Goal: Check status: Check status

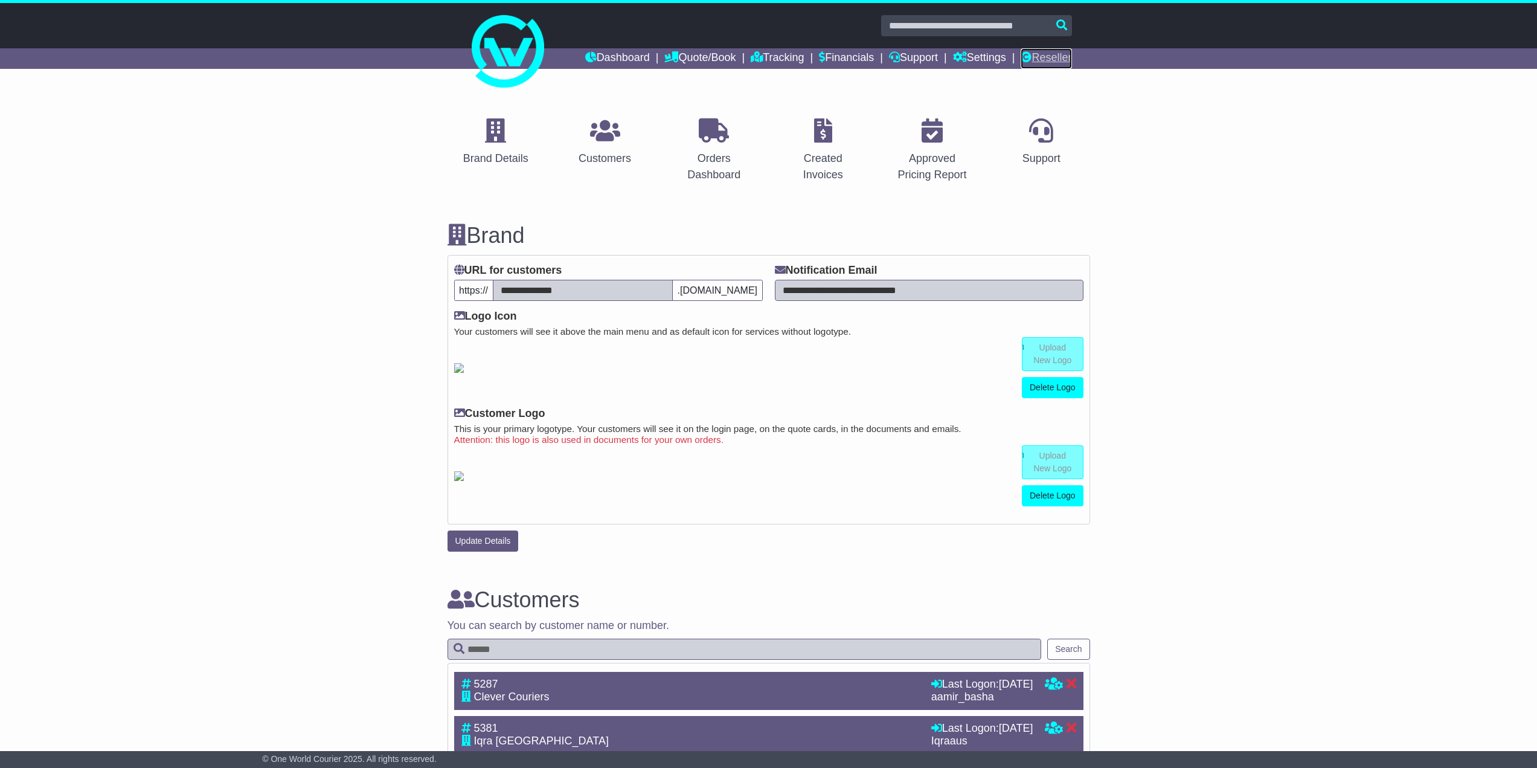
click at [1051, 56] on link "Reseller" at bounding box center [1046, 58] width 51 height 21
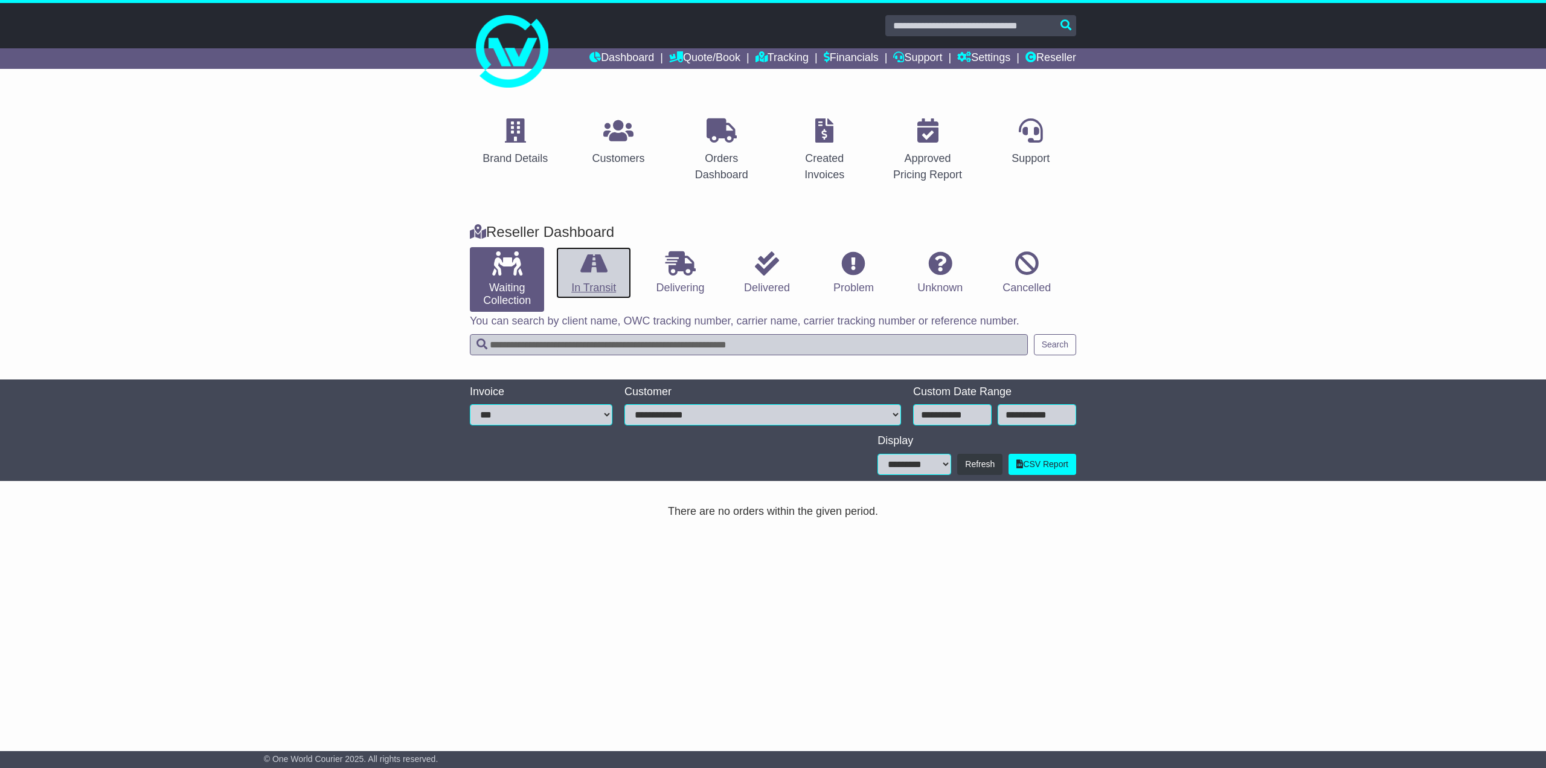
click at [605, 280] on link "In Transit" at bounding box center [593, 273] width 74 height 52
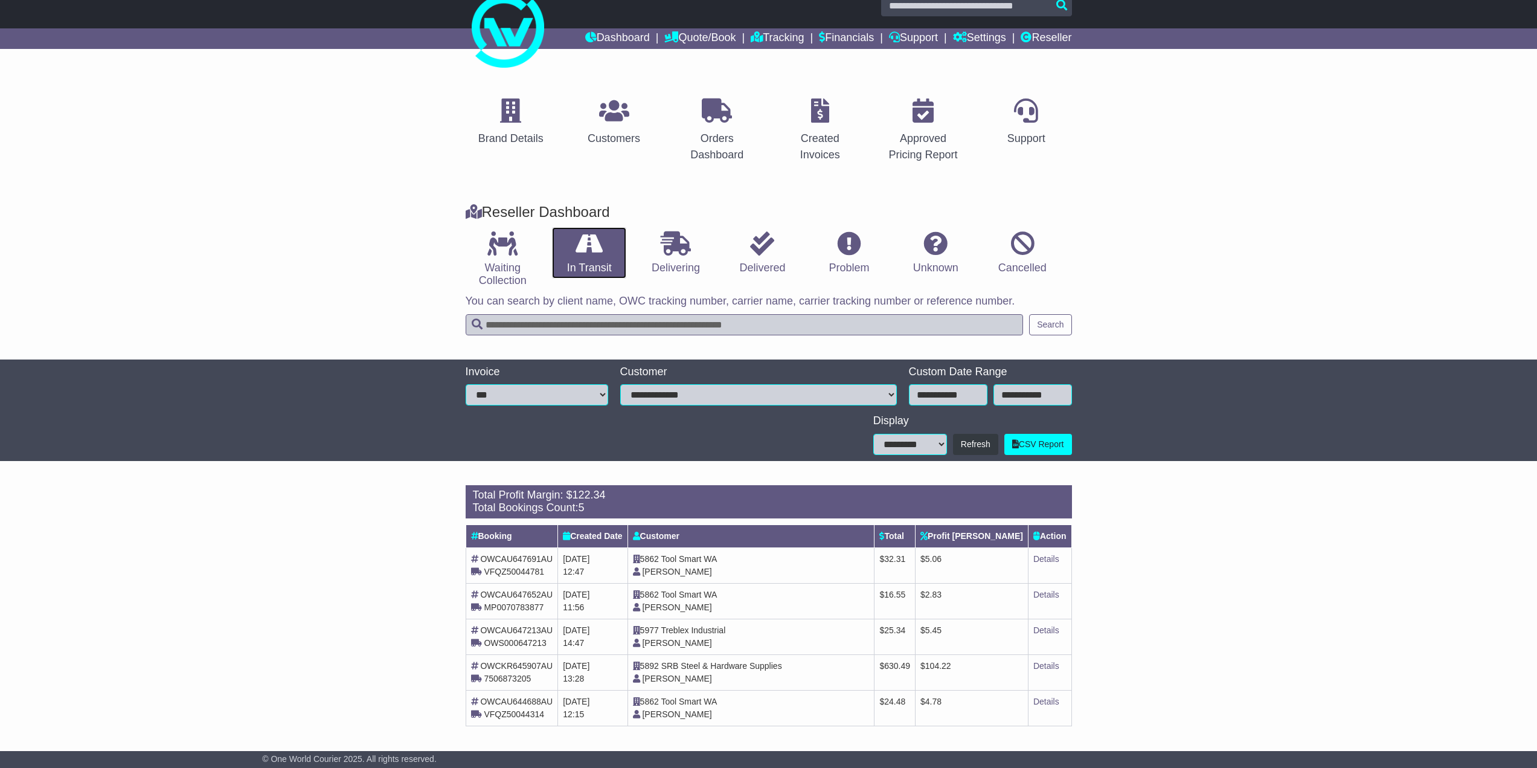
scroll to position [21, 0]
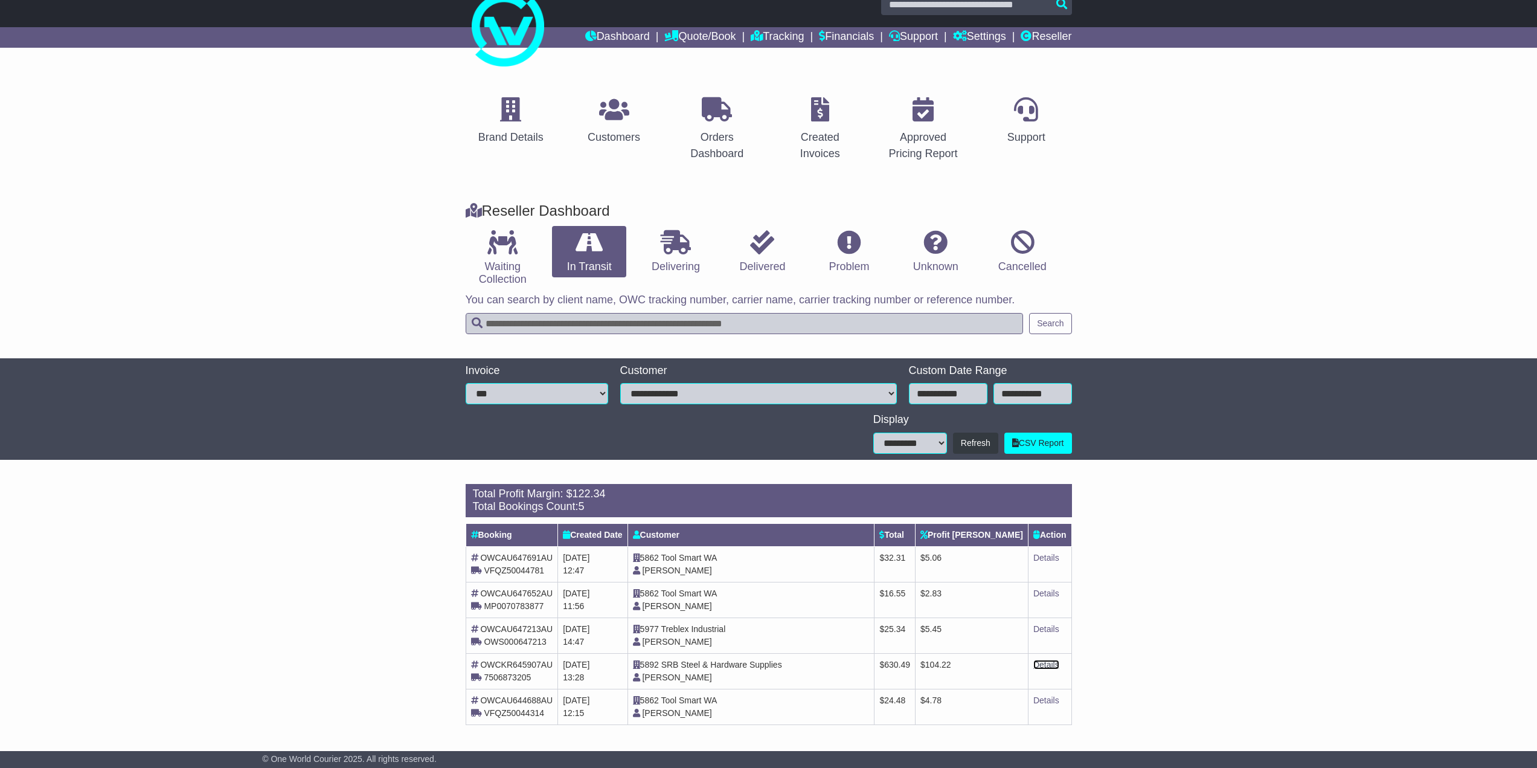
click at [1041, 667] on link "Details" at bounding box center [1047, 665] width 26 height 10
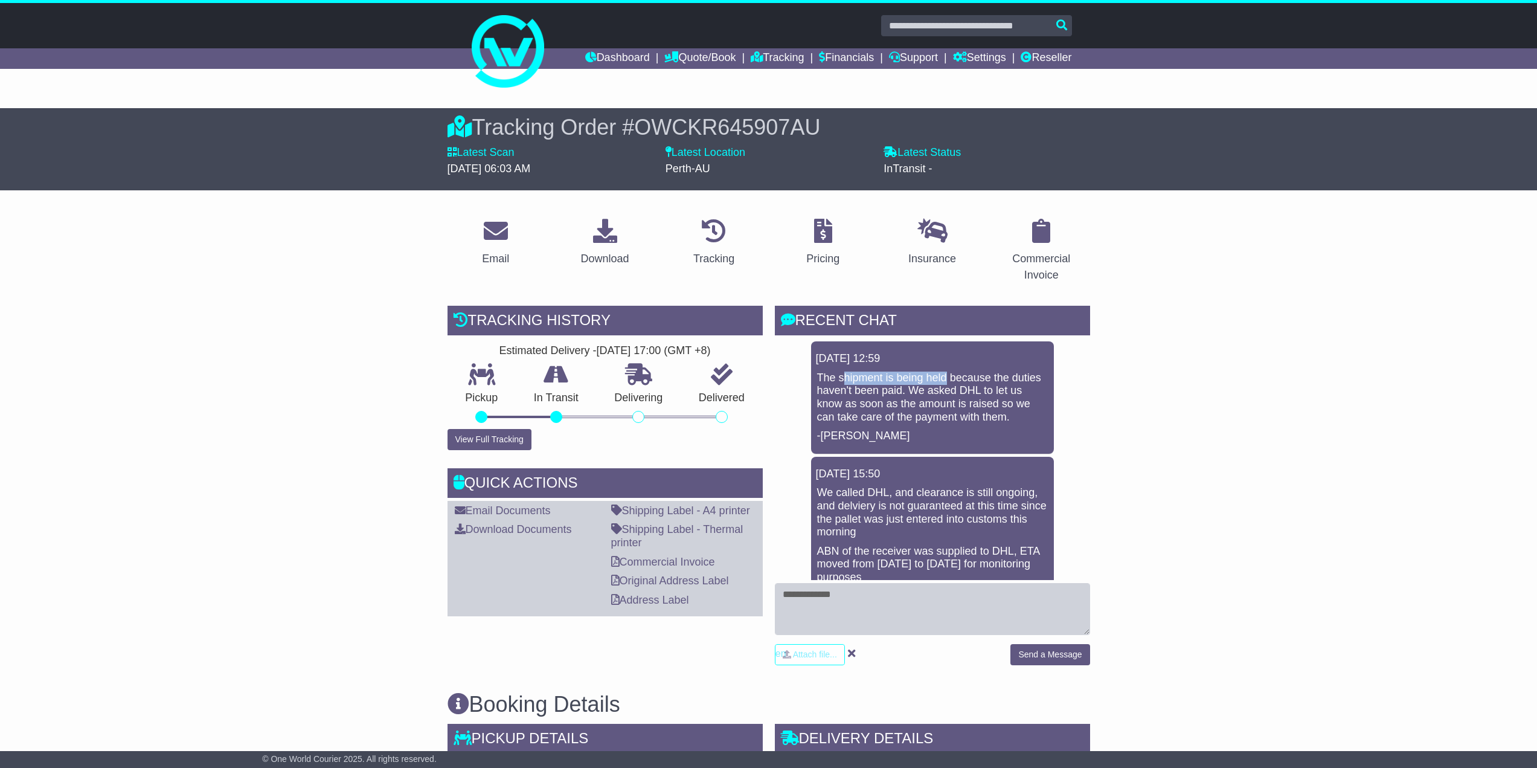
drag, startPoint x: 843, startPoint y: 368, endPoint x: 948, endPoint y: 370, distance: 104.5
click at [948, 370] on div "18 Sep 2025 12:59 The shipment is being held because the duties haven't been pa…" at bounding box center [932, 397] width 243 height 112
click at [813, 590] on textarea at bounding box center [932, 609] width 315 height 52
type textarea "**********"
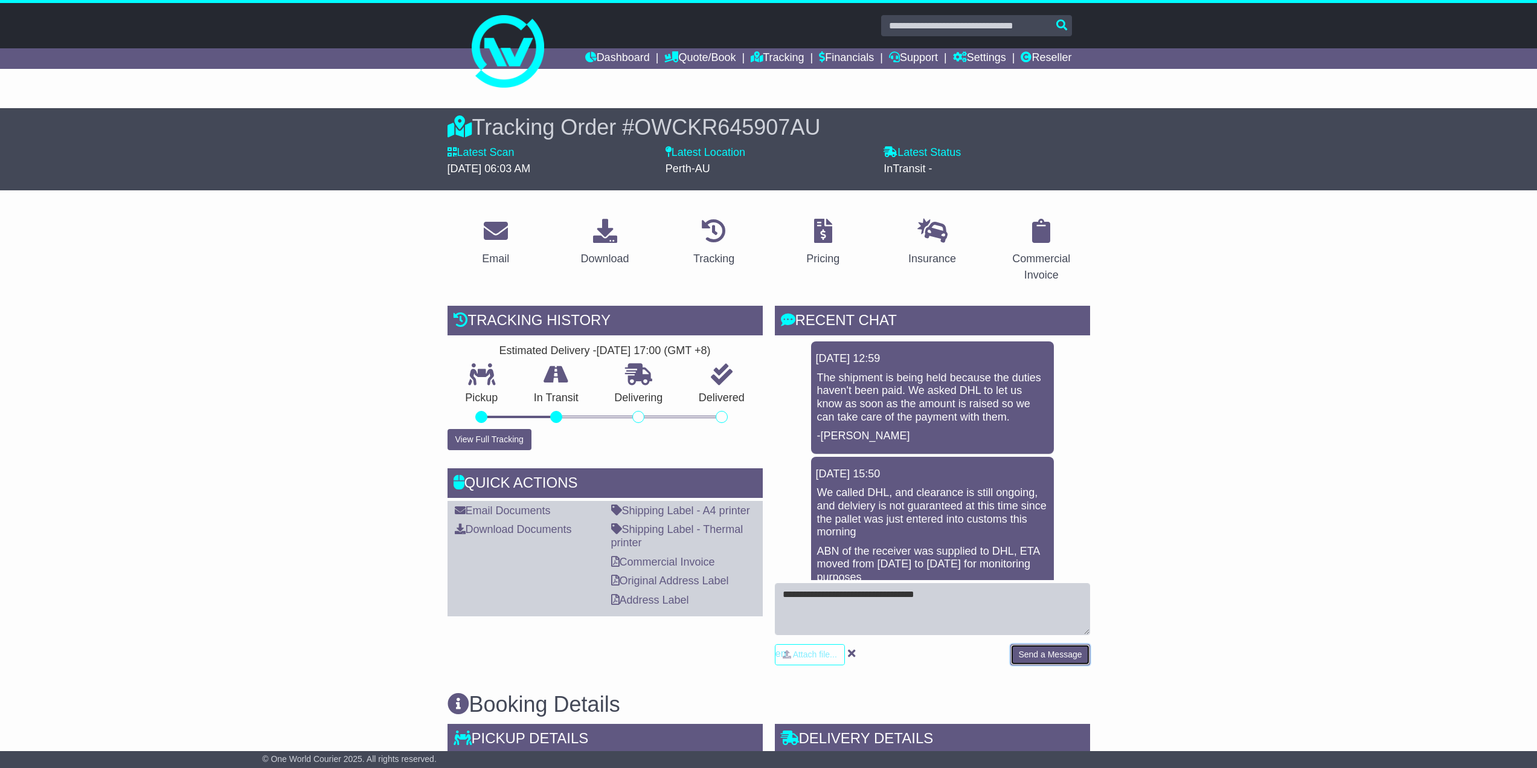
click at [1060, 650] on button "Send a Message" at bounding box center [1050, 654] width 79 height 21
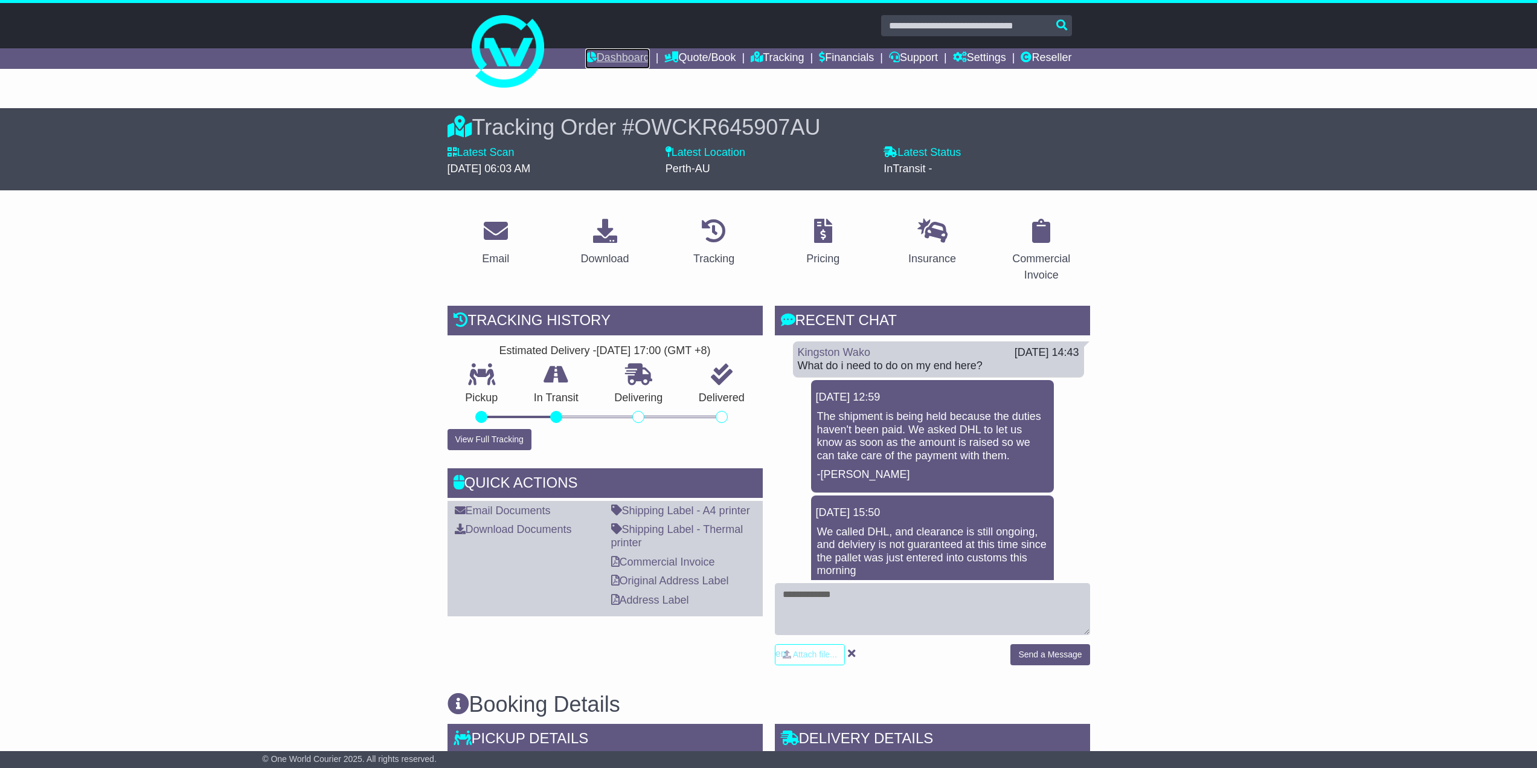
click at [620, 56] on link "Dashboard" at bounding box center [617, 58] width 65 height 21
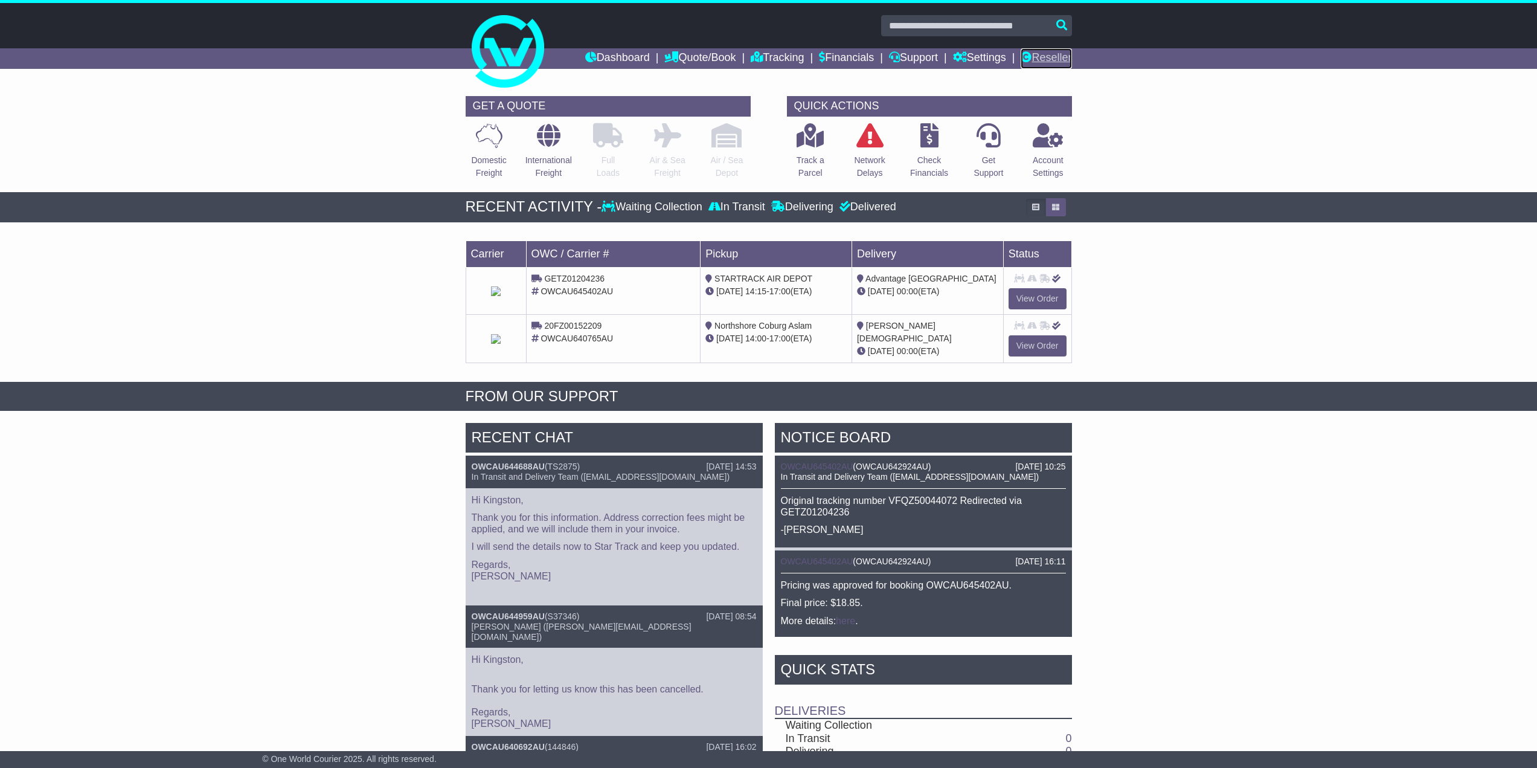
click at [1050, 51] on link "Reseller" at bounding box center [1046, 58] width 51 height 21
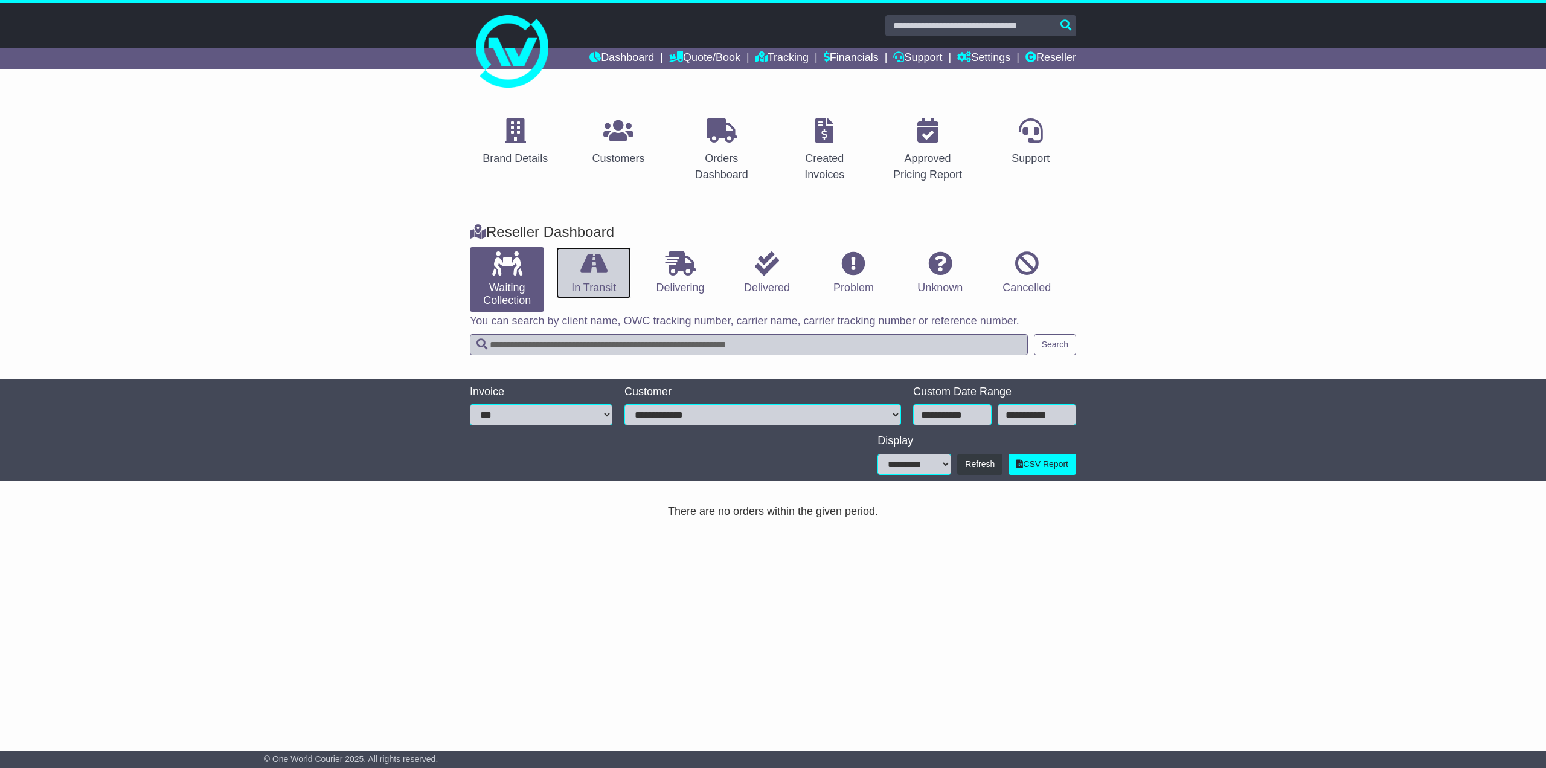
click at [597, 279] on link "In Transit" at bounding box center [593, 273] width 74 height 52
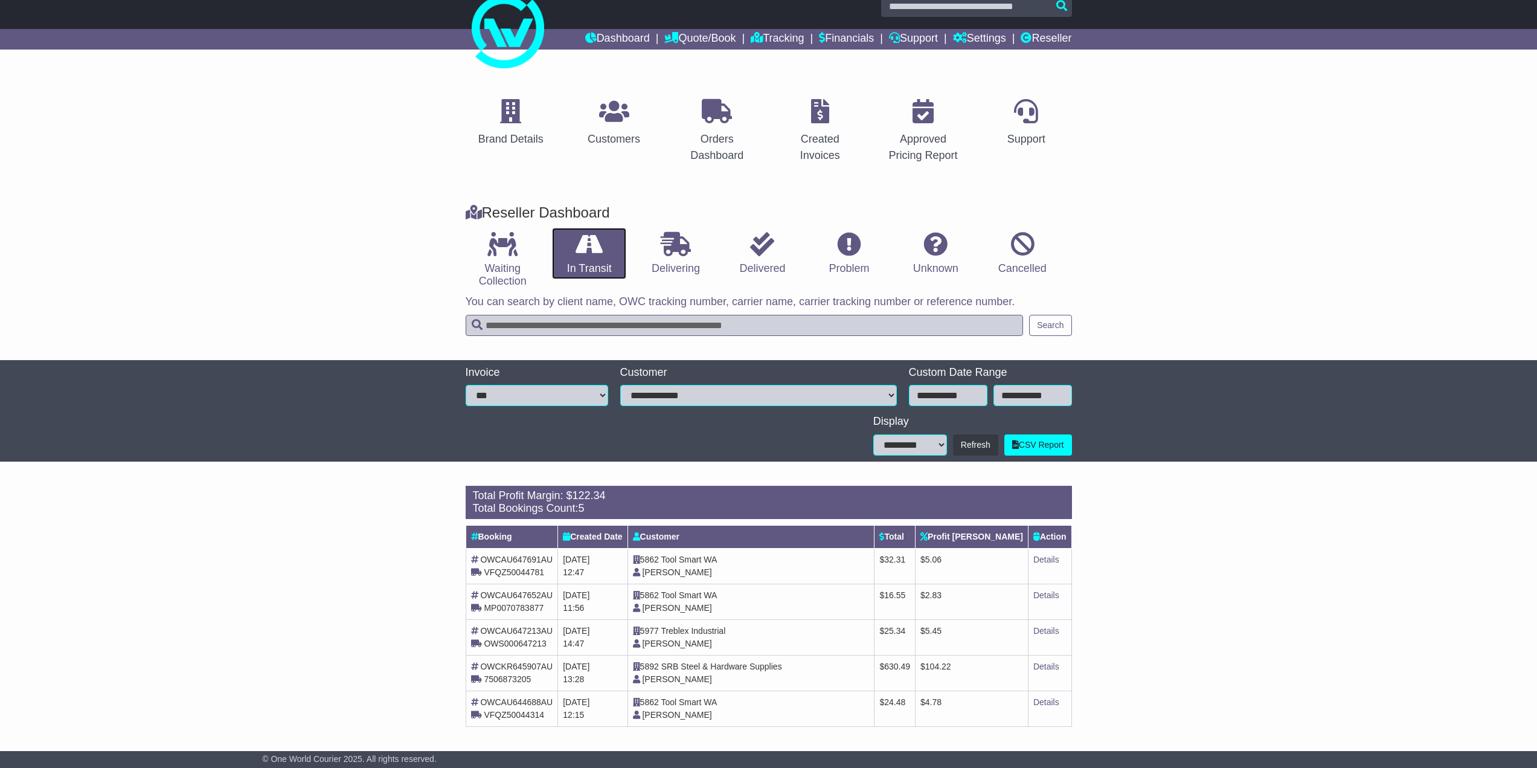
scroll to position [21, 0]
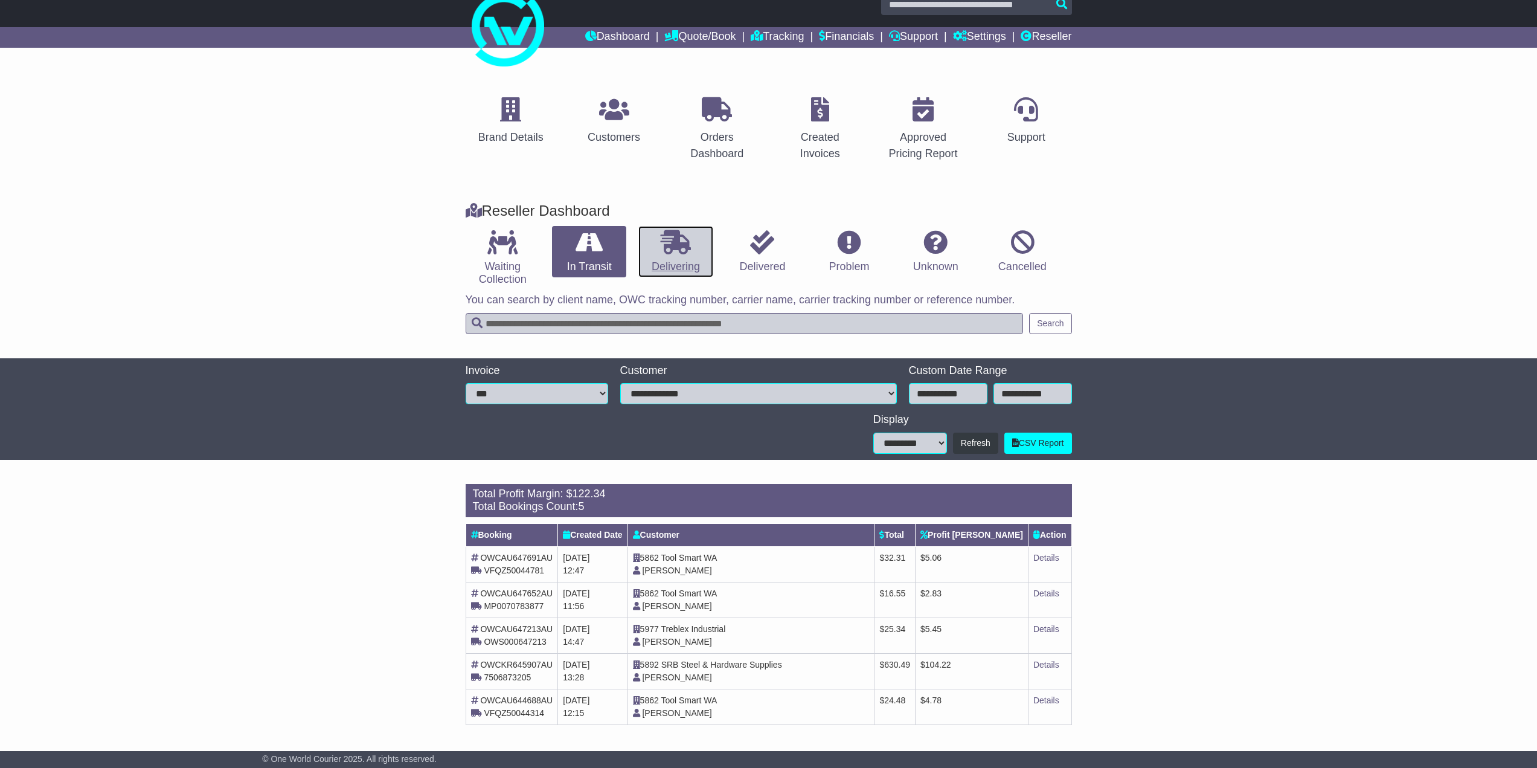
click at [669, 256] on link "Delivering" at bounding box center [676, 252] width 74 height 52
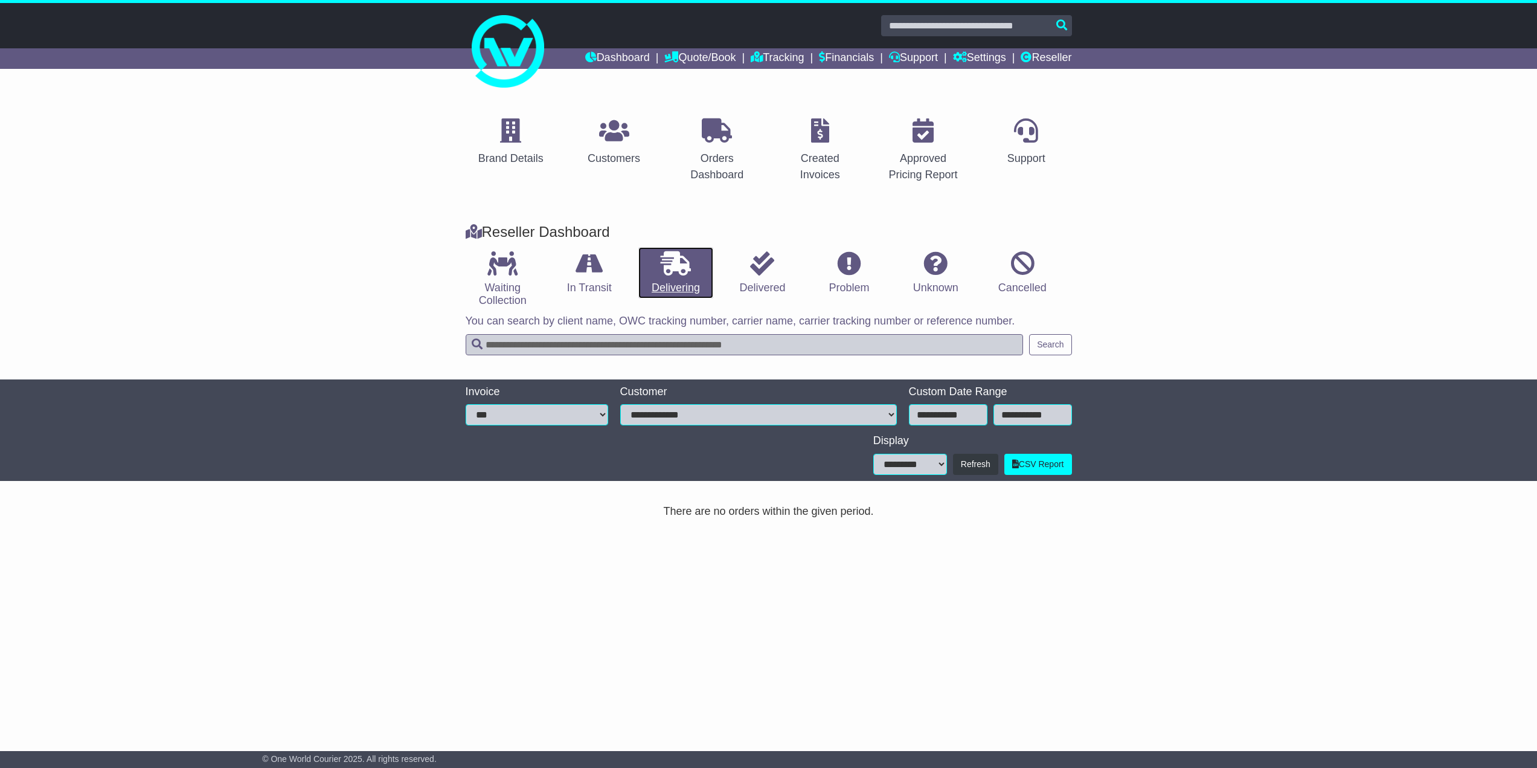
scroll to position [0, 0]
click at [745, 274] on link "Delivered" at bounding box center [767, 273] width 74 height 52
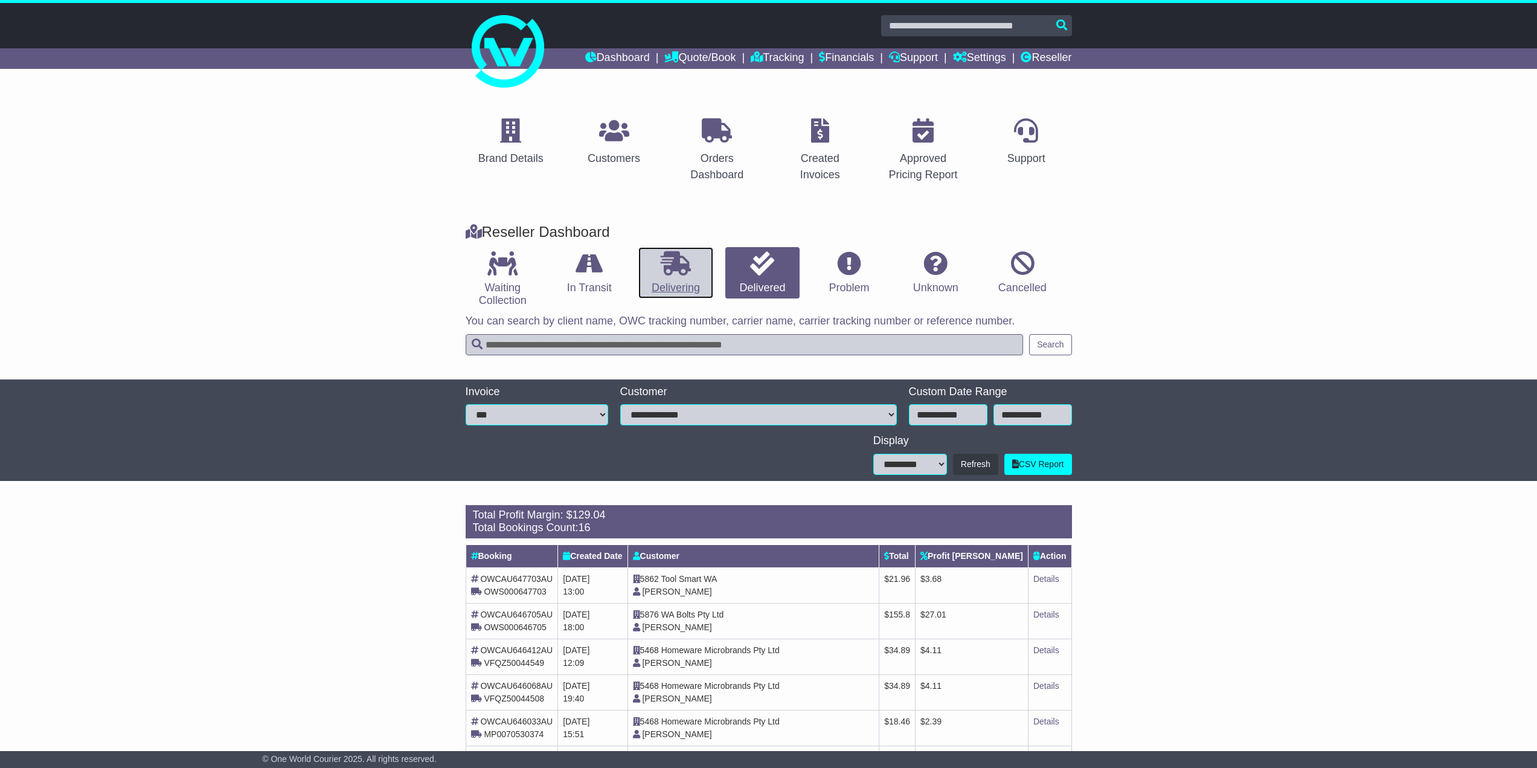
click at [653, 282] on link "Delivering" at bounding box center [676, 273] width 74 height 52
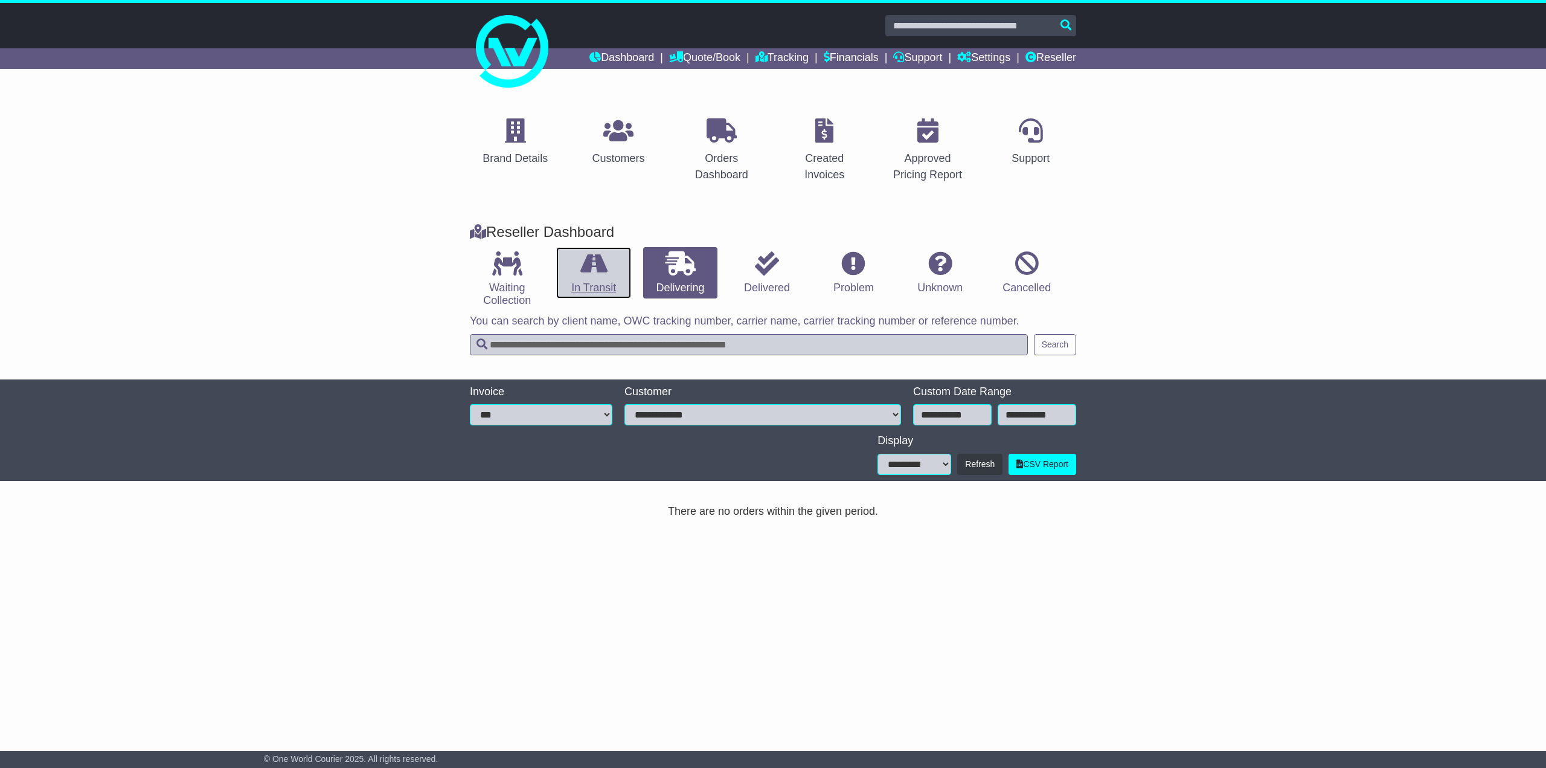
click at [605, 281] on link "In Transit" at bounding box center [593, 273] width 74 height 52
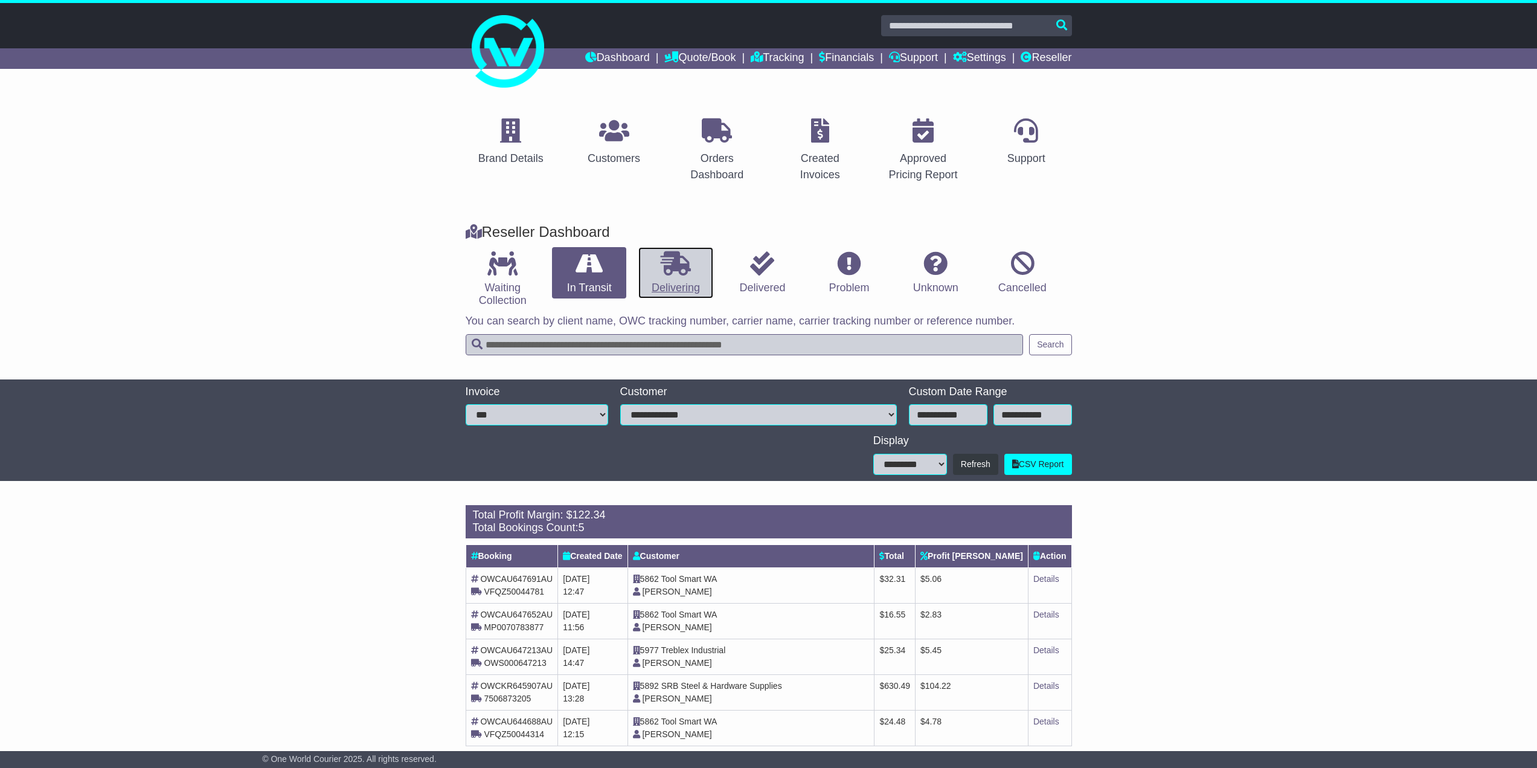
click at [687, 285] on link "Delivering" at bounding box center [676, 273] width 74 height 52
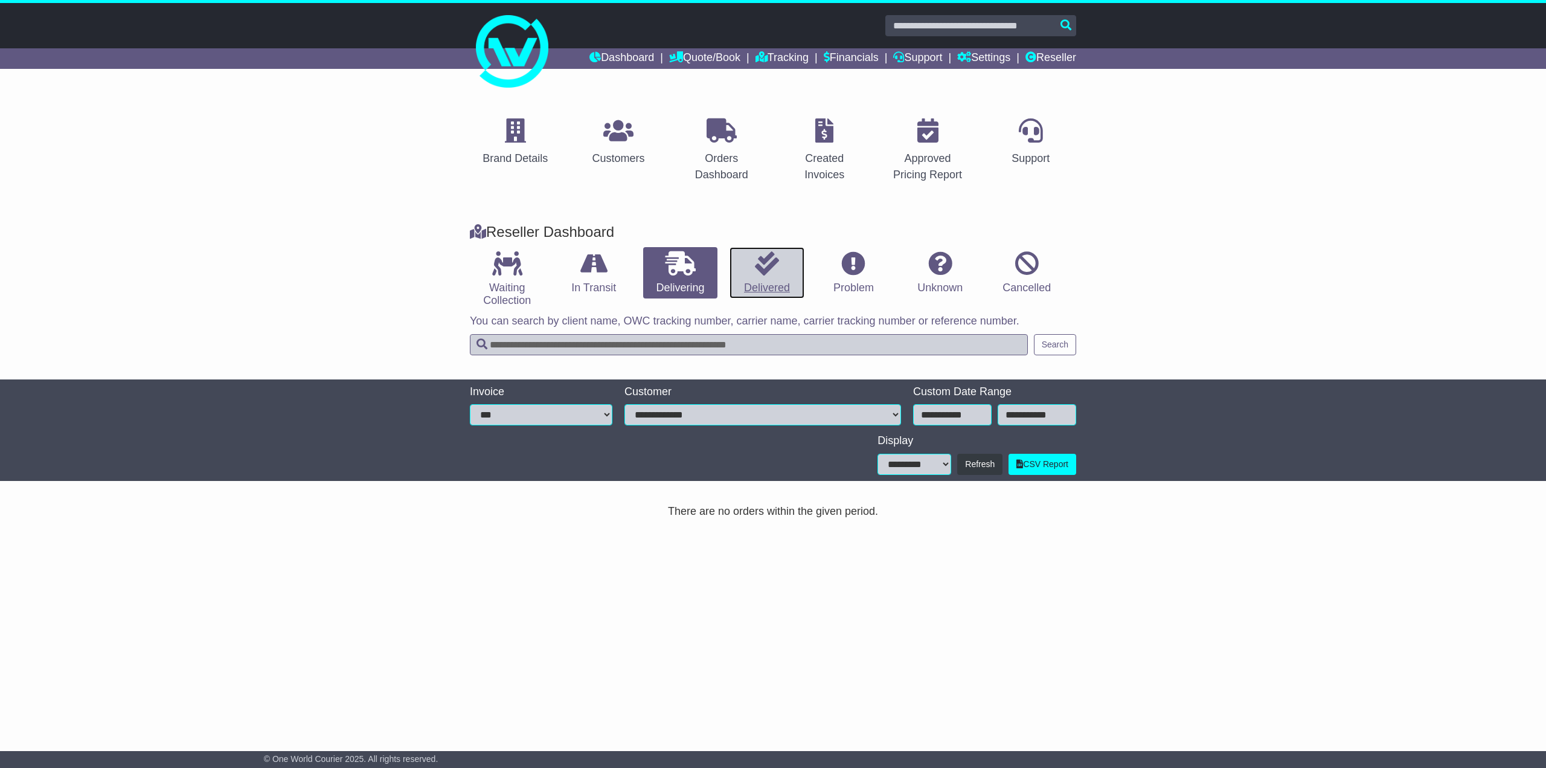
click at [739, 282] on link "Delivered" at bounding box center [767, 273] width 74 height 52
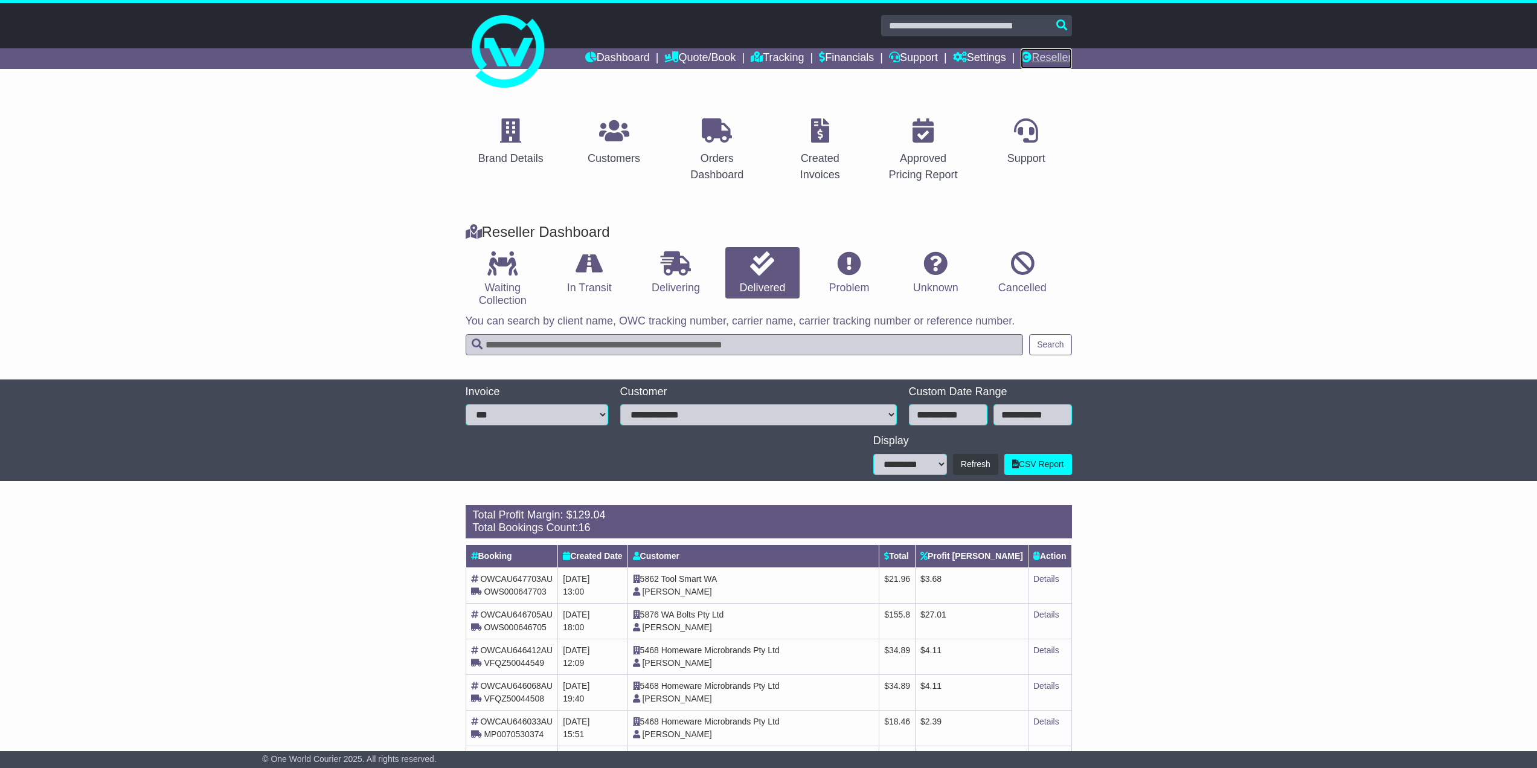
click at [1036, 66] on link "Reseller" at bounding box center [1046, 58] width 51 height 21
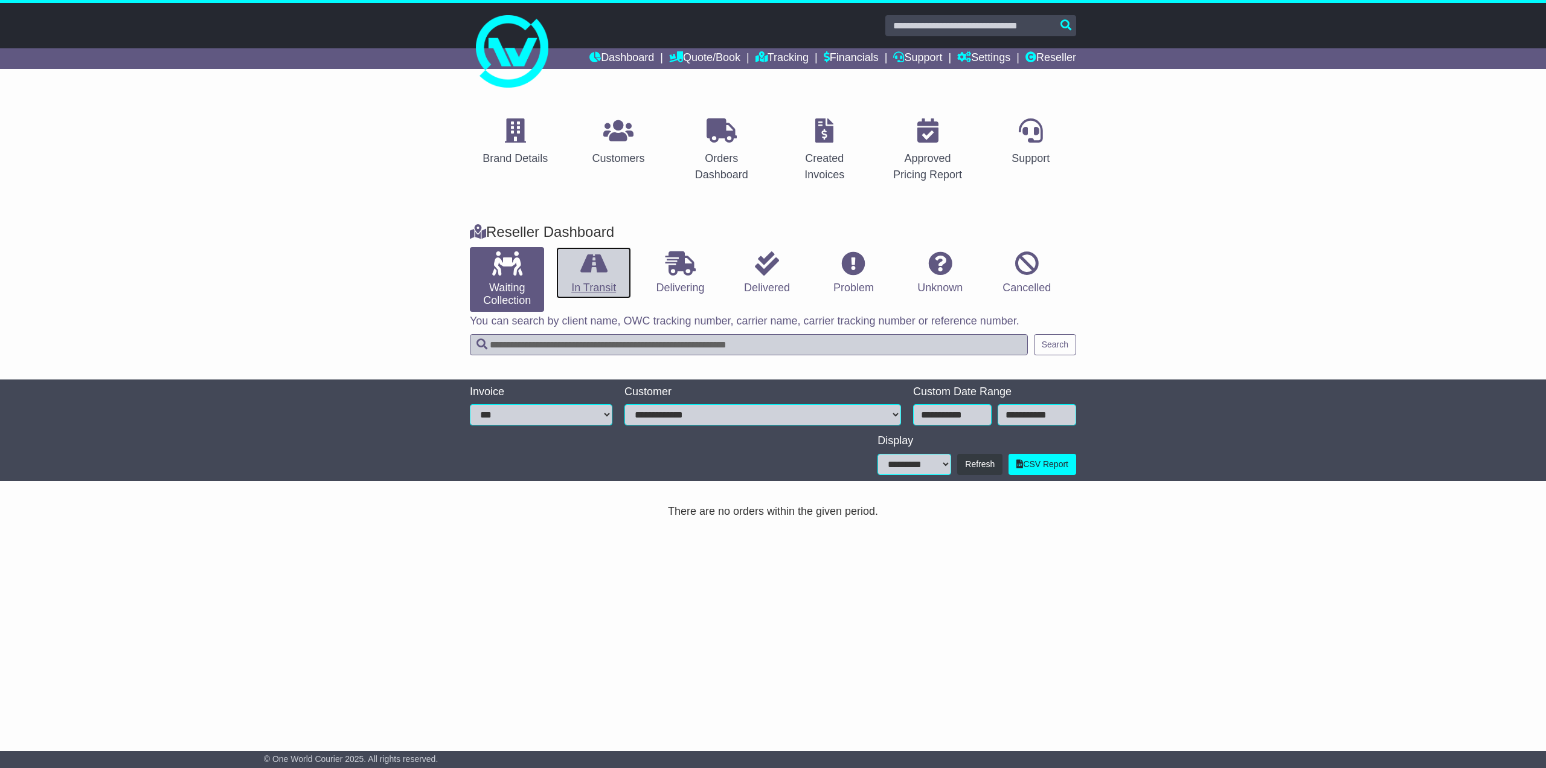
click at [591, 271] on icon at bounding box center [594, 263] width 27 height 24
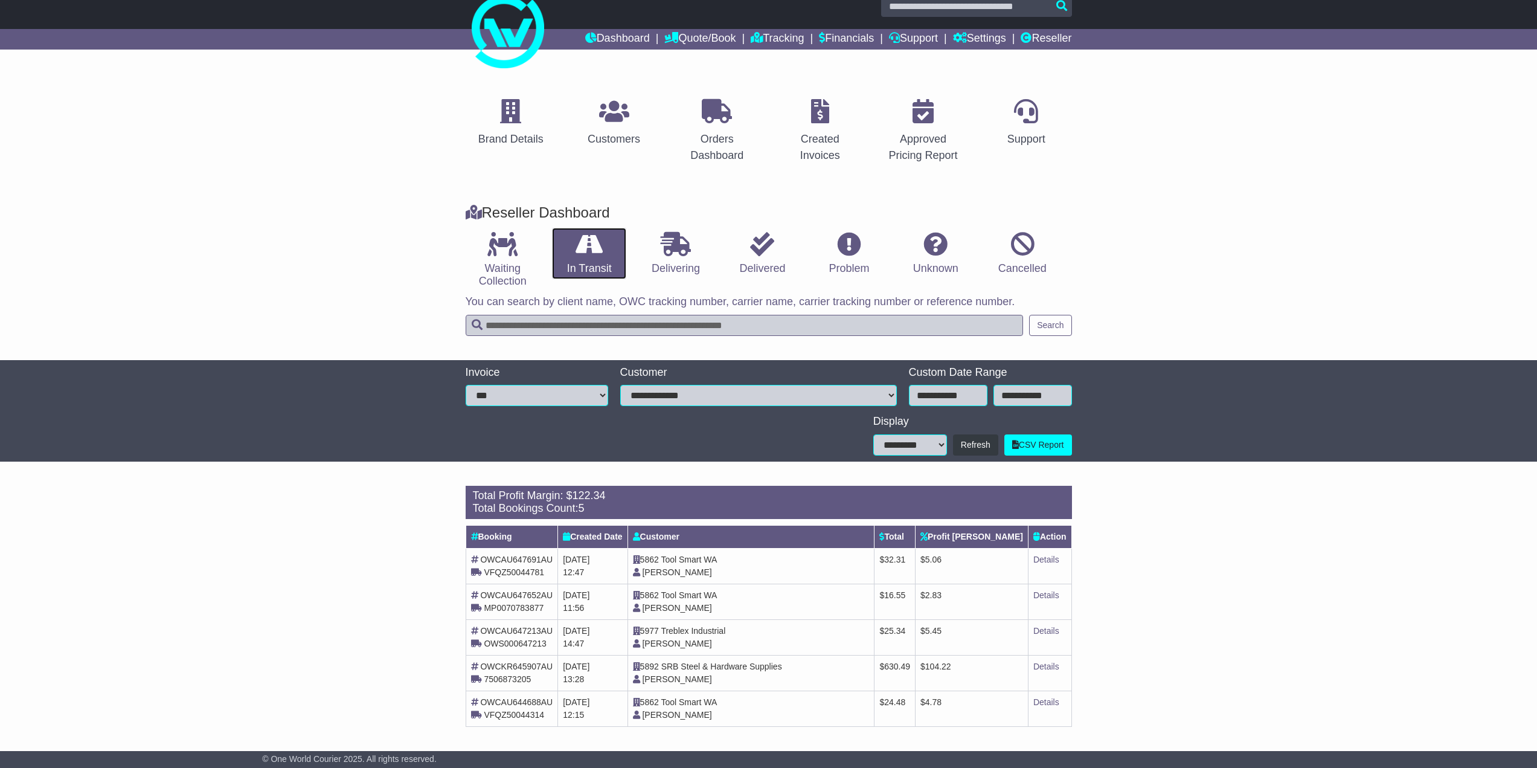
scroll to position [21, 0]
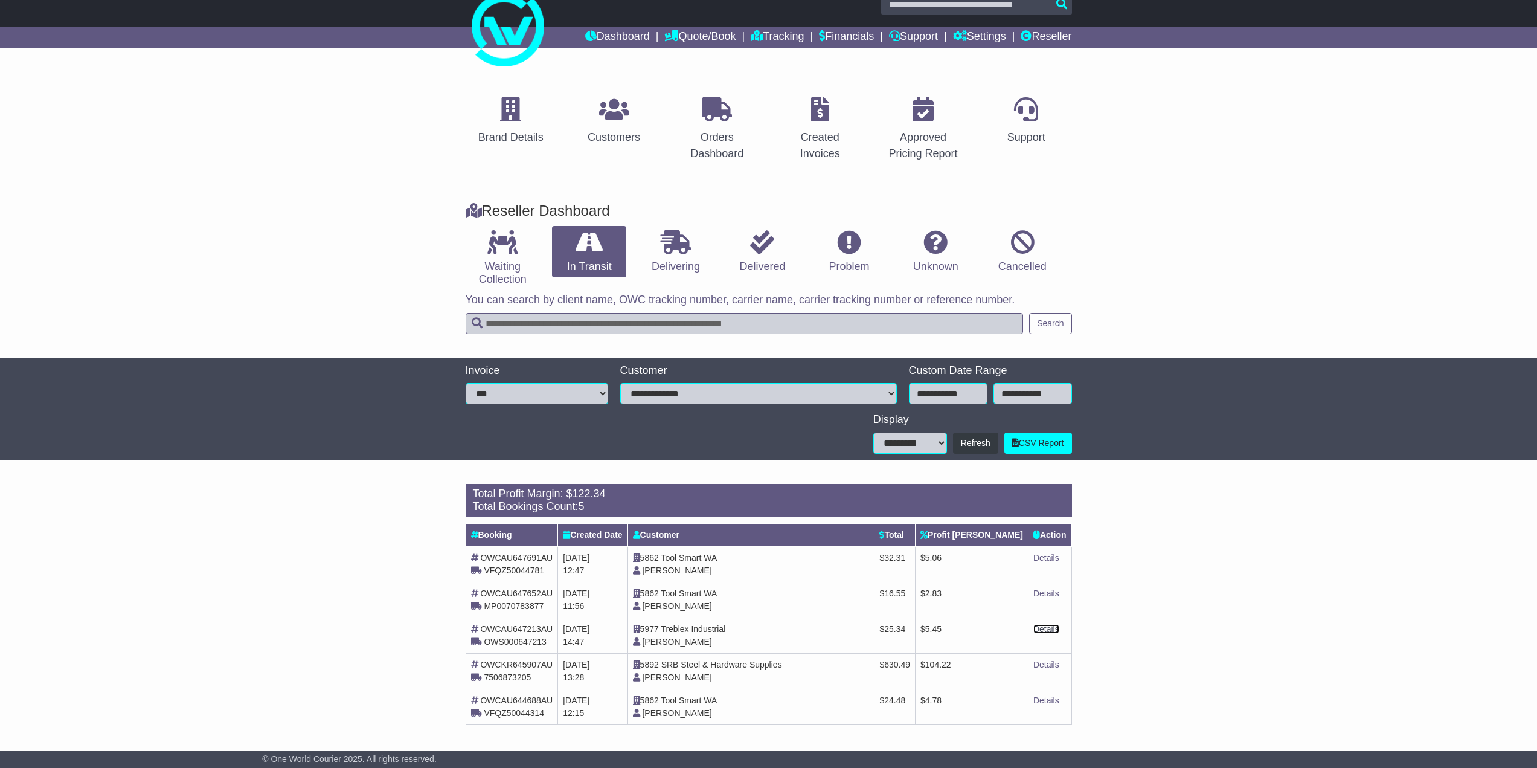
click at [1040, 625] on link "Details" at bounding box center [1047, 629] width 26 height 10
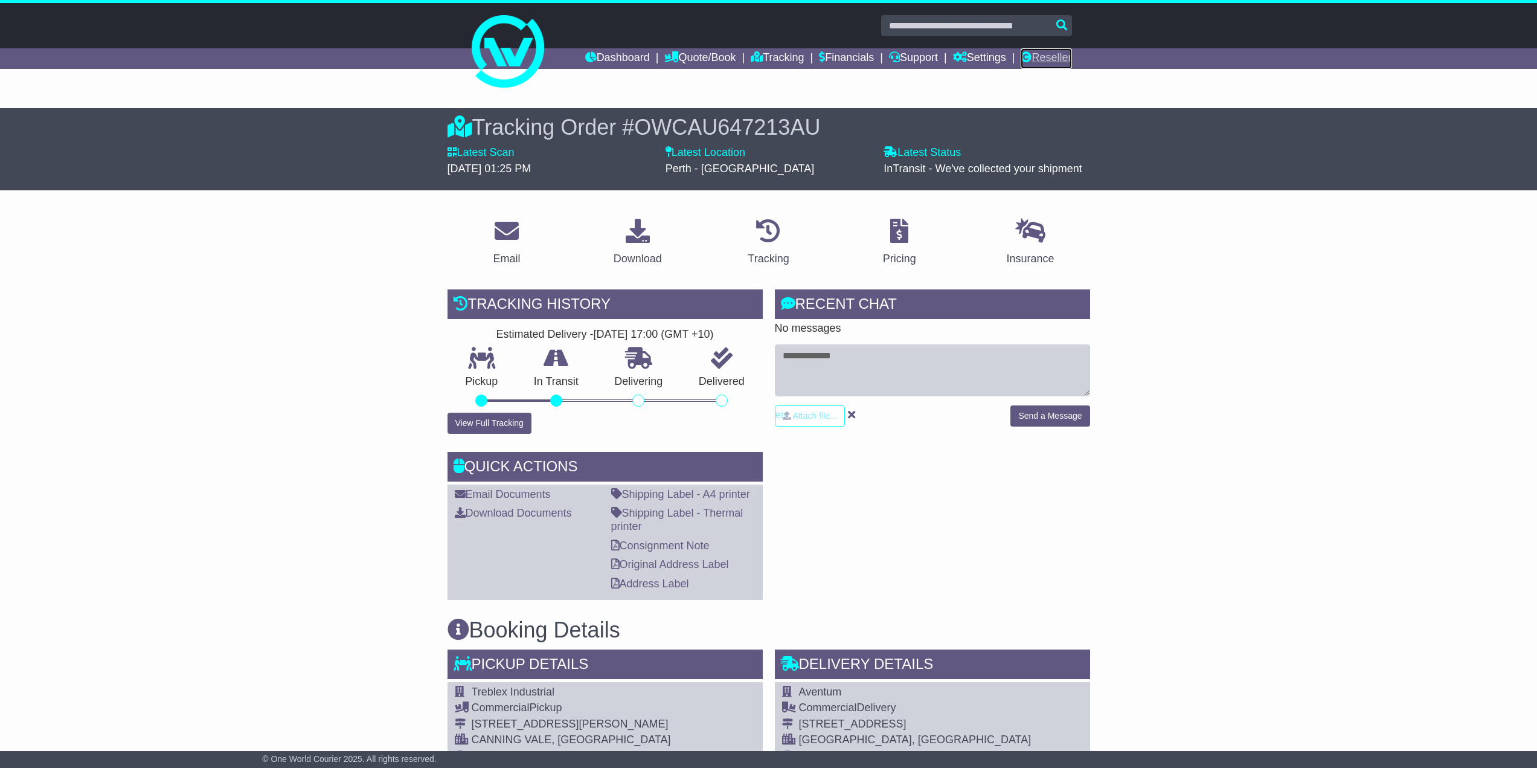
click at [1031, 54] on link "Reseller" at bounding box center [1046, 58] width 51 height 21
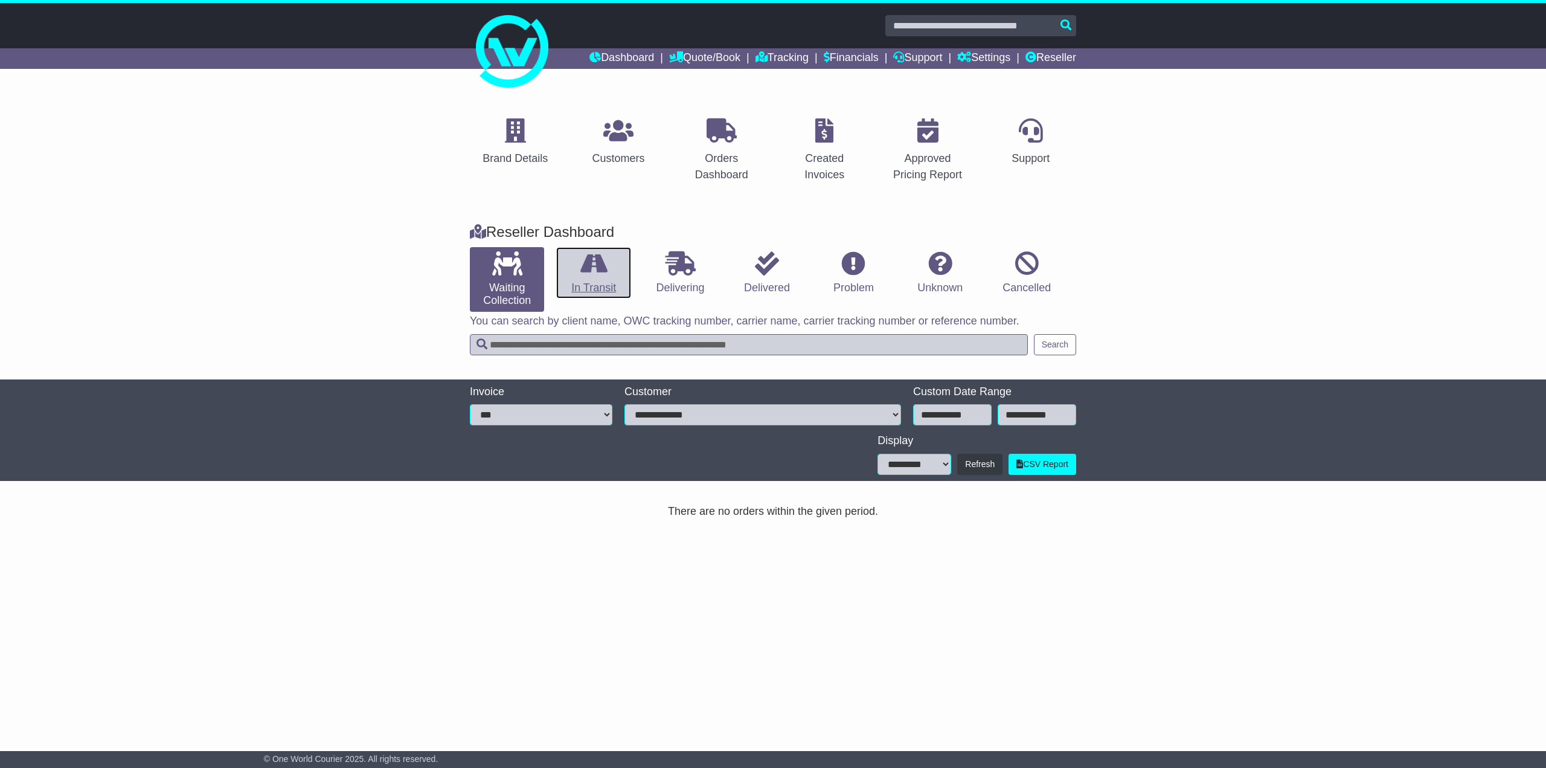
click at [618, 267] on link "In Transit" at bounding box center [593, 273] width 74 height 52
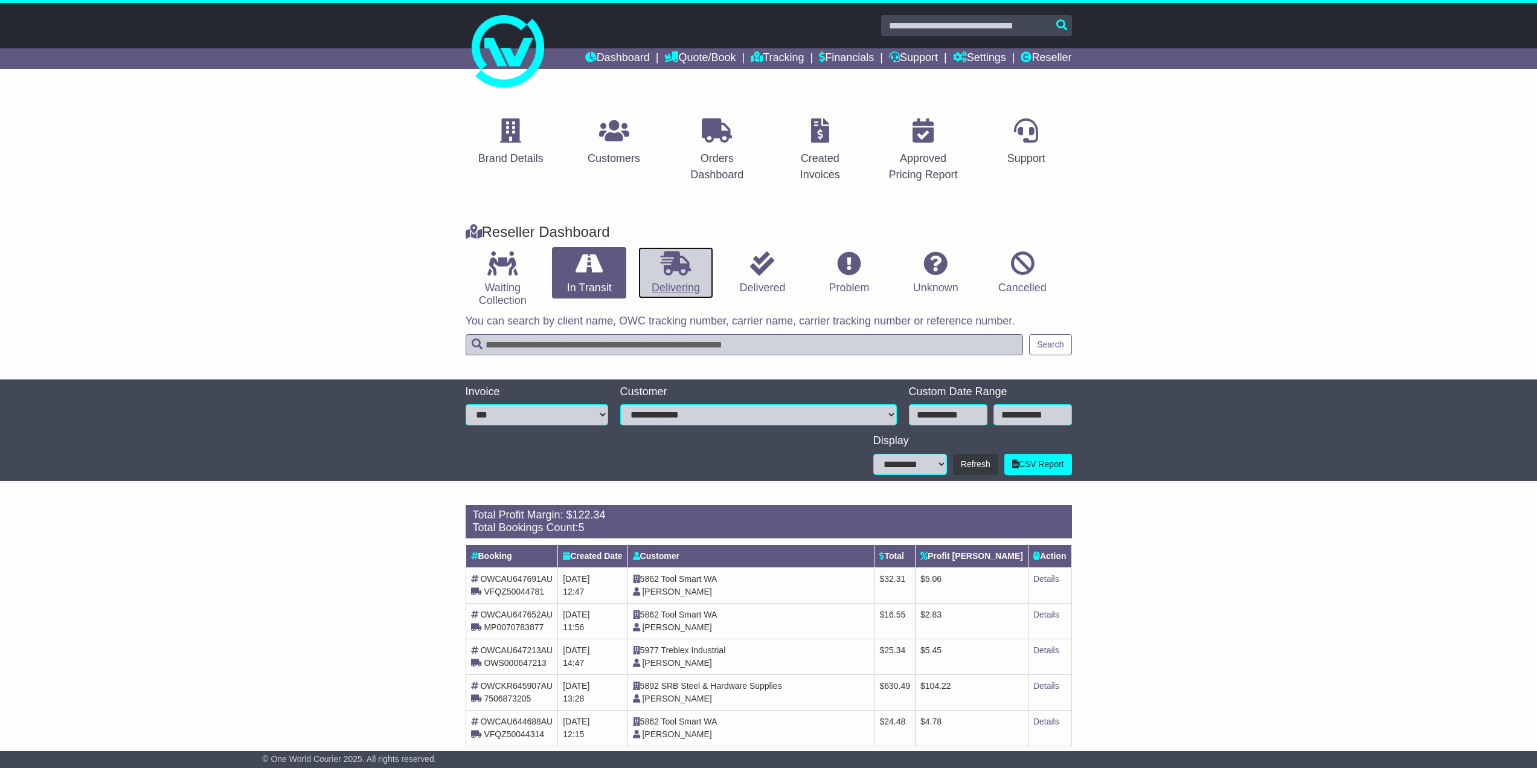
click at [680, 272] on icon at bounding box center [676, 263] width 30 height 24
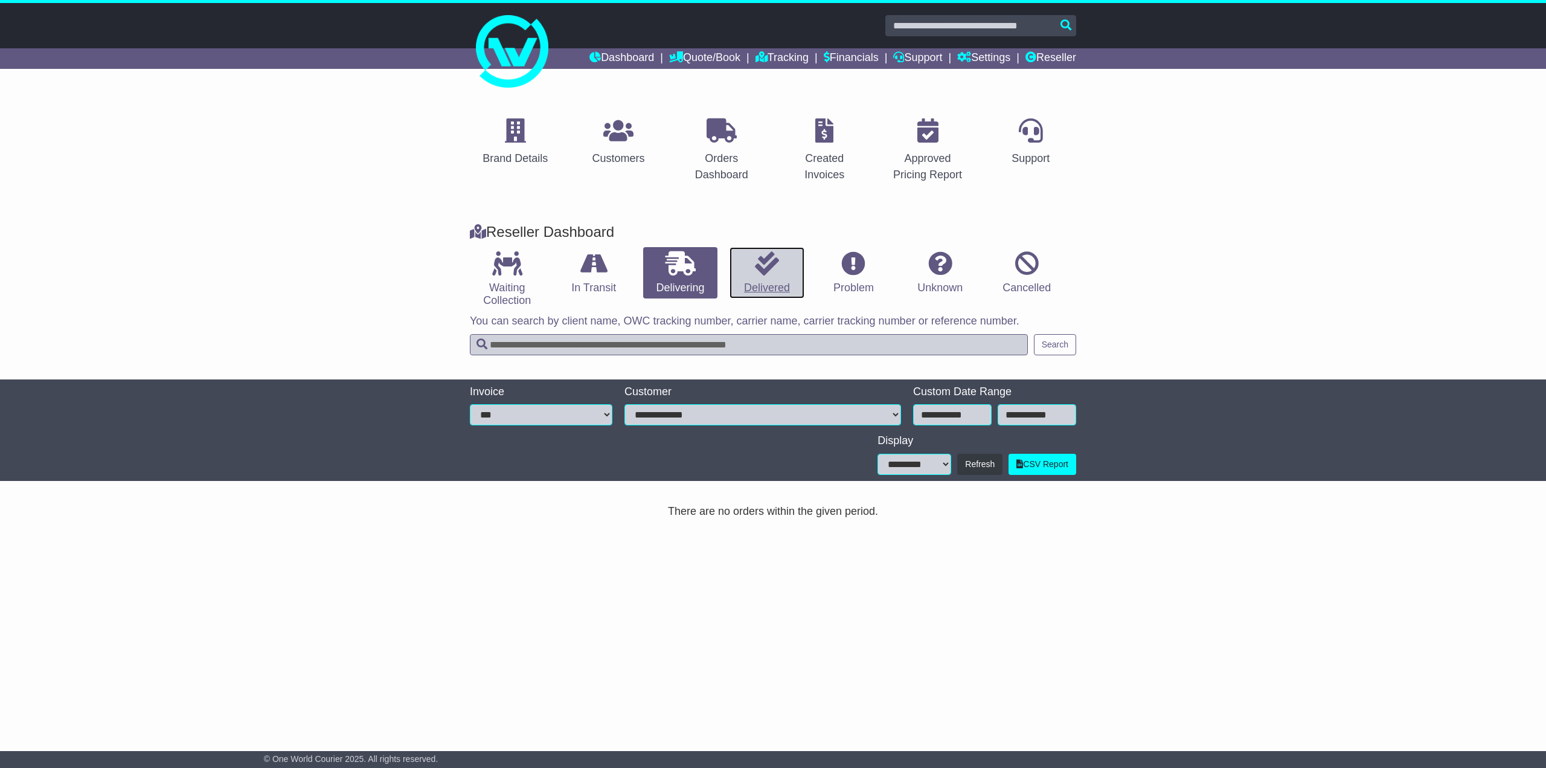
click at [773, 274] on icon at bounding box center [767, 263] width 24 height 24
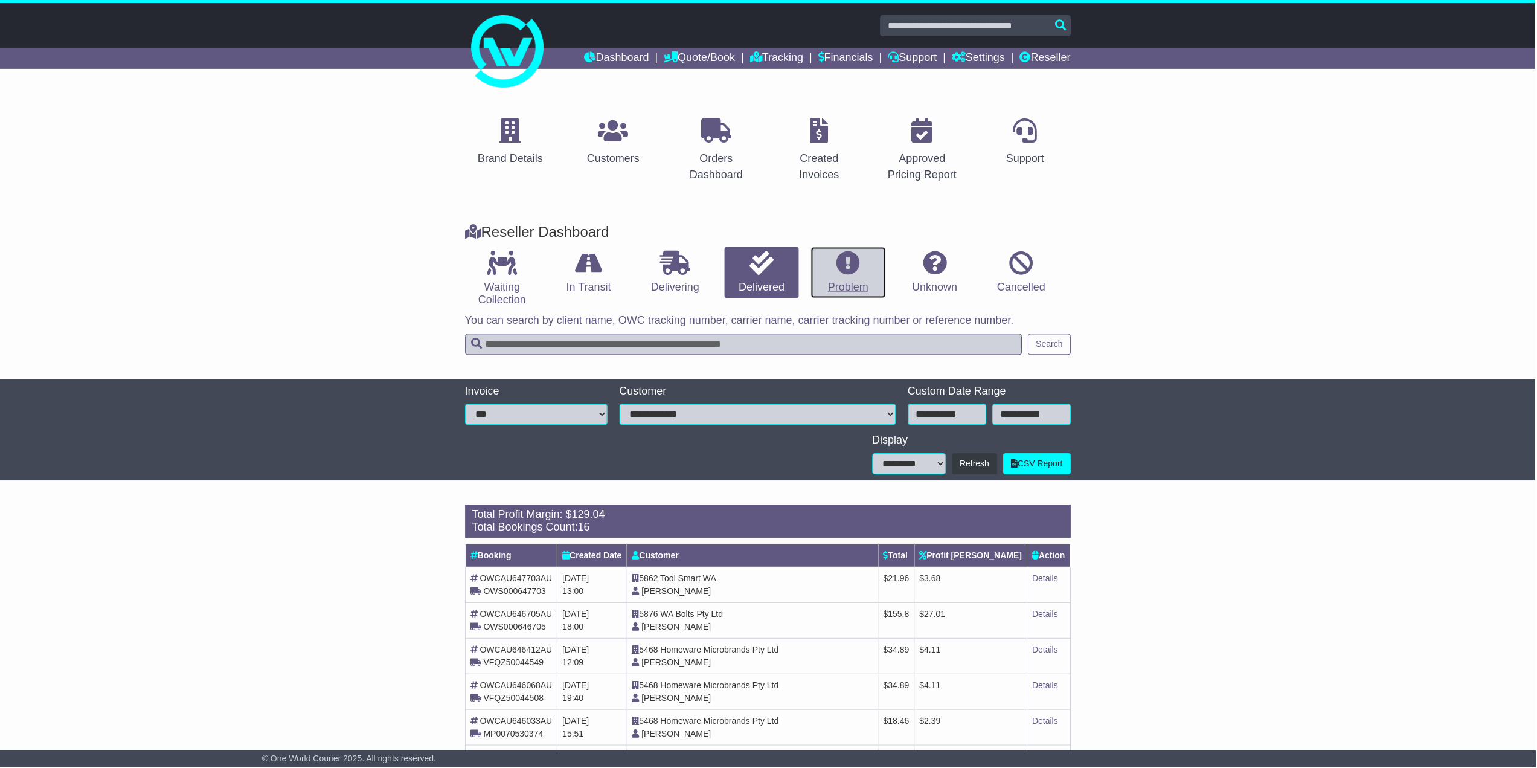
click at [868, 272] on link "Problem" at bounding box center [849, 273] width 74 height 52
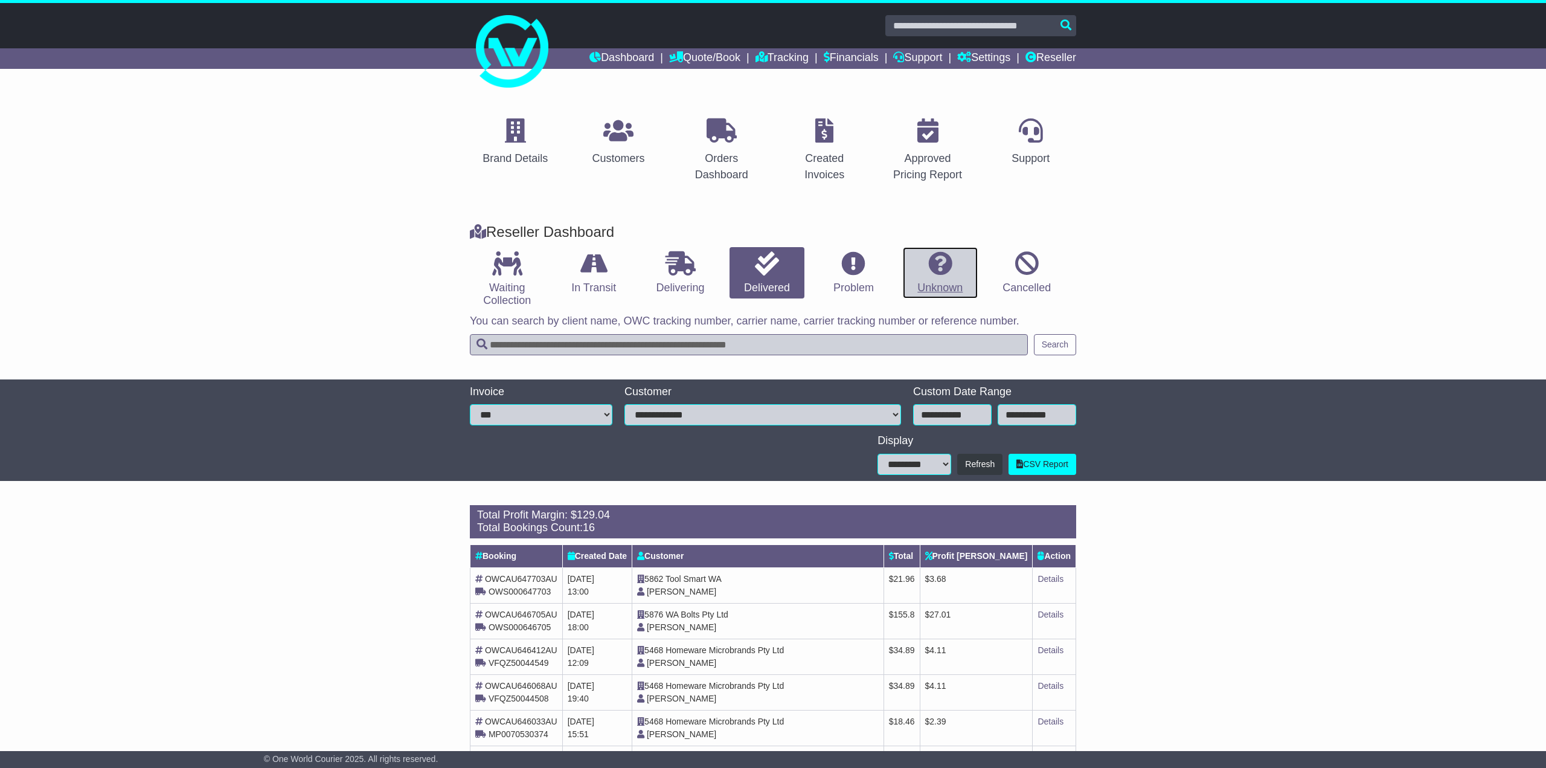
click at [942, 274] on icon at bounding box center [940, 263] width 24 height 24
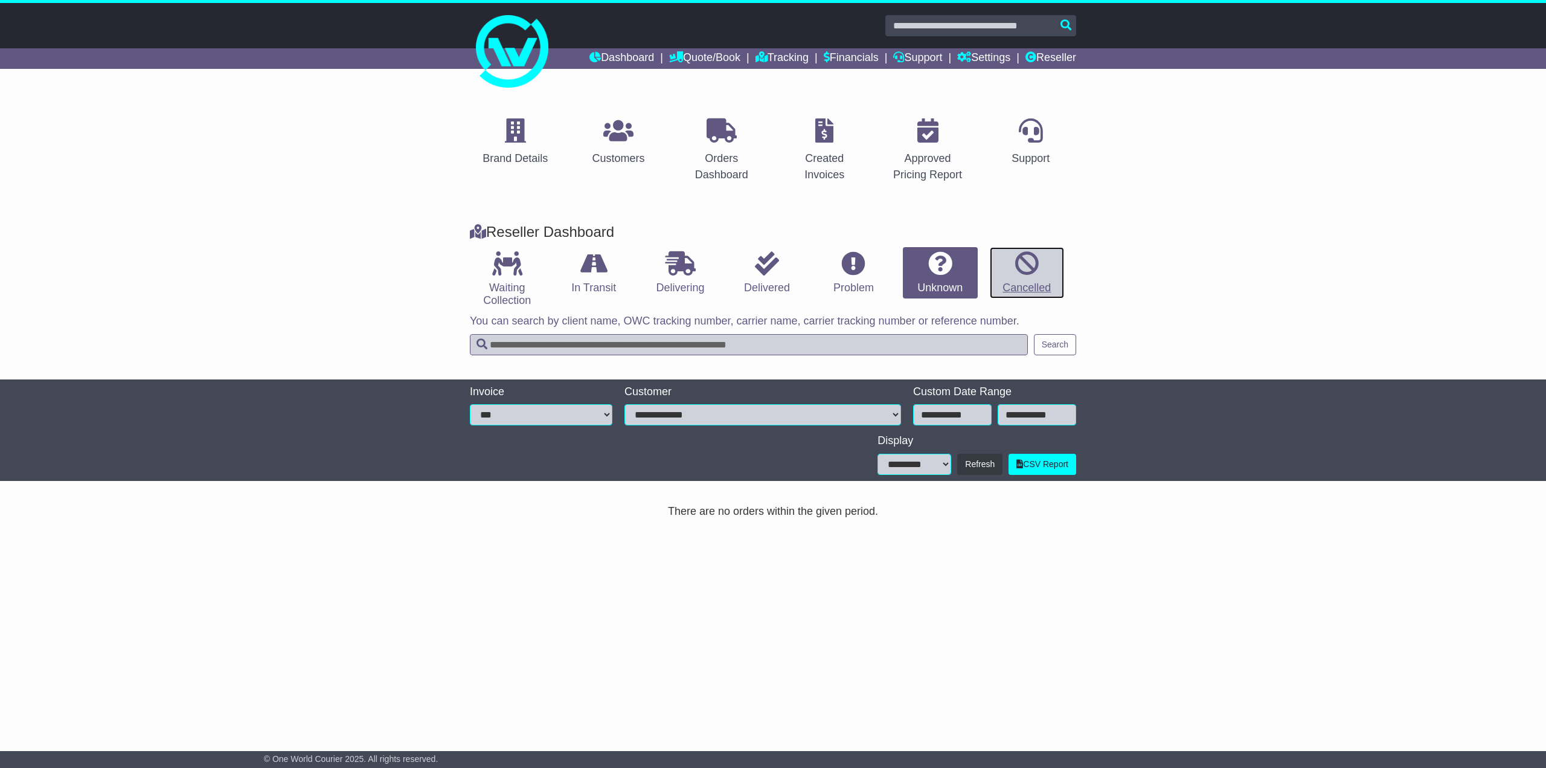
click at [1018, 274] on icon at bounding box center [1027, 263] width 24 height 24
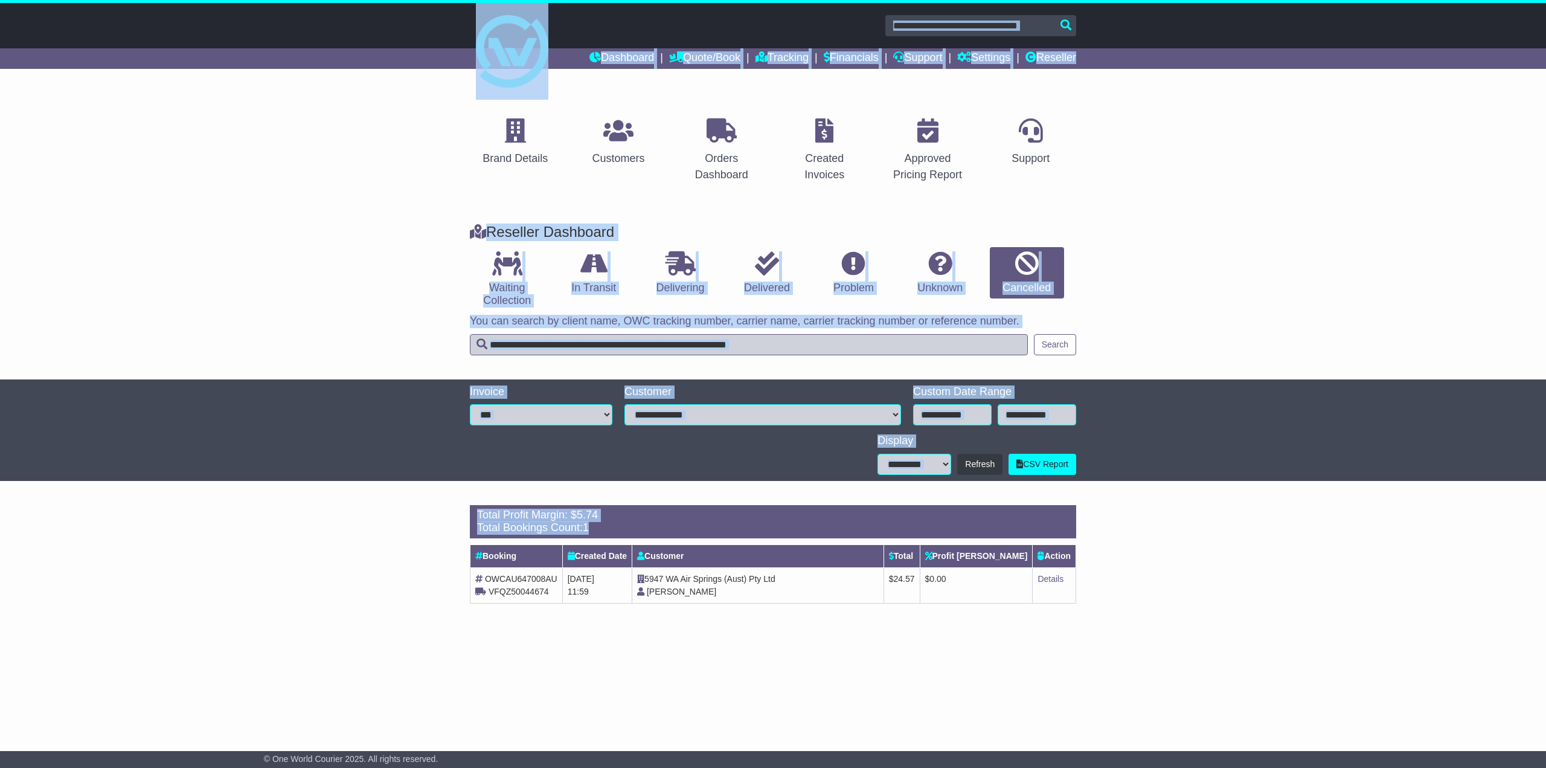
drag, startPoint x: 433, startPoint y: 22, endPoint x: 915, endPoint y: 661, distance: 801.0
click at [915, 661] on div "Dashboard Quote/Book Domestic International Saved Quotes" at bounding box center [773, 379] width 1546 height 753
click at [915, 661] on div "Brand Details Customers Orders Dashboard Created Invoices Approved Pricing Repo…" at bounding box center [773, 411] width 1546 height 642
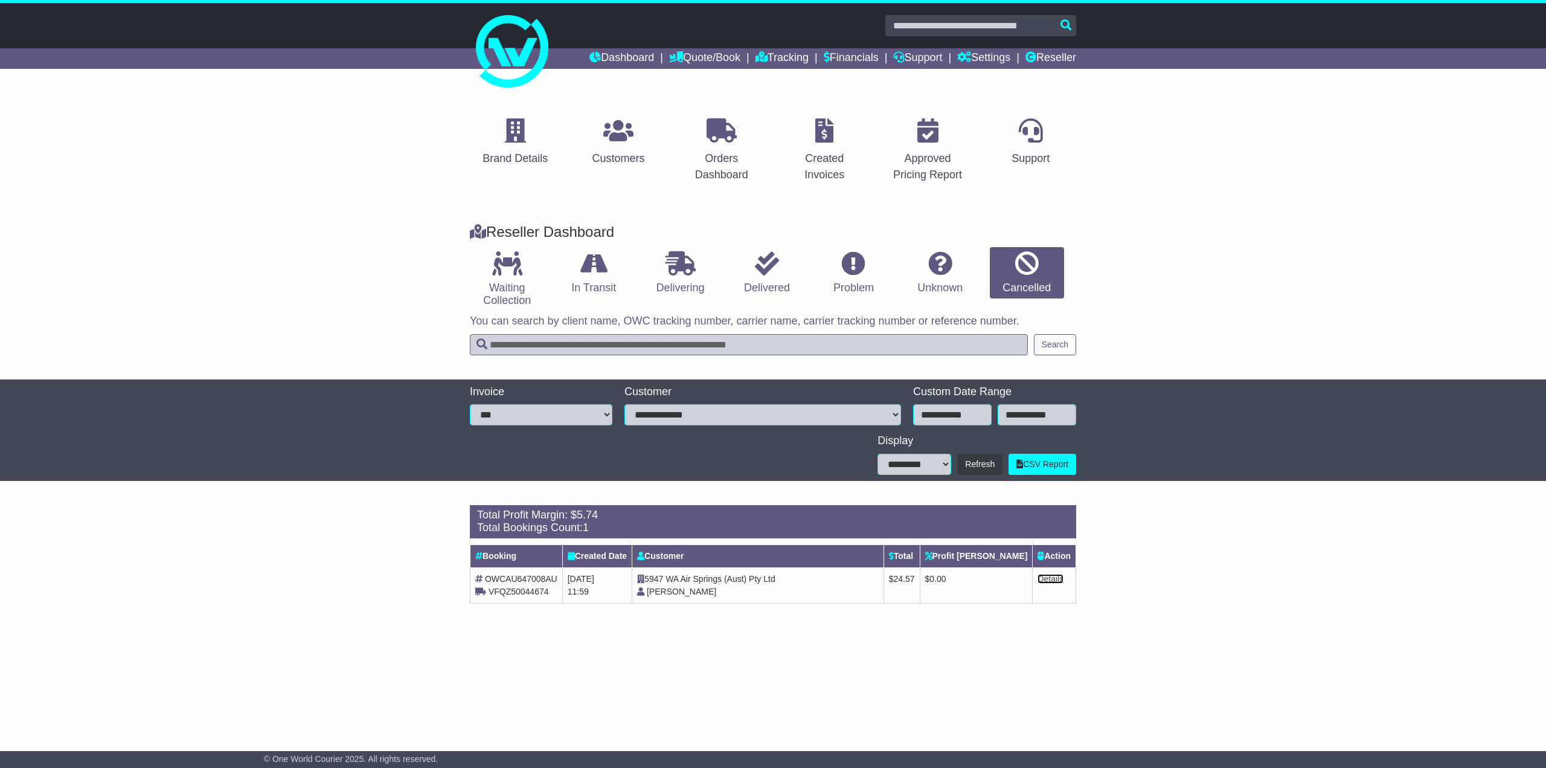
click at [1052, 576] on link "Details" at bounding box center [1051, 579] width 26 height 10
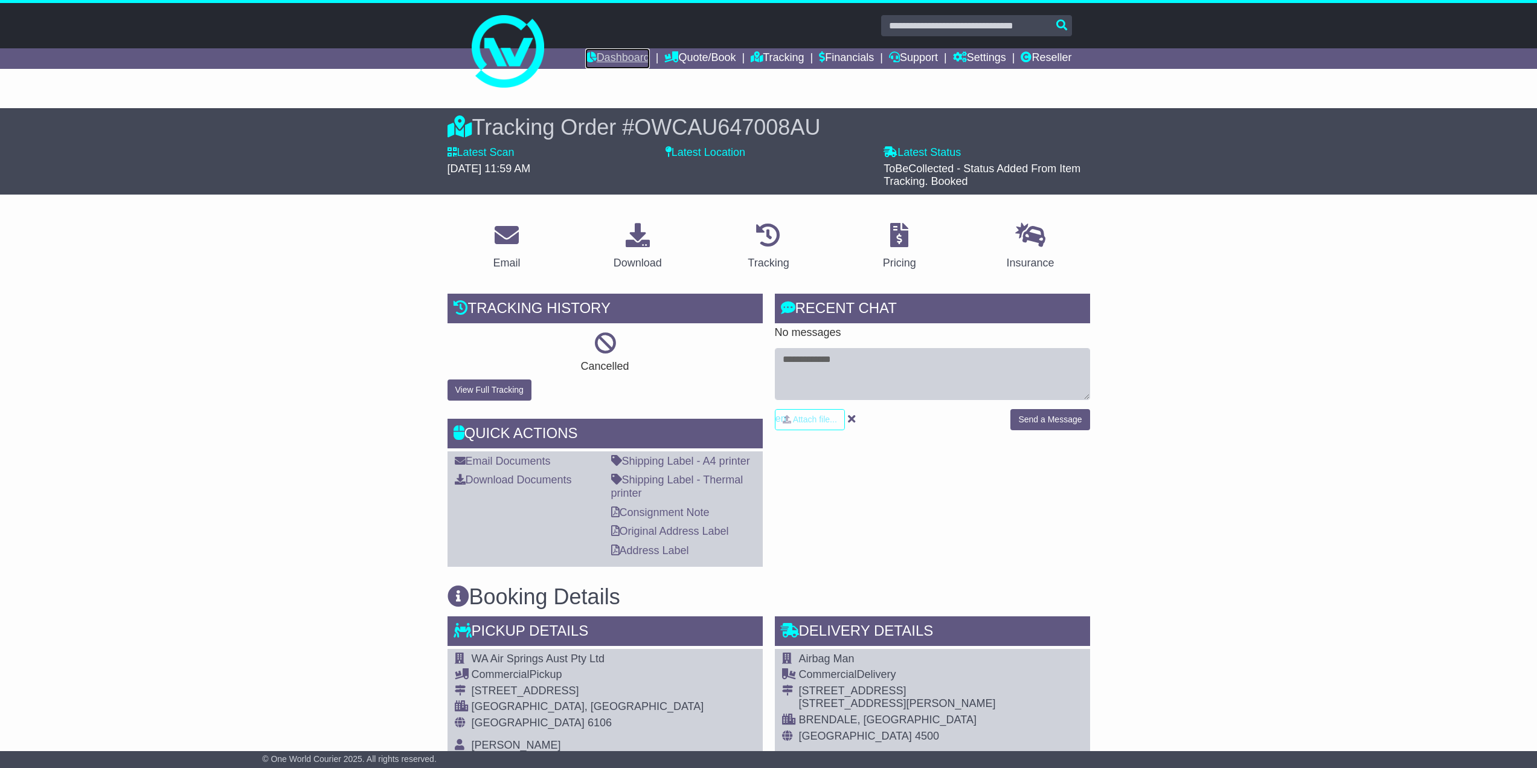
click at [610, 61] on link "Dashboard" at bounding box center [617, 58] width 65 height 21
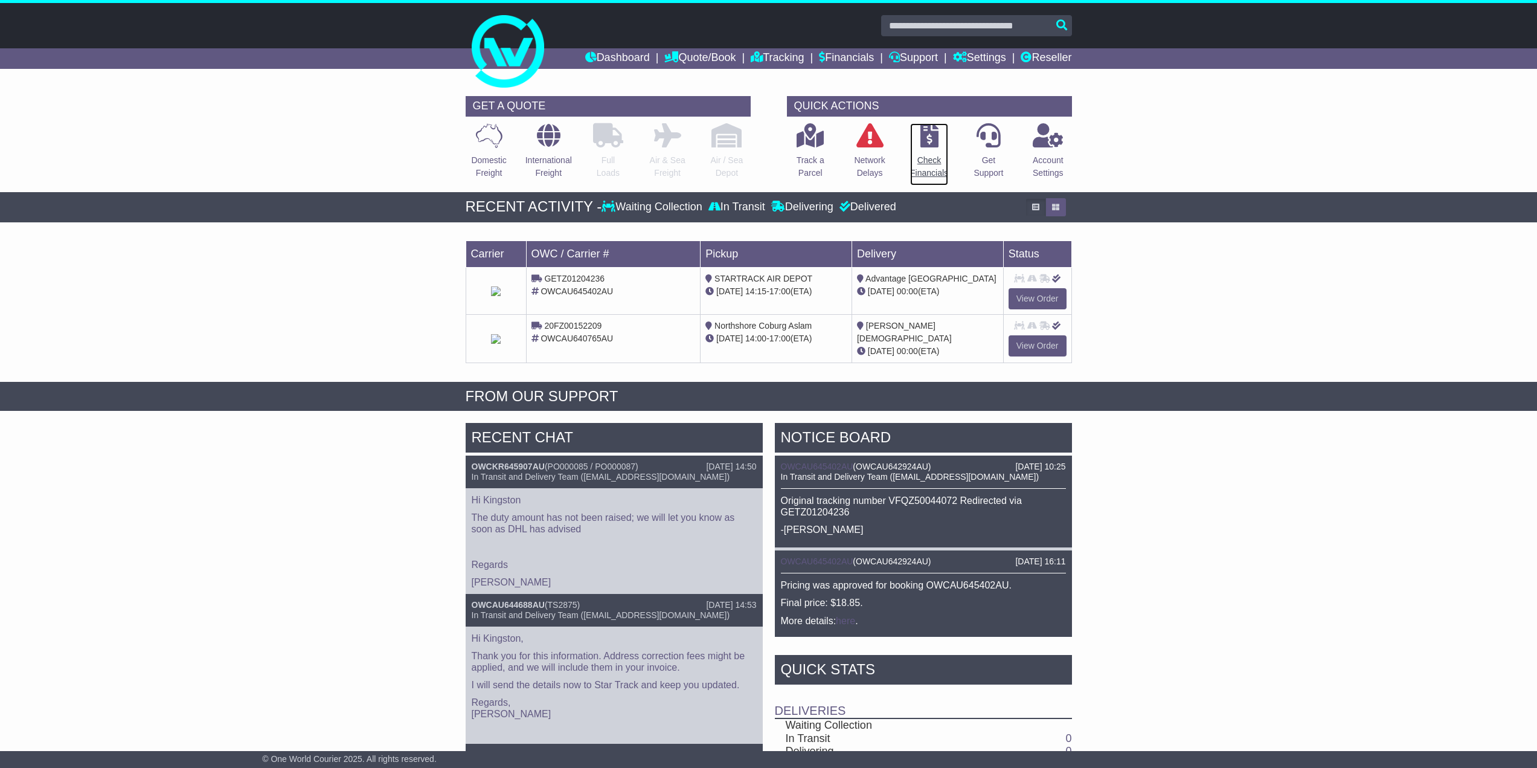
click at [922, 148] on link "Check Financials" at bounding box center [929, 154] width 39 height 63
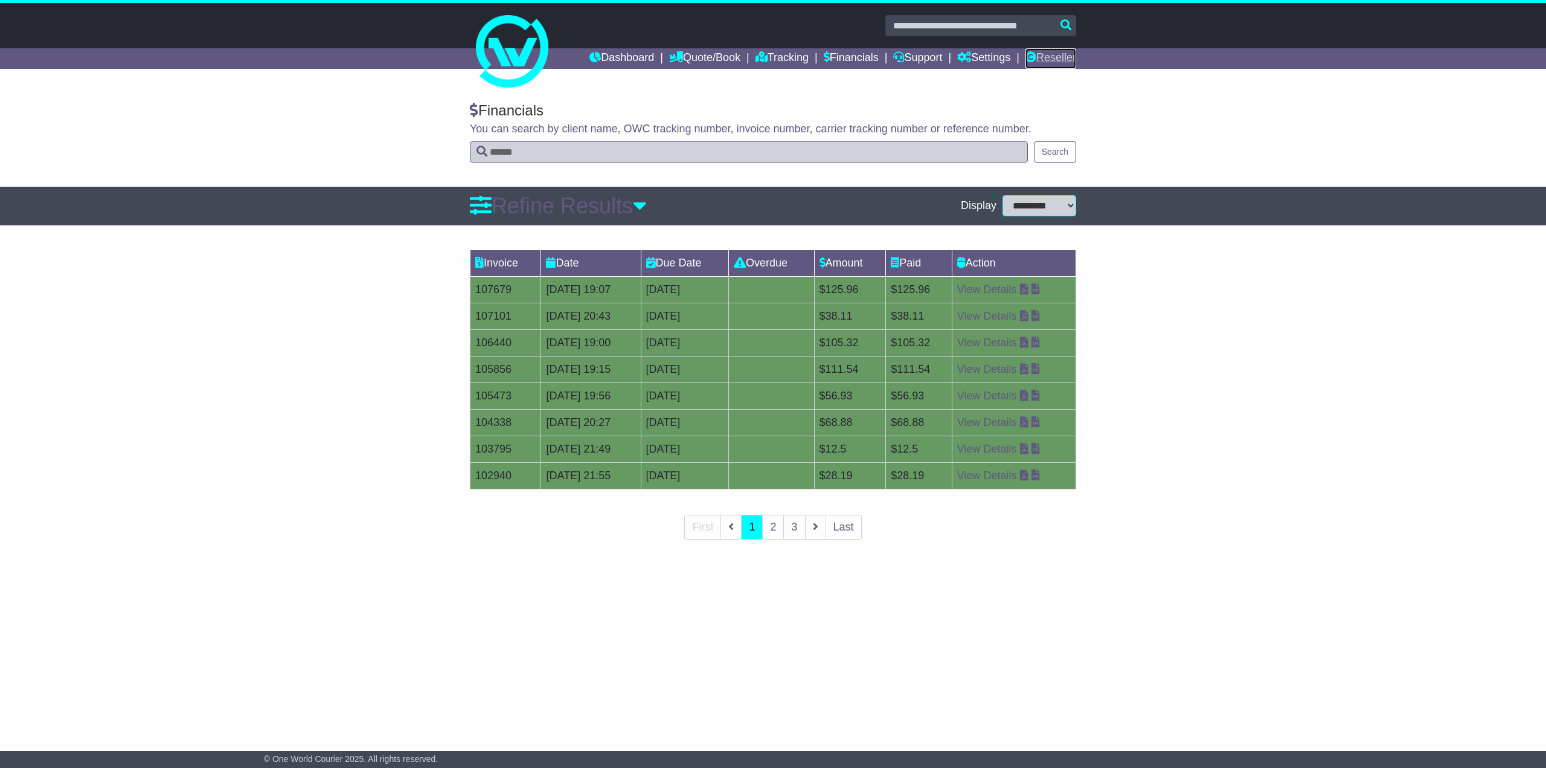
click at [1050, 59] on link "Reseller" at bounding box center [1051, 58] width 51 height 21
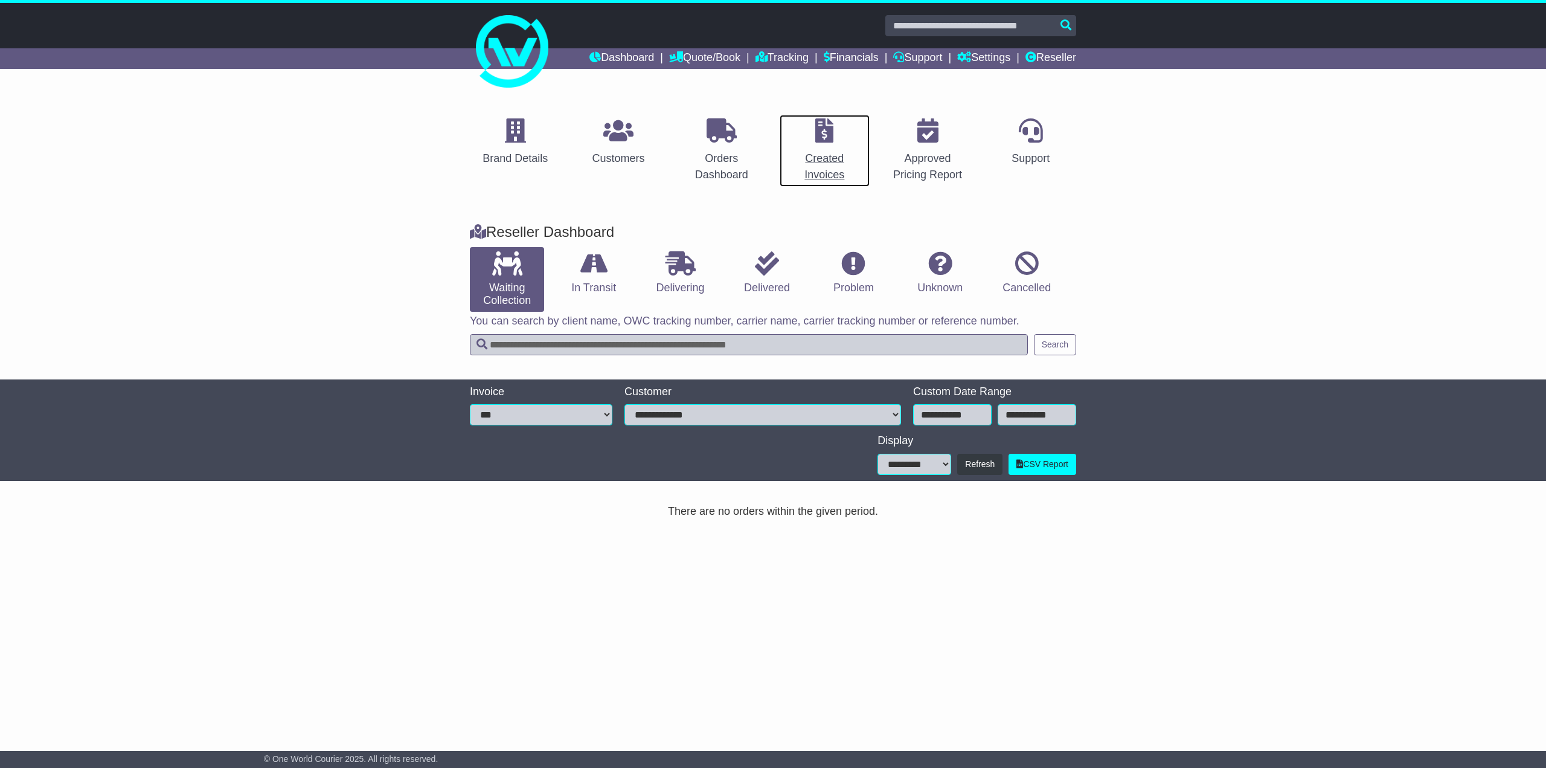
click at [839, 153] on div "Created Invoices" at bounding box center [825, 166] width 76 height 33
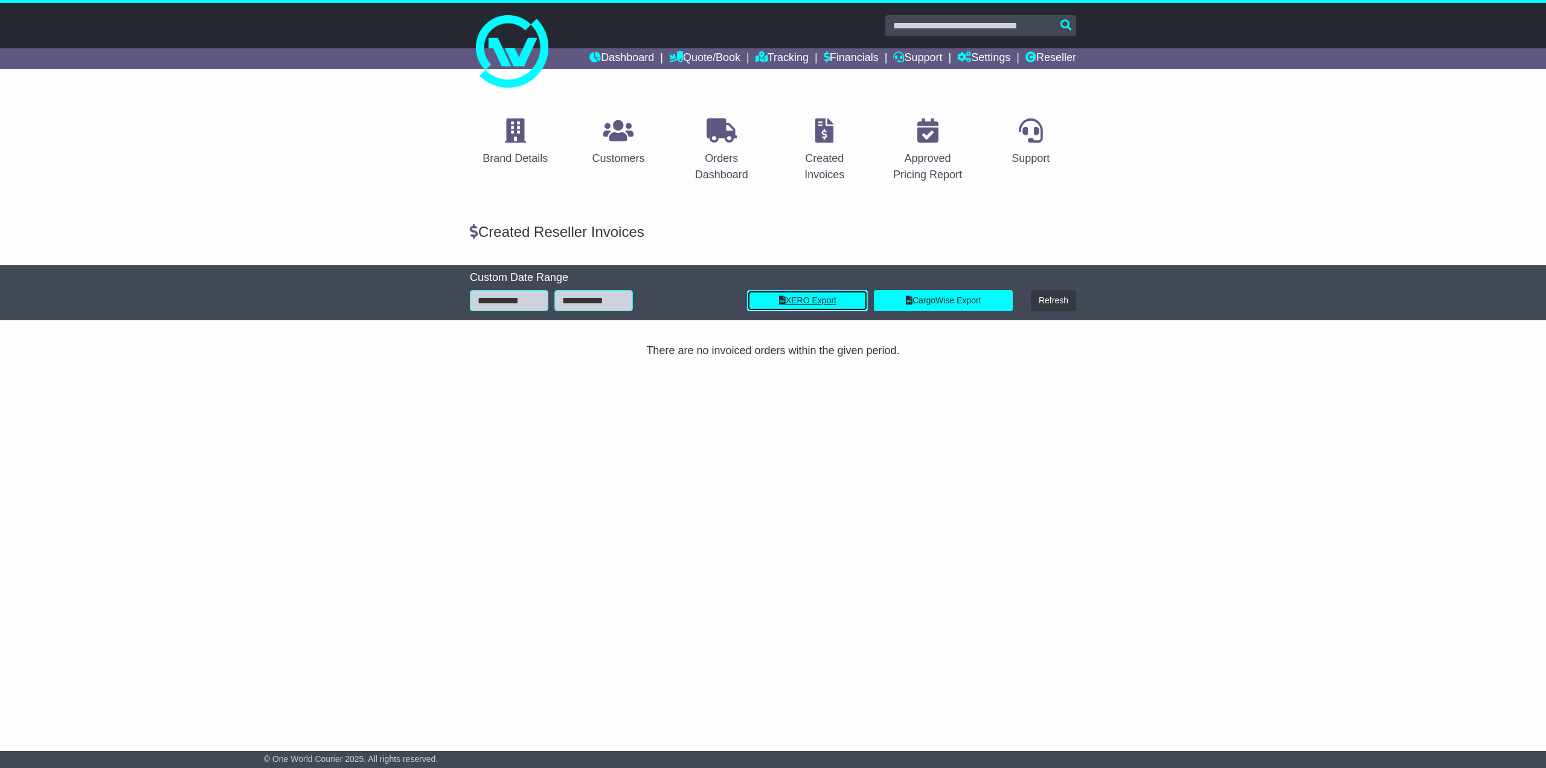
click at [826, 301] on link "XERO Export" at bounding box center [807, 300] width 121 height 21
click at [1057, 59] on link "Reseller" at bounding box center [1051, 58] width 51 height 21
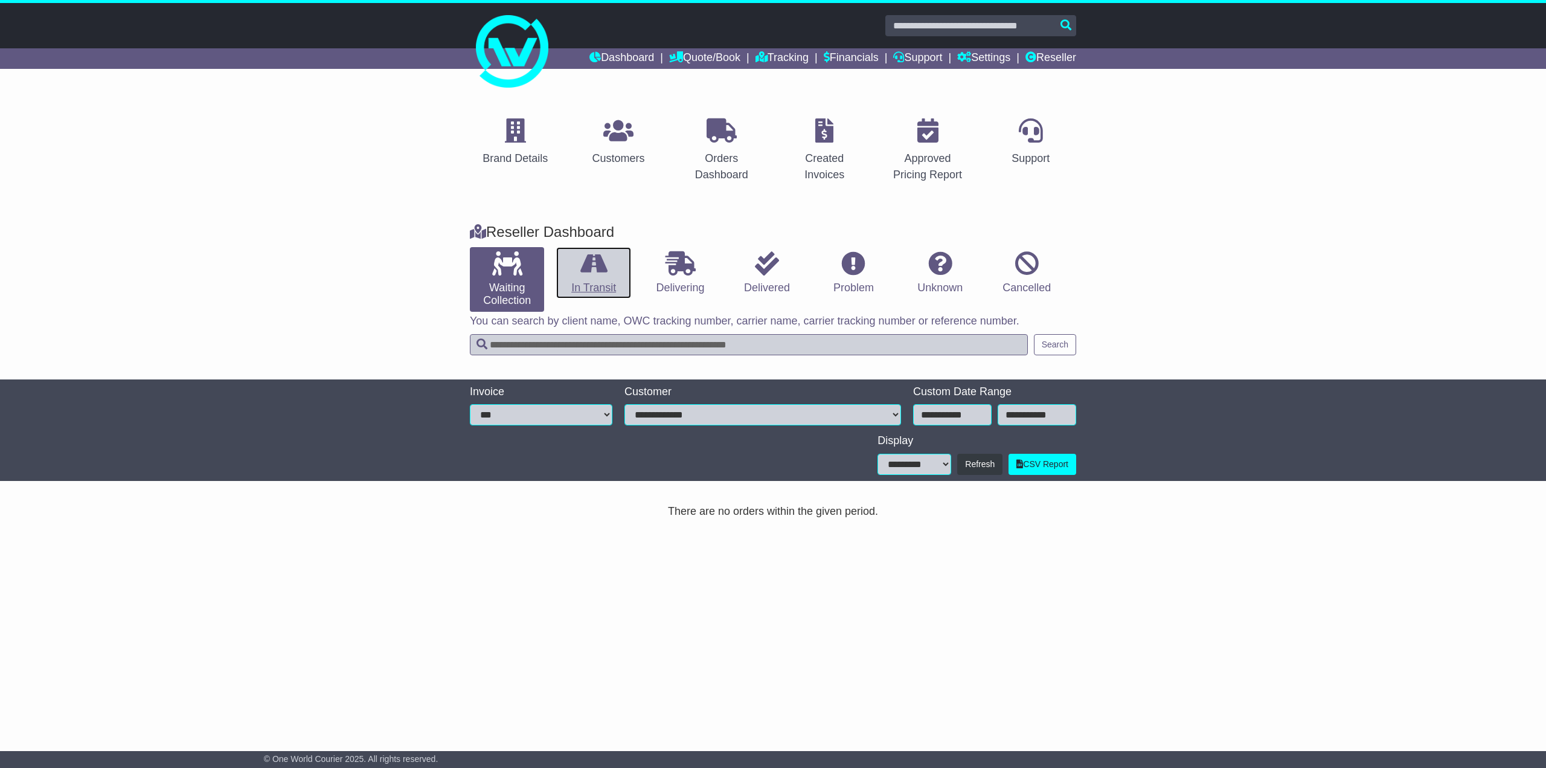
click at [559, 286] on link "In Transit" at bounding box center [593, 273] width 74 height 52
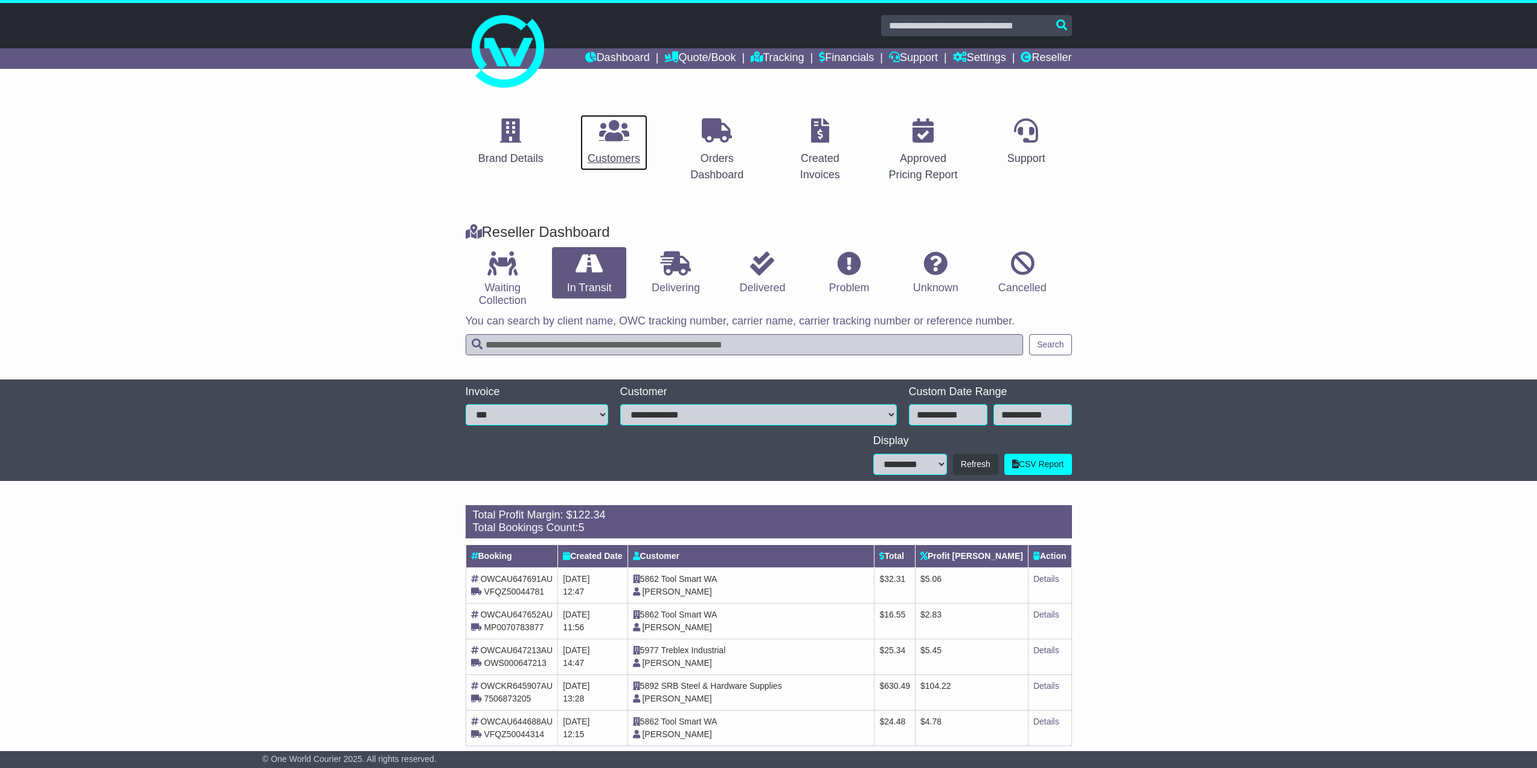
click at [616, 146] on link "Customers" at bounding box center [614, 142] width 68 height 57
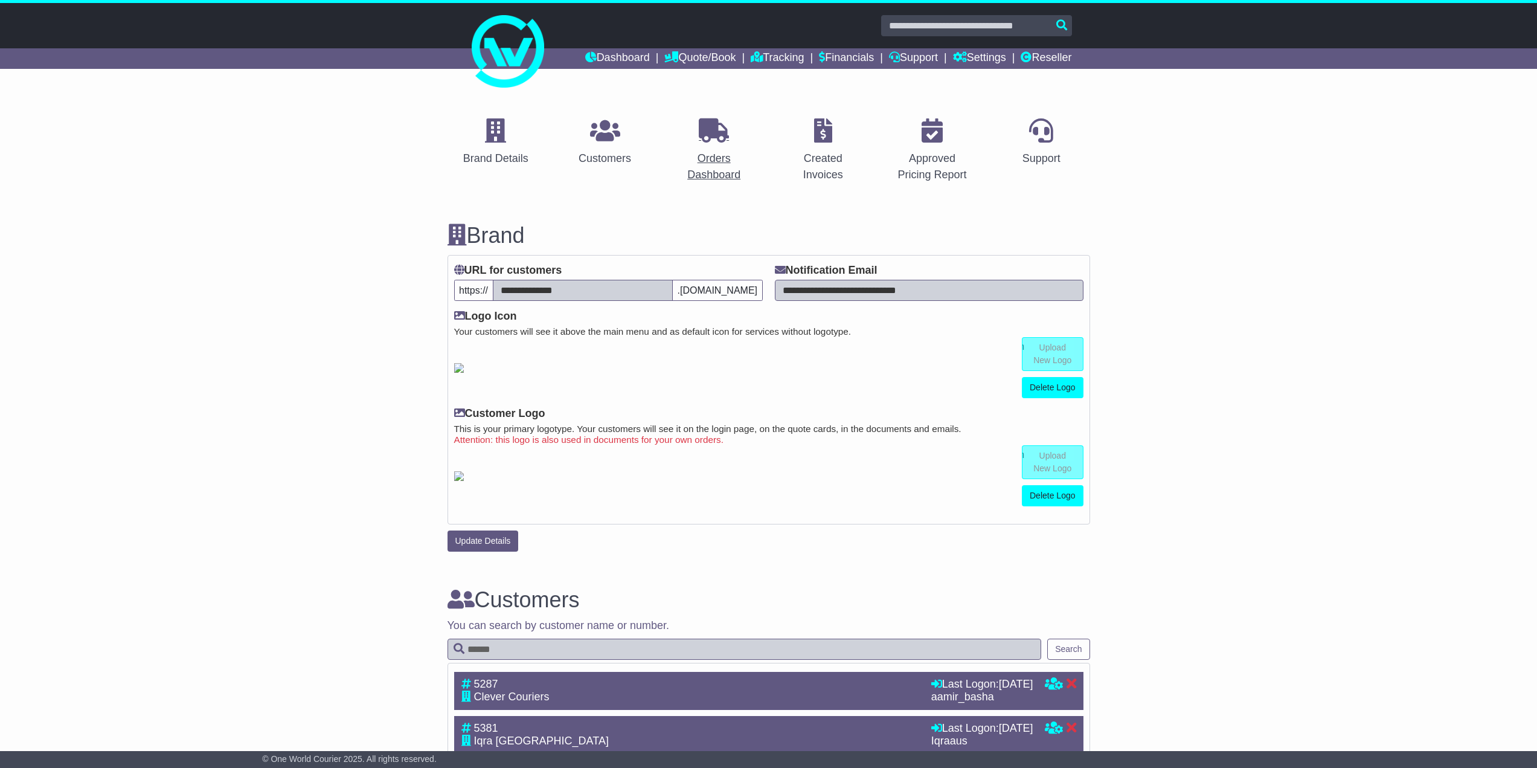
drag, startPoint x: 379, startPoint y: 243, endPoint x: 688, endPoint y: 160, distance: 320.3
drag, startPoint x: 393, startPoint y: 222, endPoint x: 684, endPoint y: 163, distance: 297.0
click at [1040, 50] on link "Reseller" at bounding box center [1046, 58] width 51 height 21
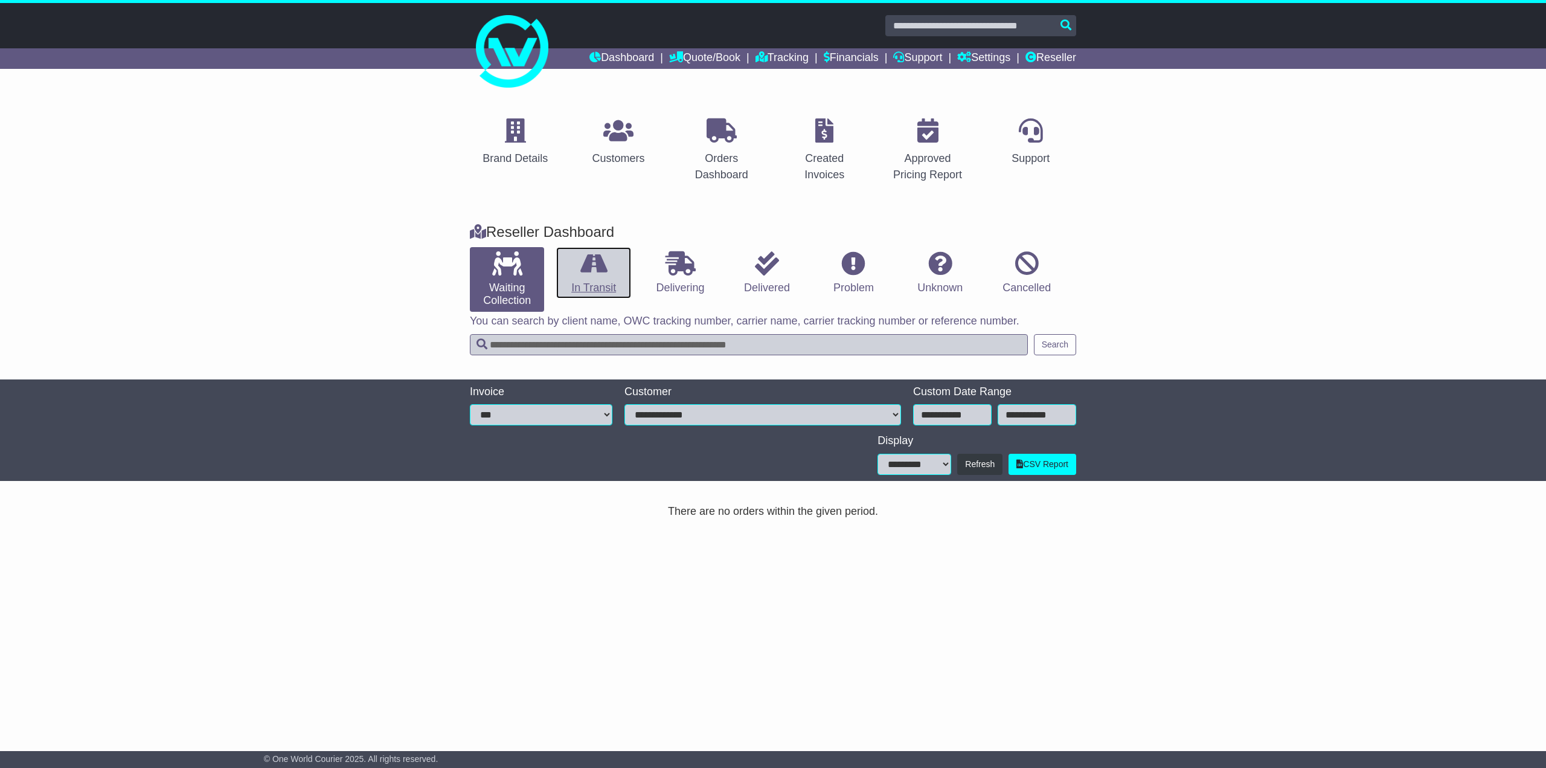
click at [588, 274] on icon at bounding box center [594, 263] width 27 height 24
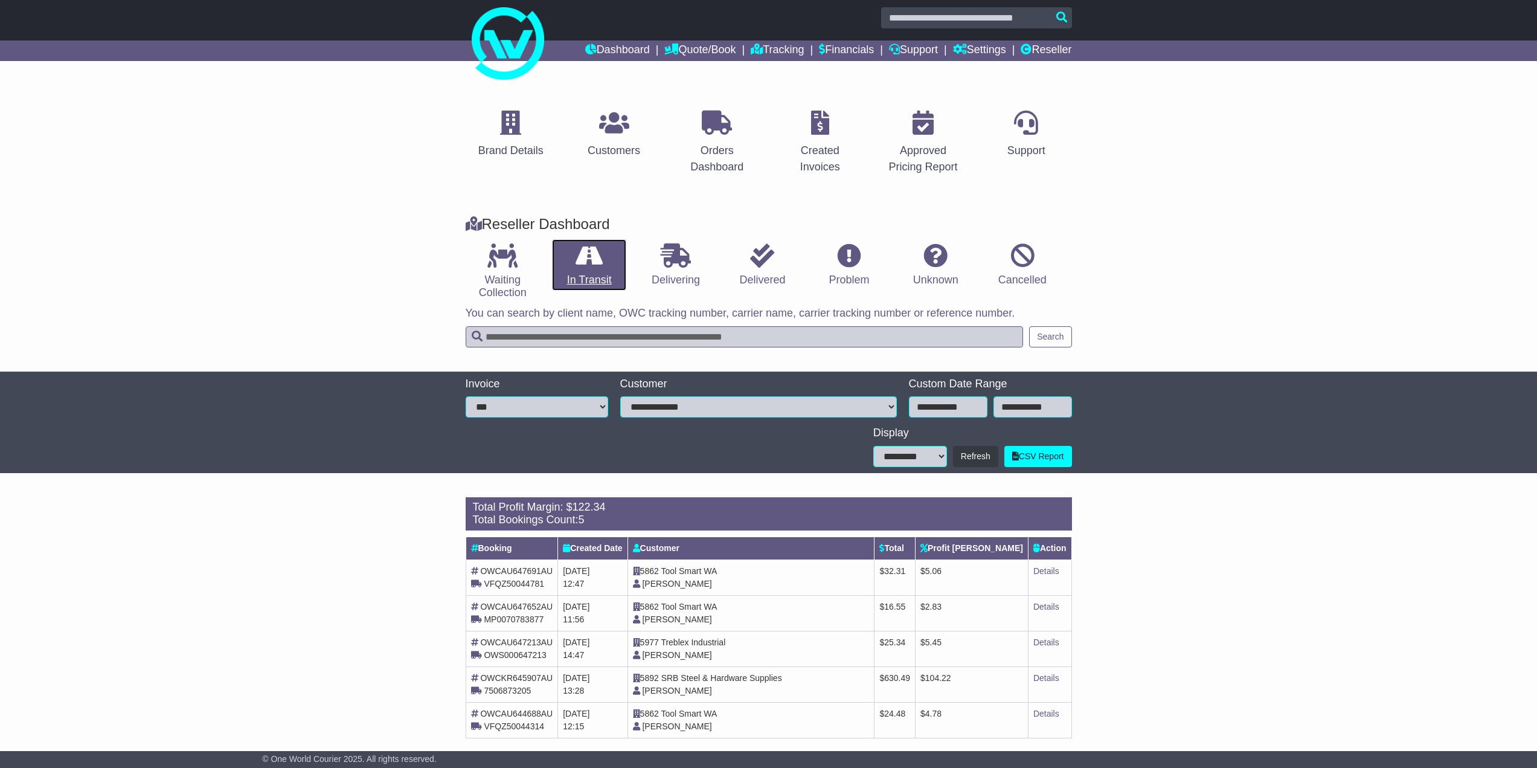
scroll to position [21, 0]
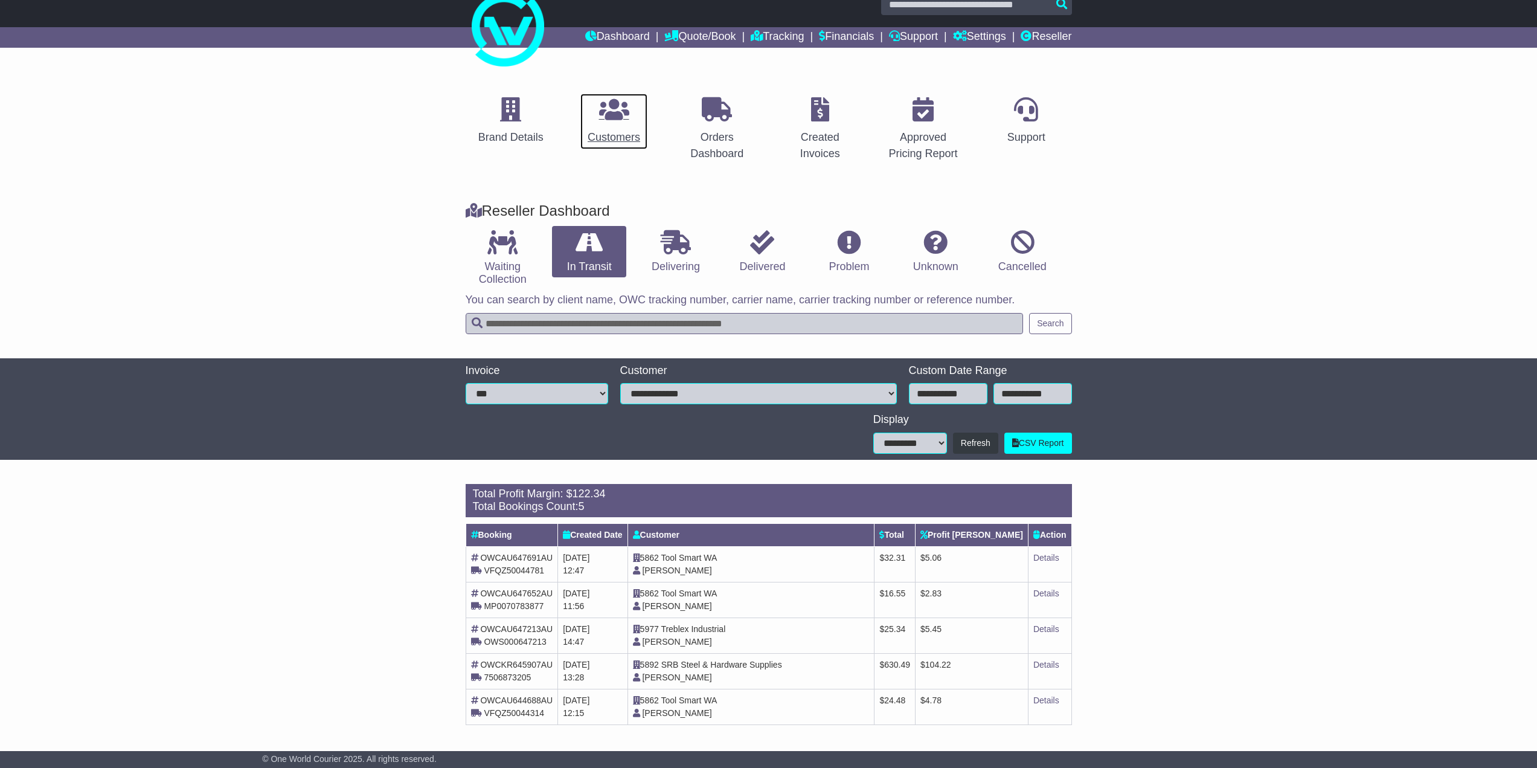
click at [614, 120] on icon at bounding box center [614, 109] width 30 height 24
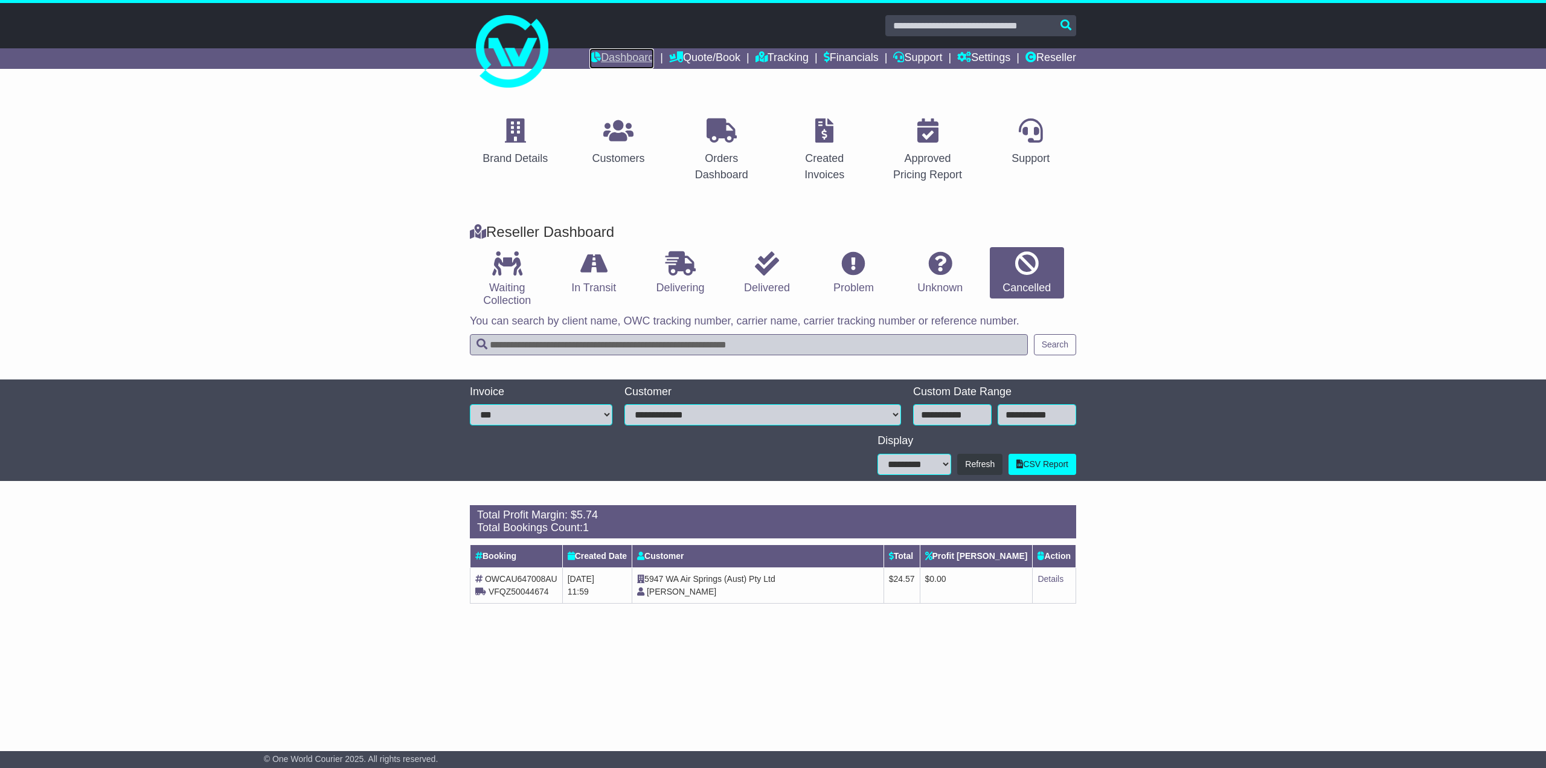
click at [600, 54] on link "Dashboard" at bounding box center [622, 58] width 65 height 21
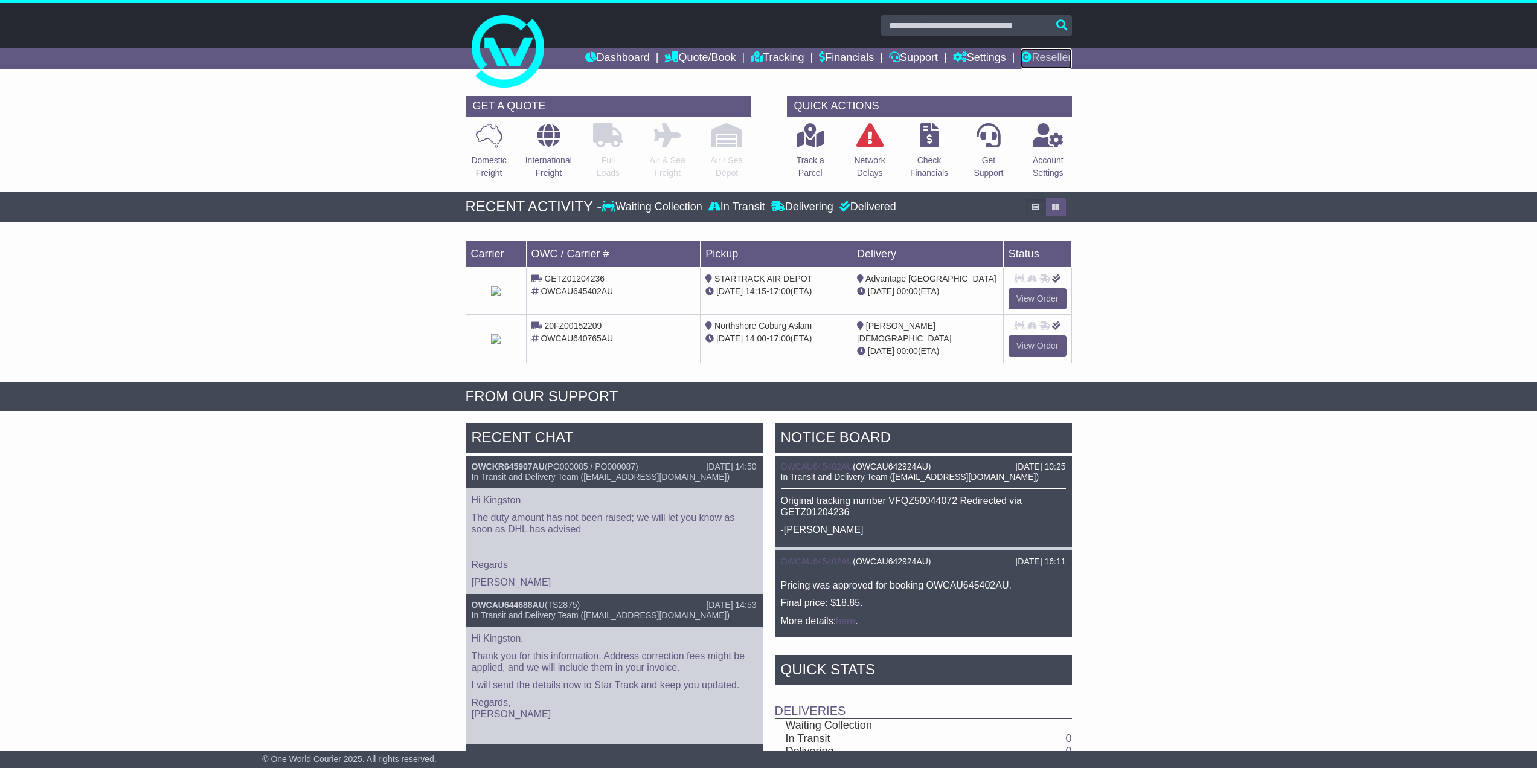
click at [1057, 65] on link "Reseller" at bounding box center [1046, 58] width 51 height 21
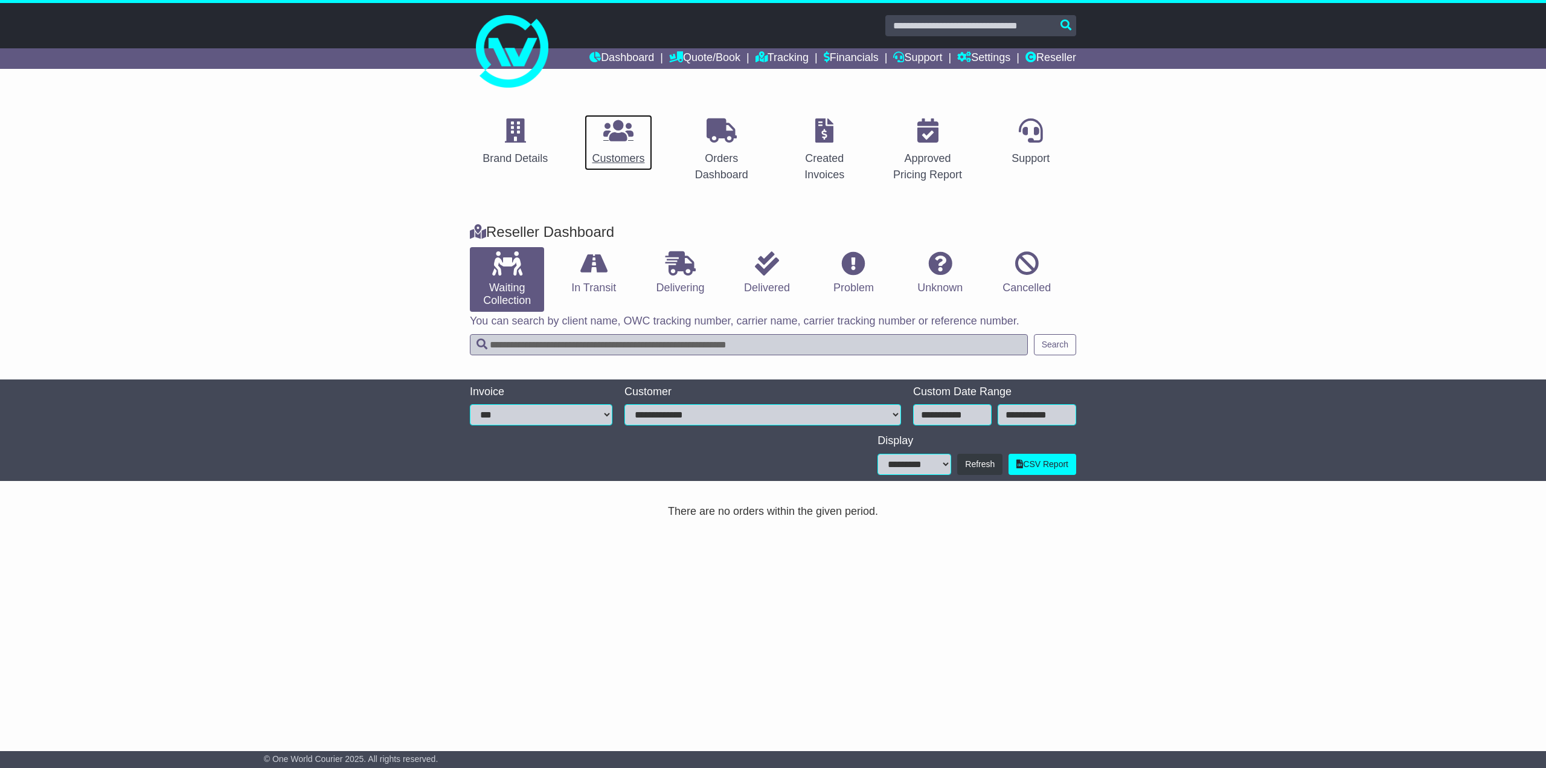
click at [613, 141] on icon at bounding box center [618, 130] width 30 height 24
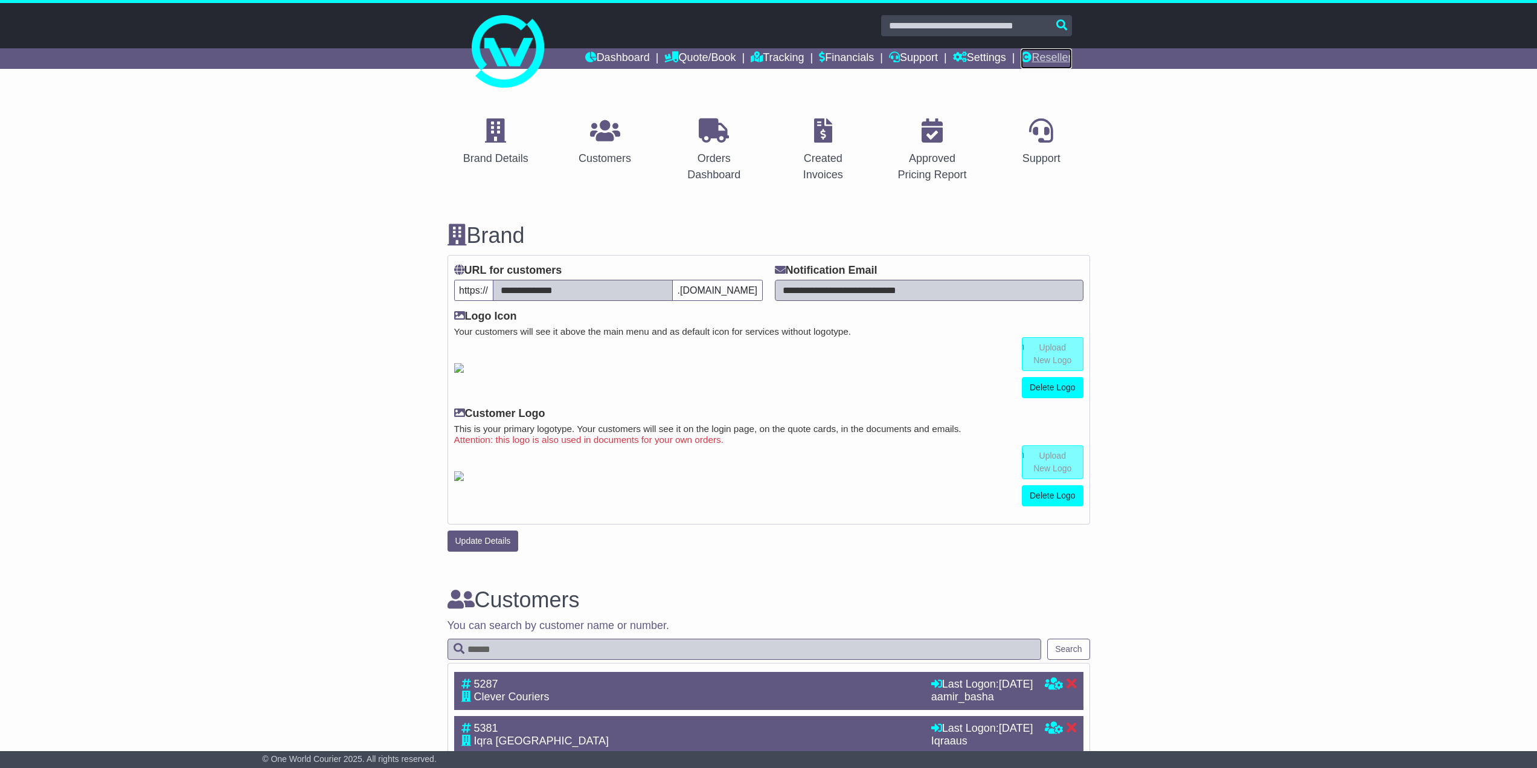
click at [1046, 60] on link "Reseller" at bounding box center [1046, 58] width 51 height 21
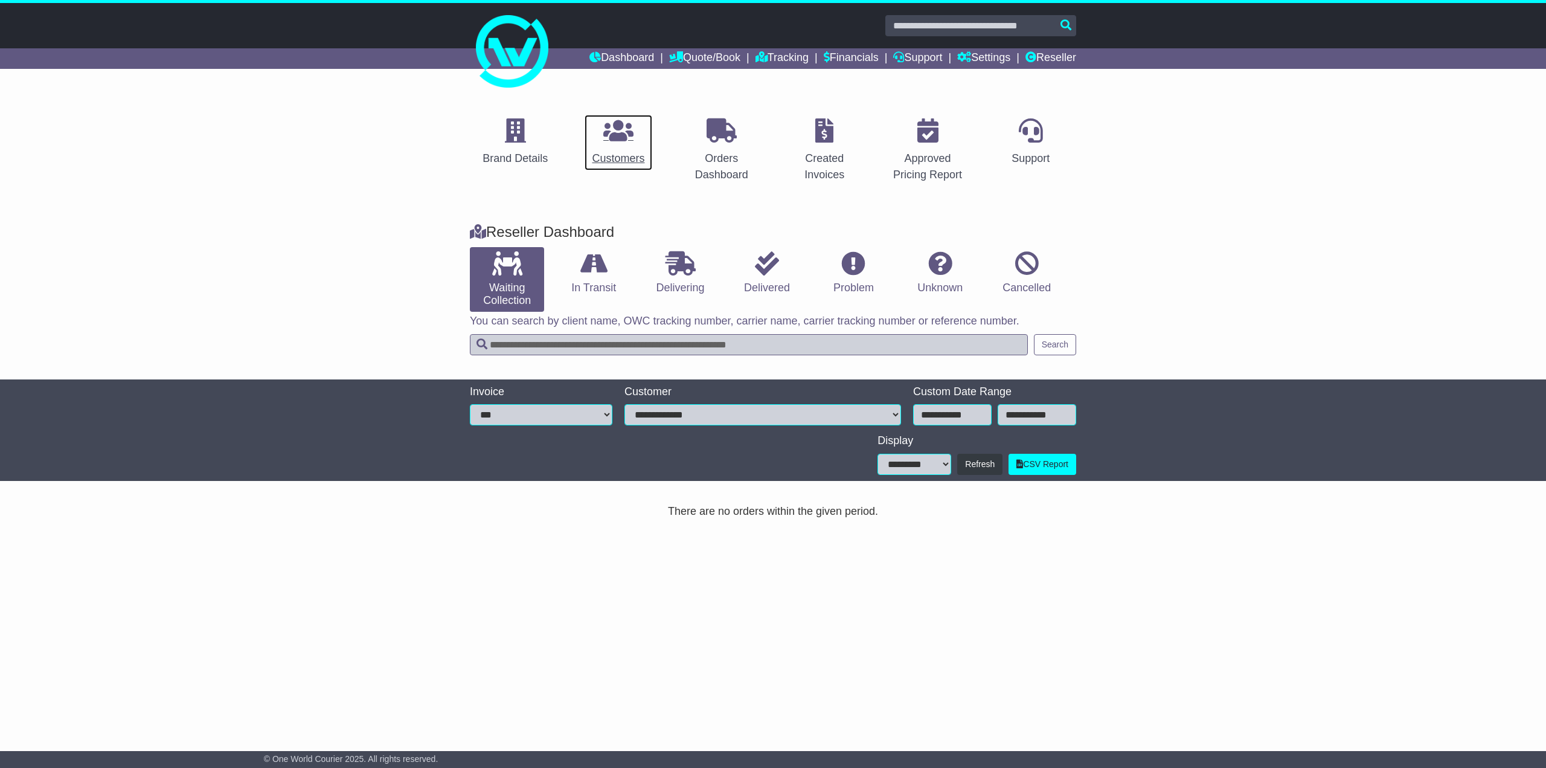
click at [593, 152] on div "Customers" at bounding box center [618, 158] width 53 height 16
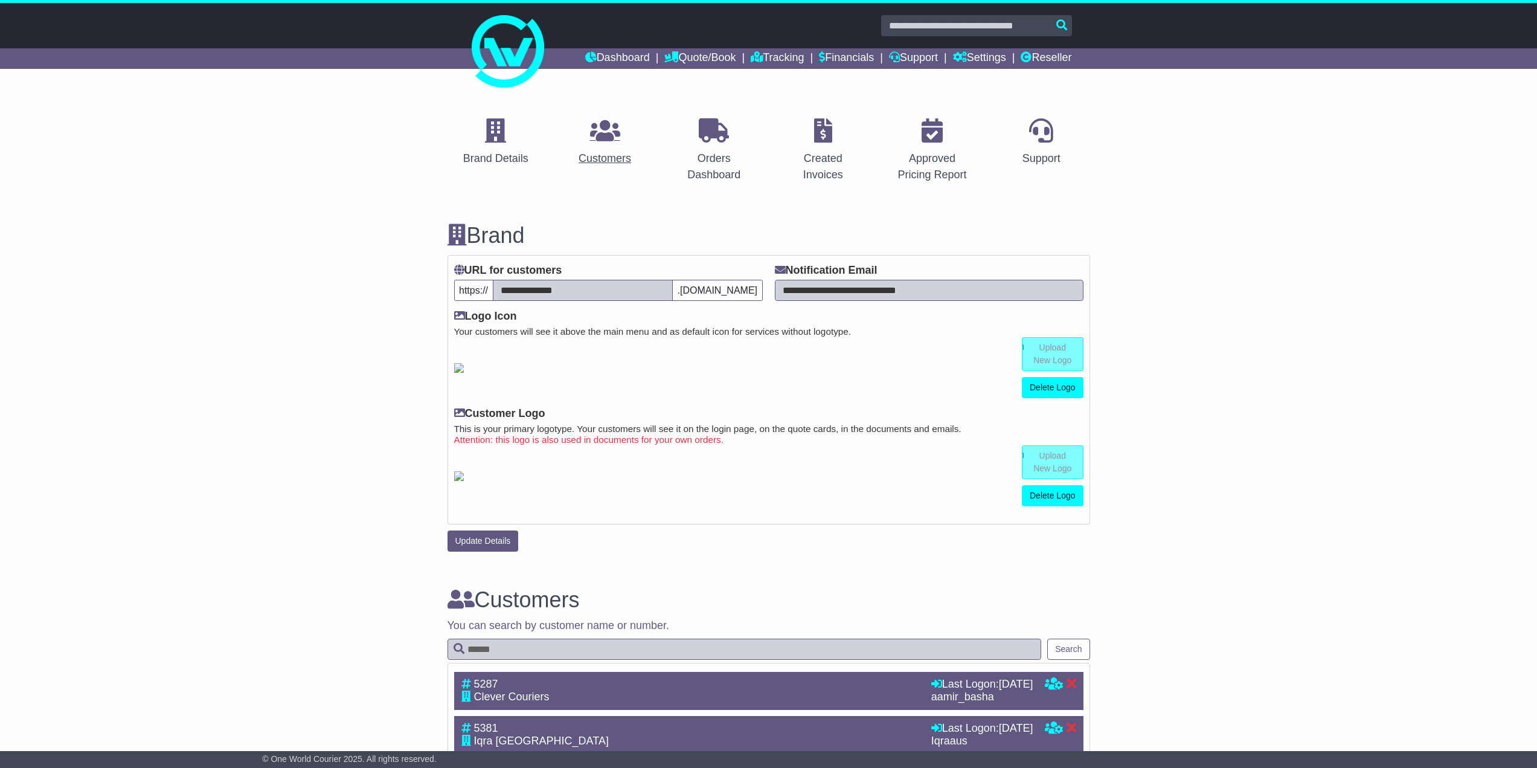
click at [610, 141] on icon at bounding box center [605, 130] width 30 height 24
click at [1055, 62] on link "Reseller" at bounding box center [1046, 58] width 51 height 21
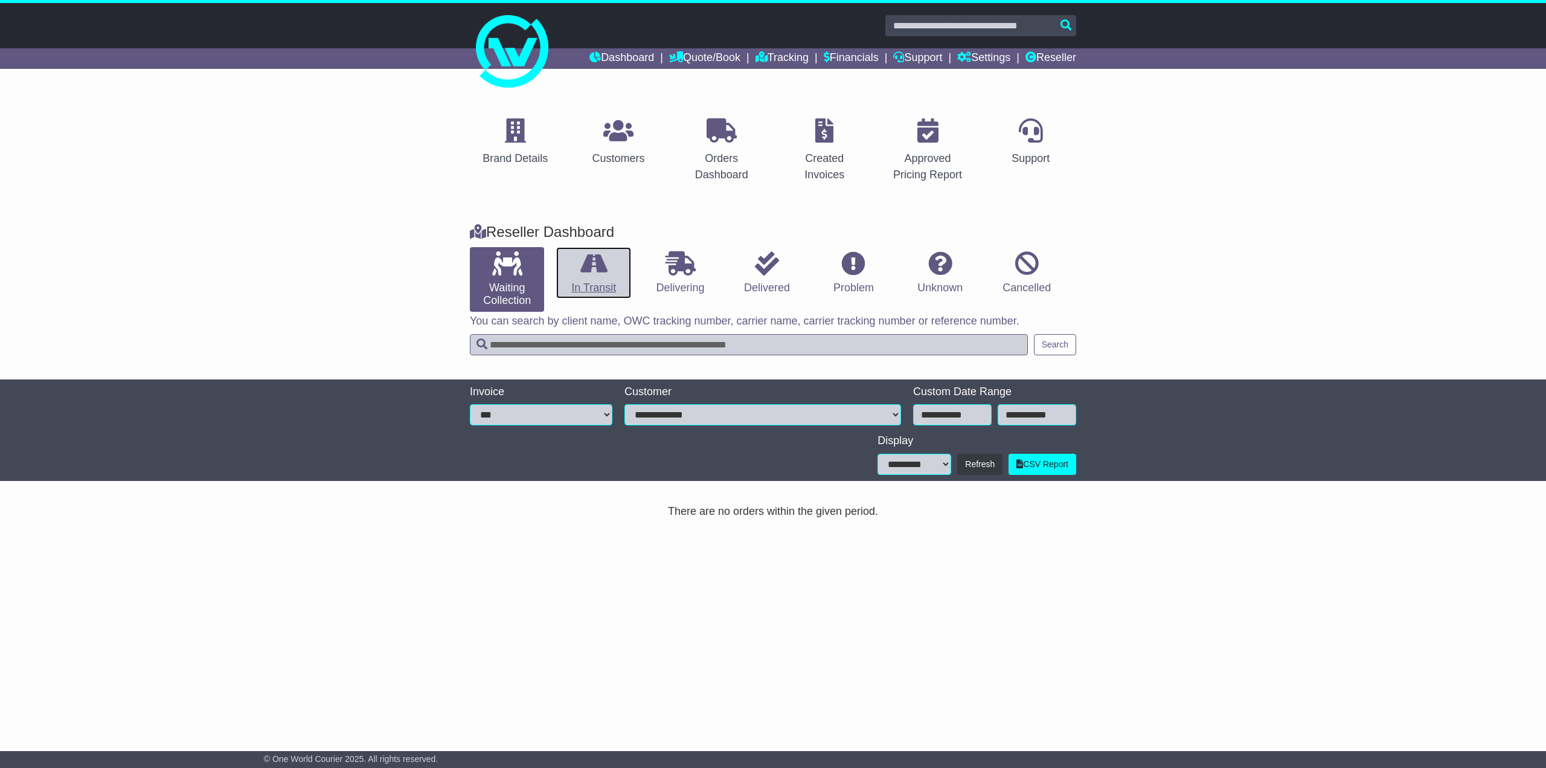
click at [584, 275] on link "In Transit" at bounding box center [593, 273] width 74 height 52
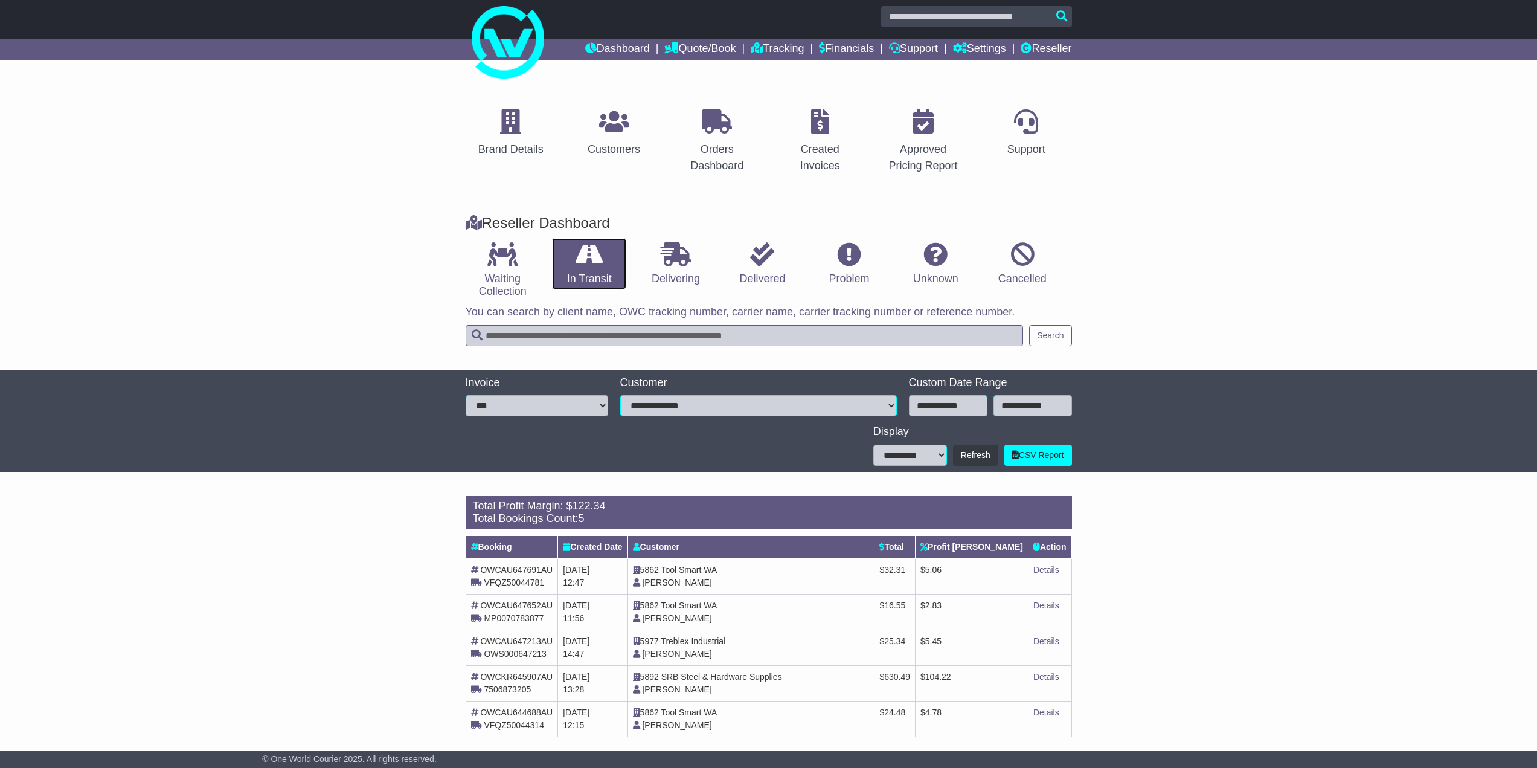
scroll to position [21, 0]
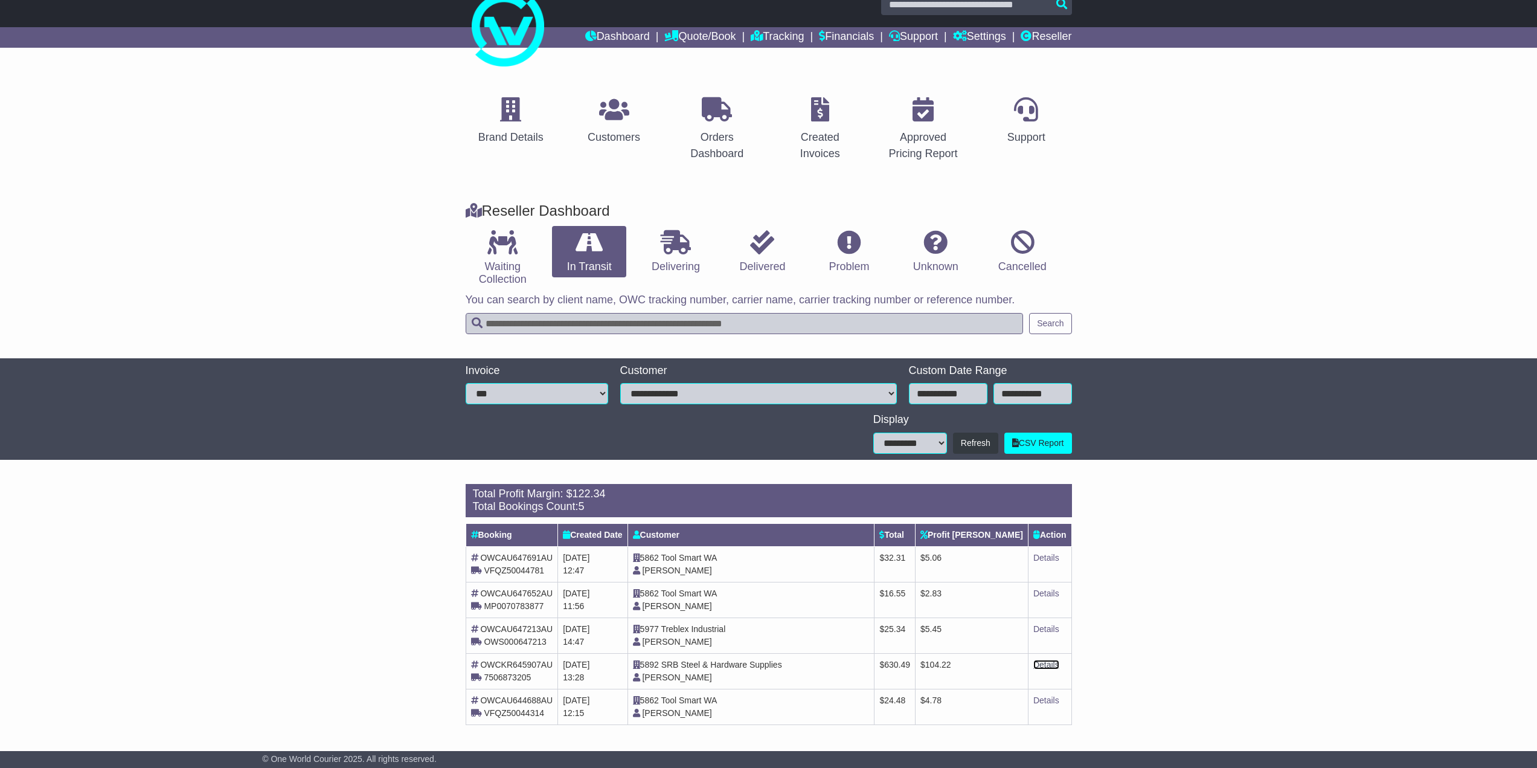
click at [1036, 667] on link "Details" at bounding box center [1047, 665] width 26 height 10
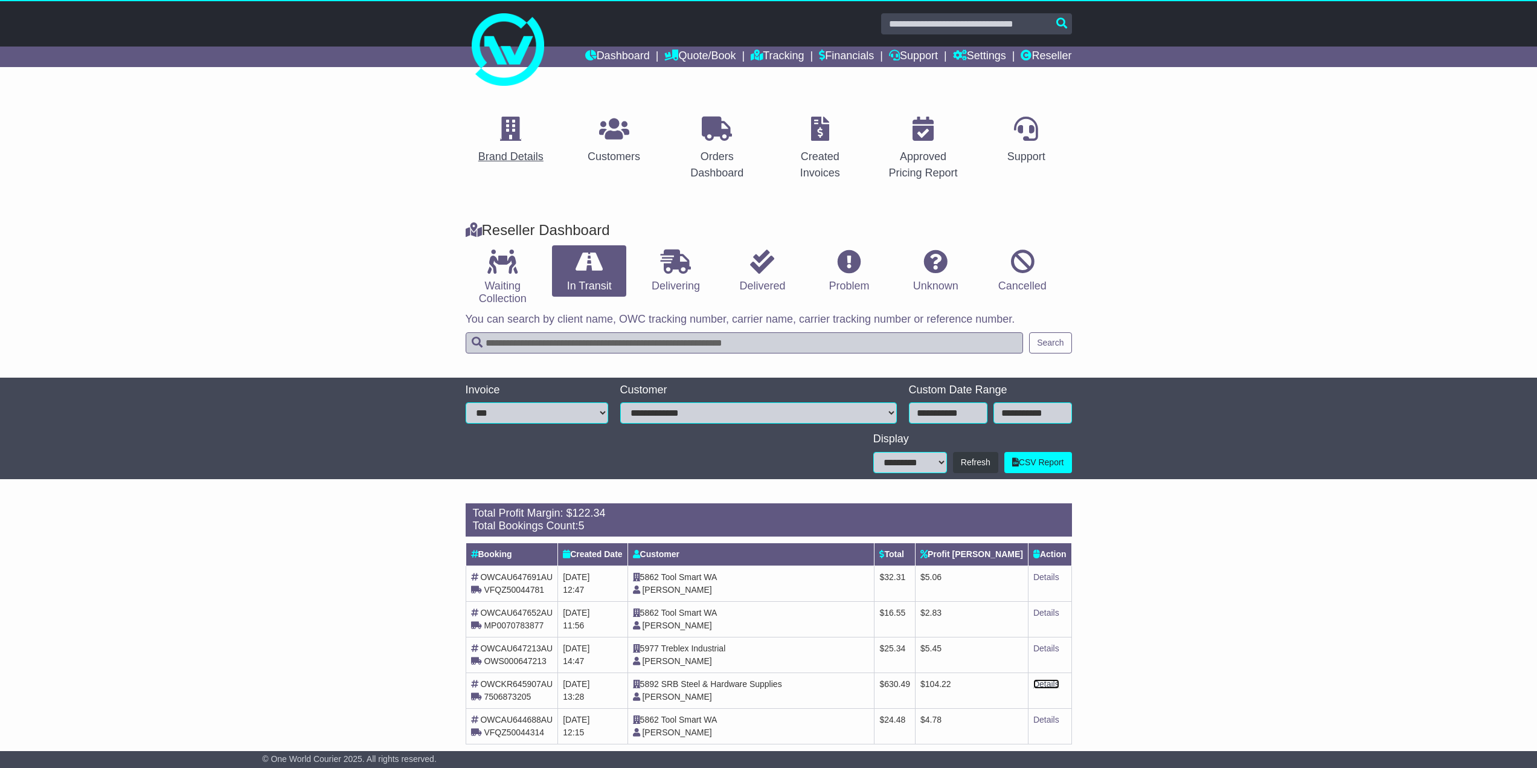
scroll to position [0, 0]
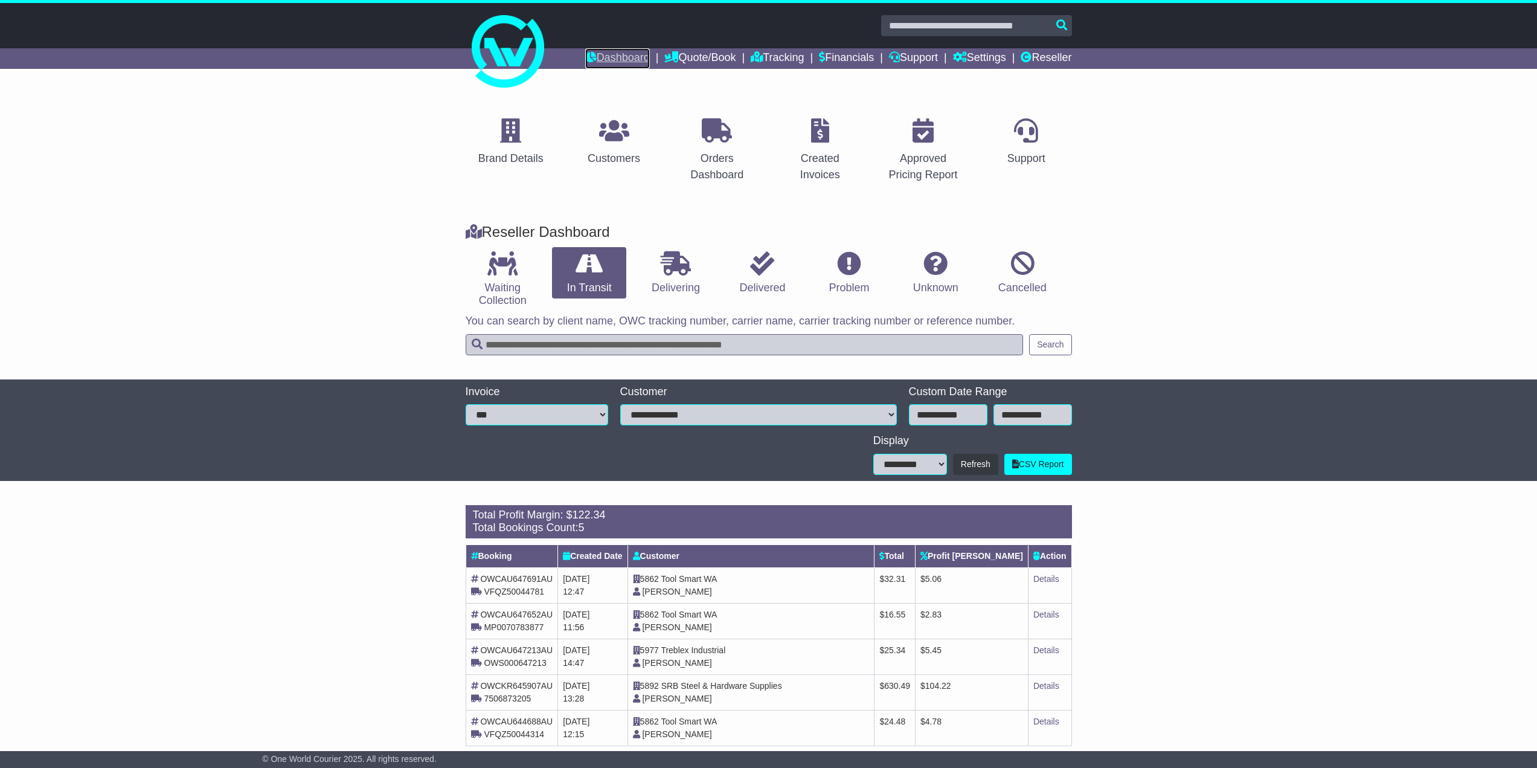
click at [593, 53] on link "Dashboard" at bounding box center [617, 58] width 65 height 21
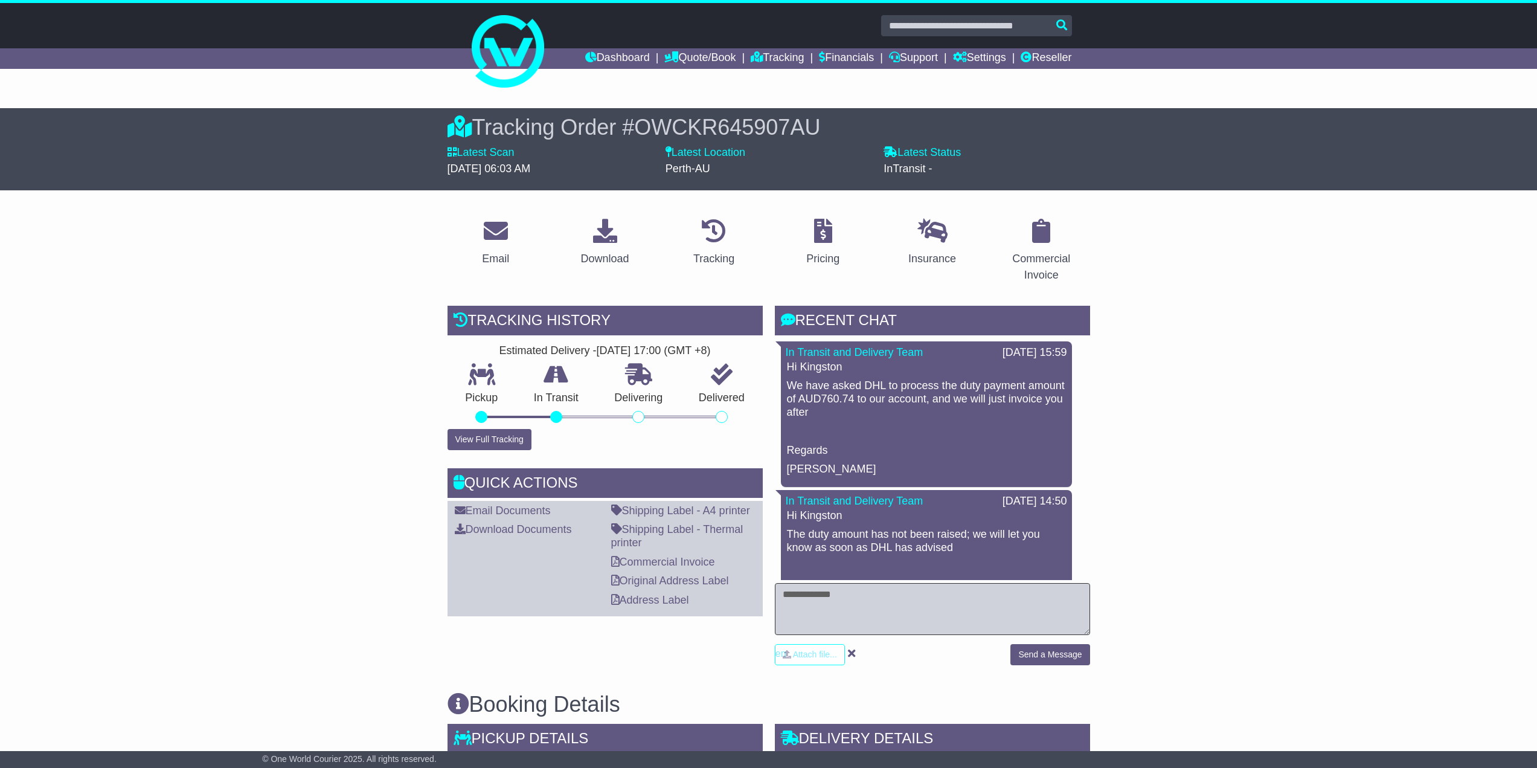
drag, startPoint x: 0, startPoint y: 0, endPoint x: 894, endPoint y: 622, distance: 1089.2
click at [894, 622] on textarea at bounding box center [932, 609] width 315 height 52
type textarea "**********"
click at [1054, 655] on button "Send a Message" at bounding box center [1050, 654] width 79 height 21
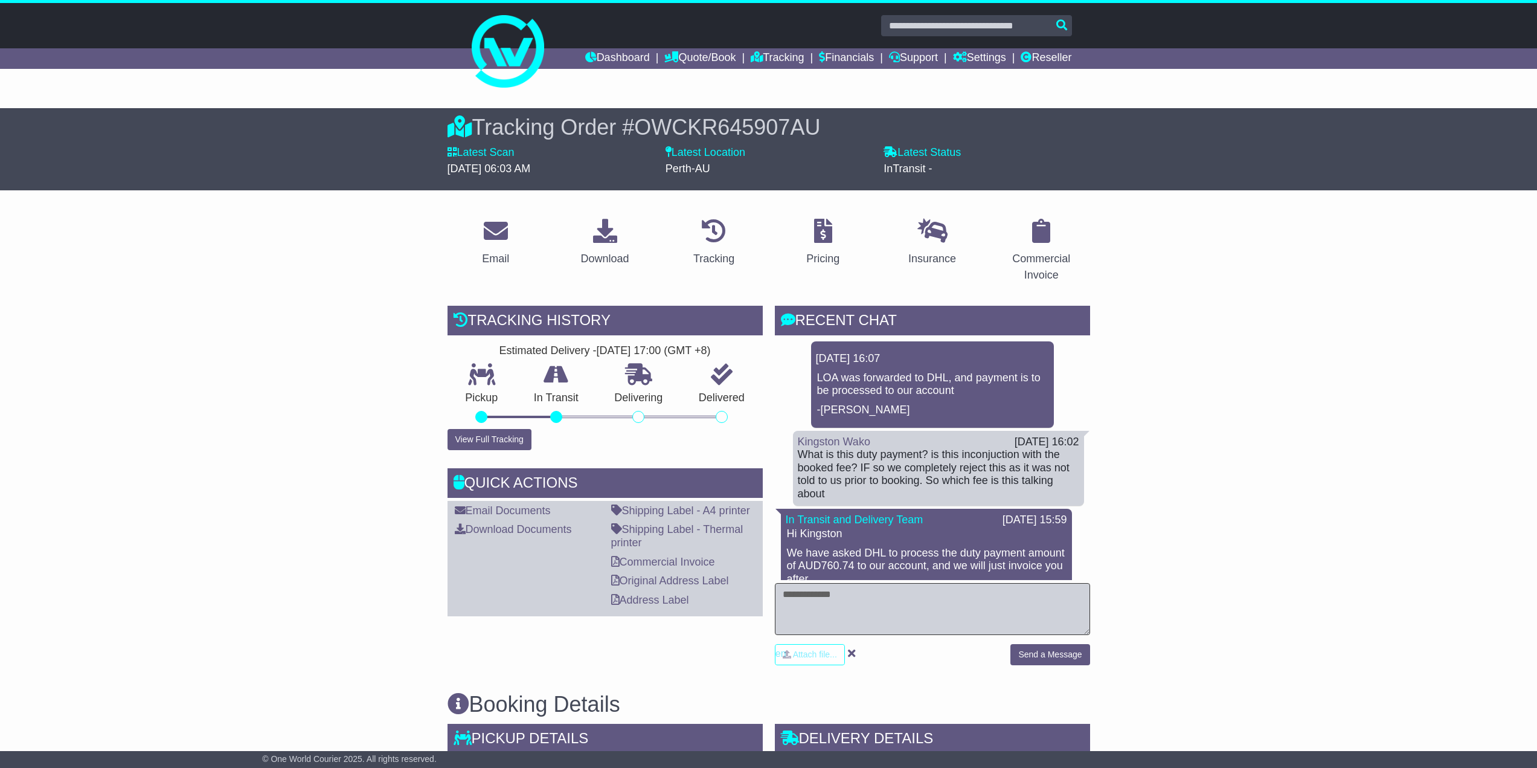
click at [866, 597] on textarea at bounding box center [932, 609] width 315 height 52
type textarea "**"
type textarea "**********"
click at [1073, 655] on button "Send a Message" at bounding box center [1050, 654] width 79 height 21
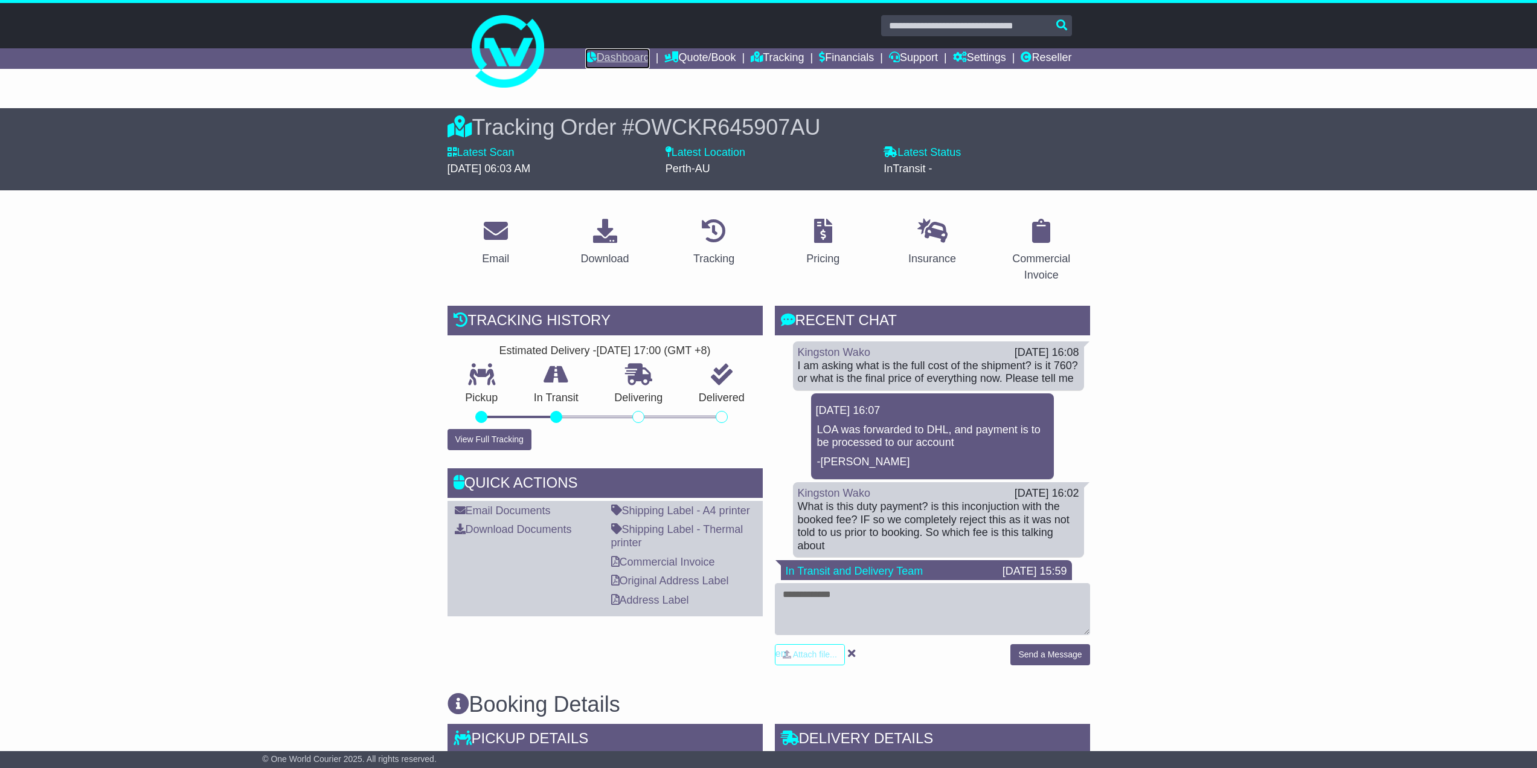
click at [598, 51] on link "Dashboard" at bounding box center [617, 58] width 65 height 21
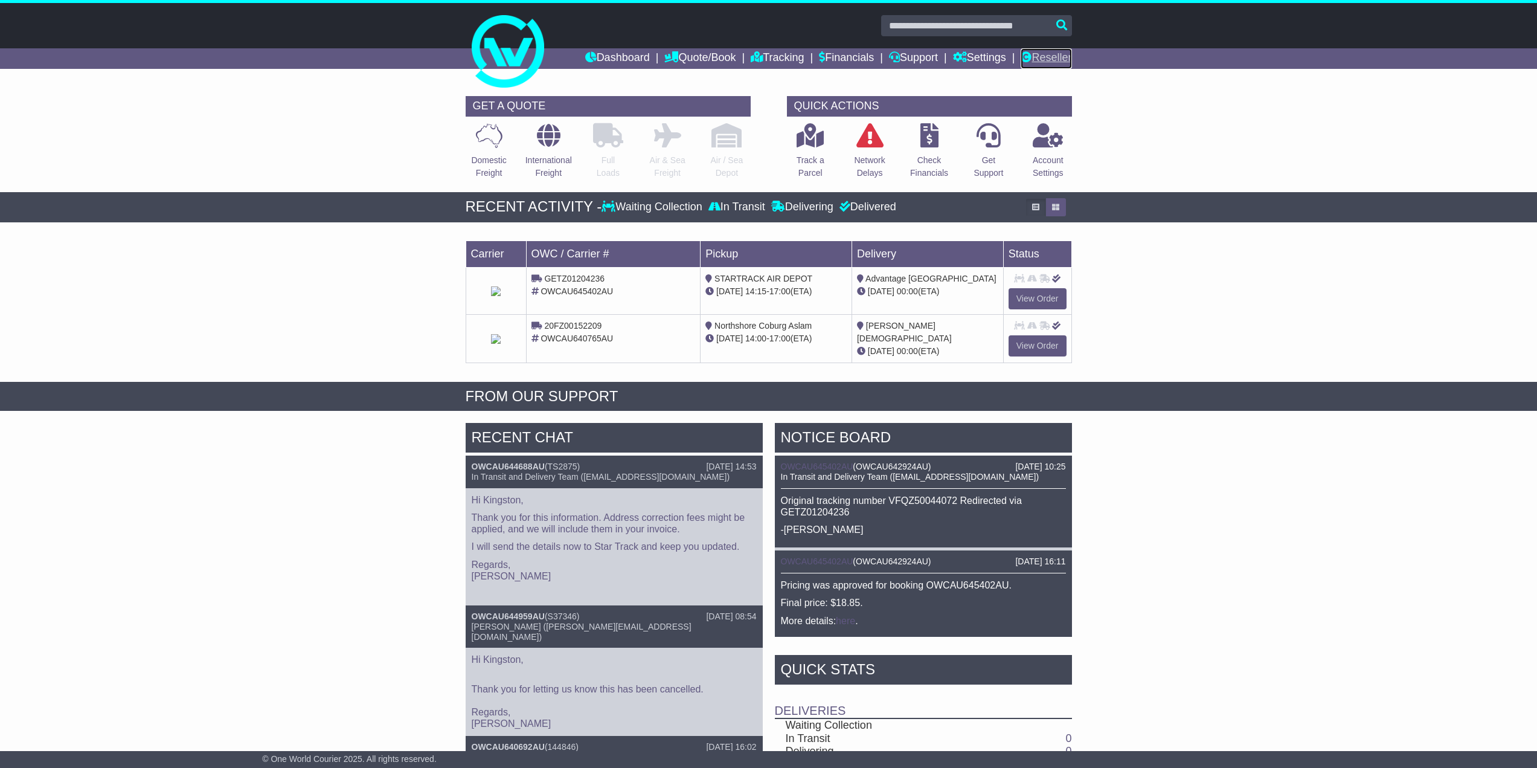
click at [1053, 54] on link "Reseller" at bounding box center [1046, 58] width 51 height 21
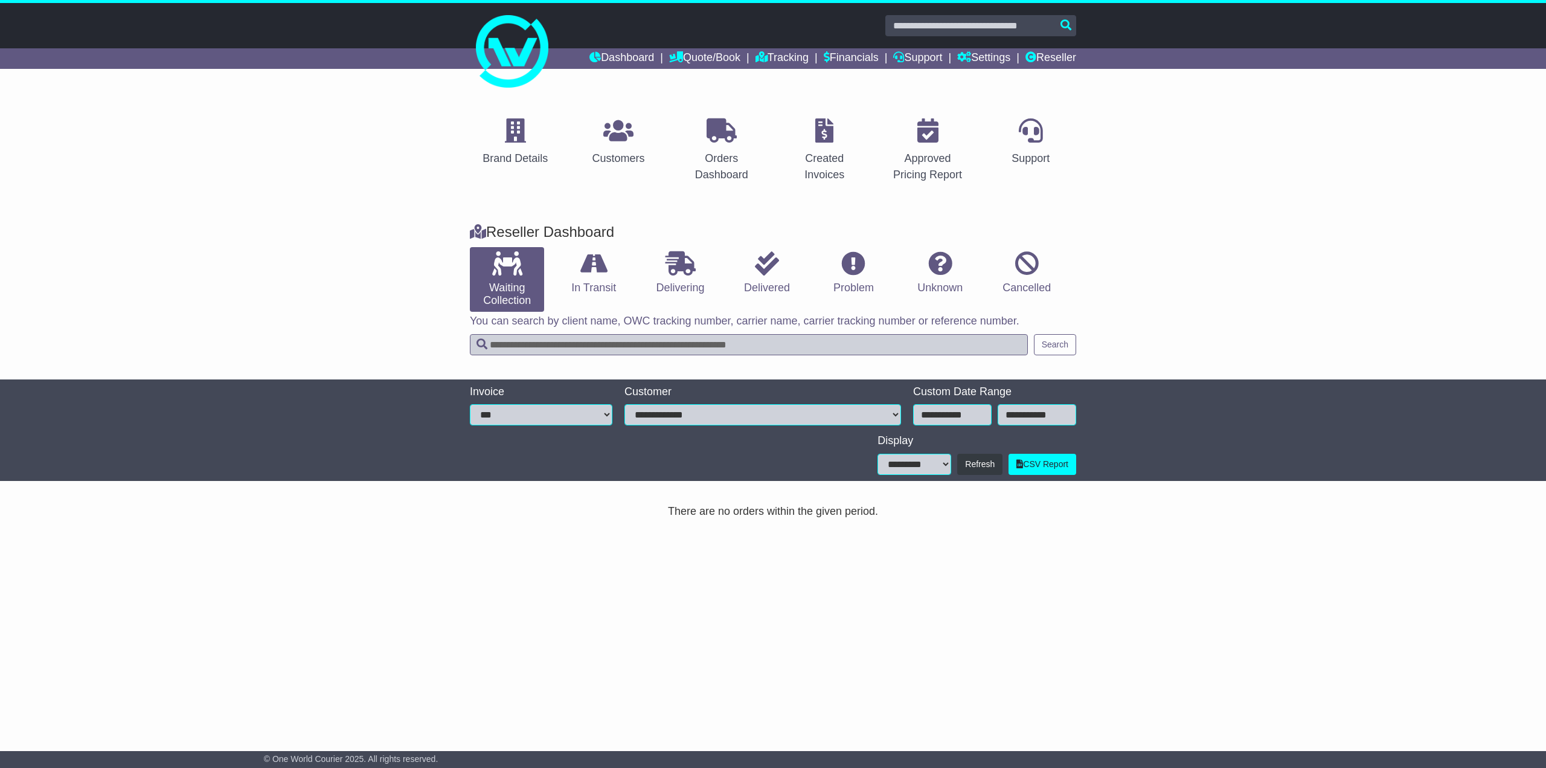
click at [602, 300] on li "In Transit" at bounding box center [593, 279] width 86 height 65
click at [585, 280] on link "In Transit" at bounding box center [593, 273] width 74 height 52
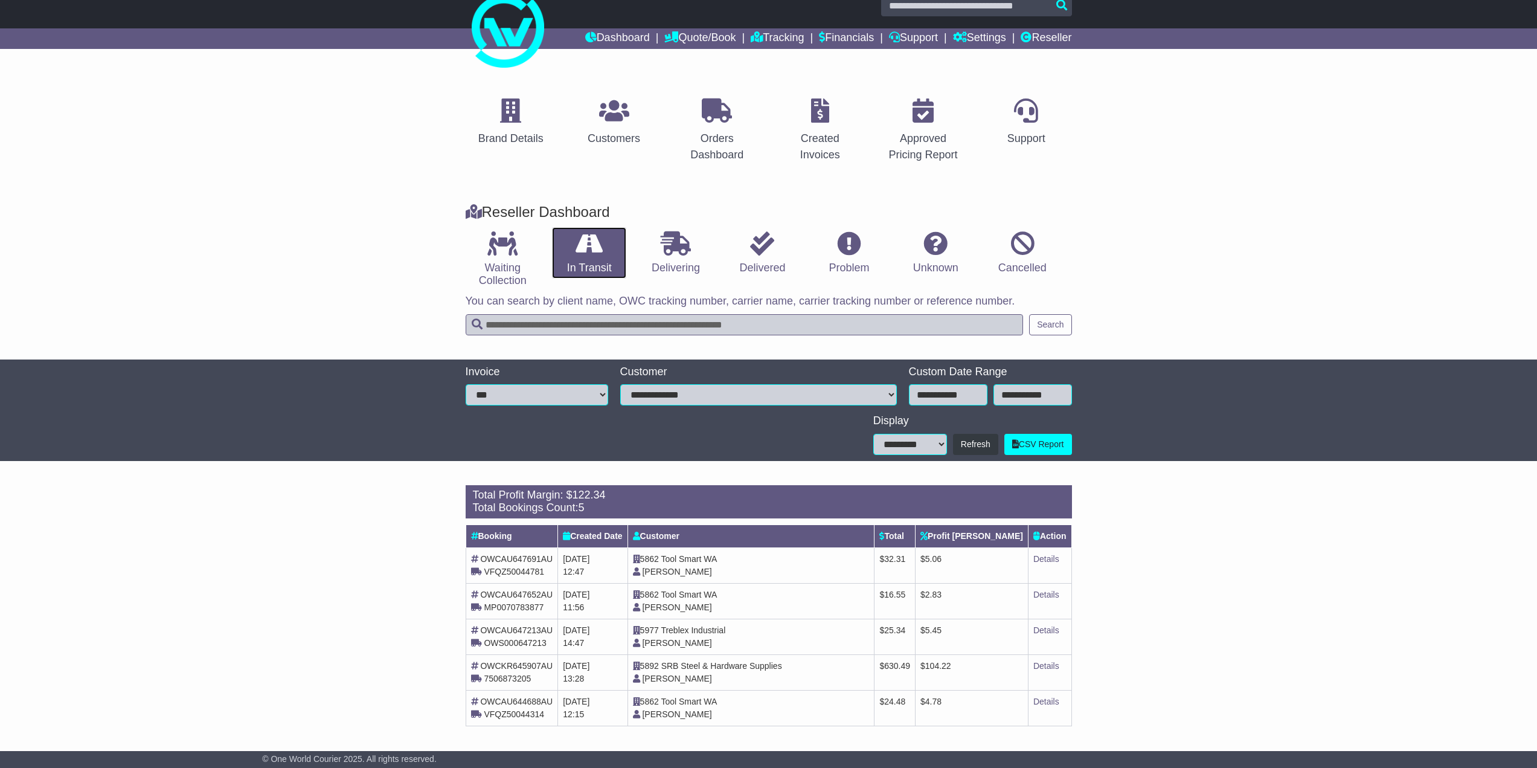
scroll to position [21, 0]
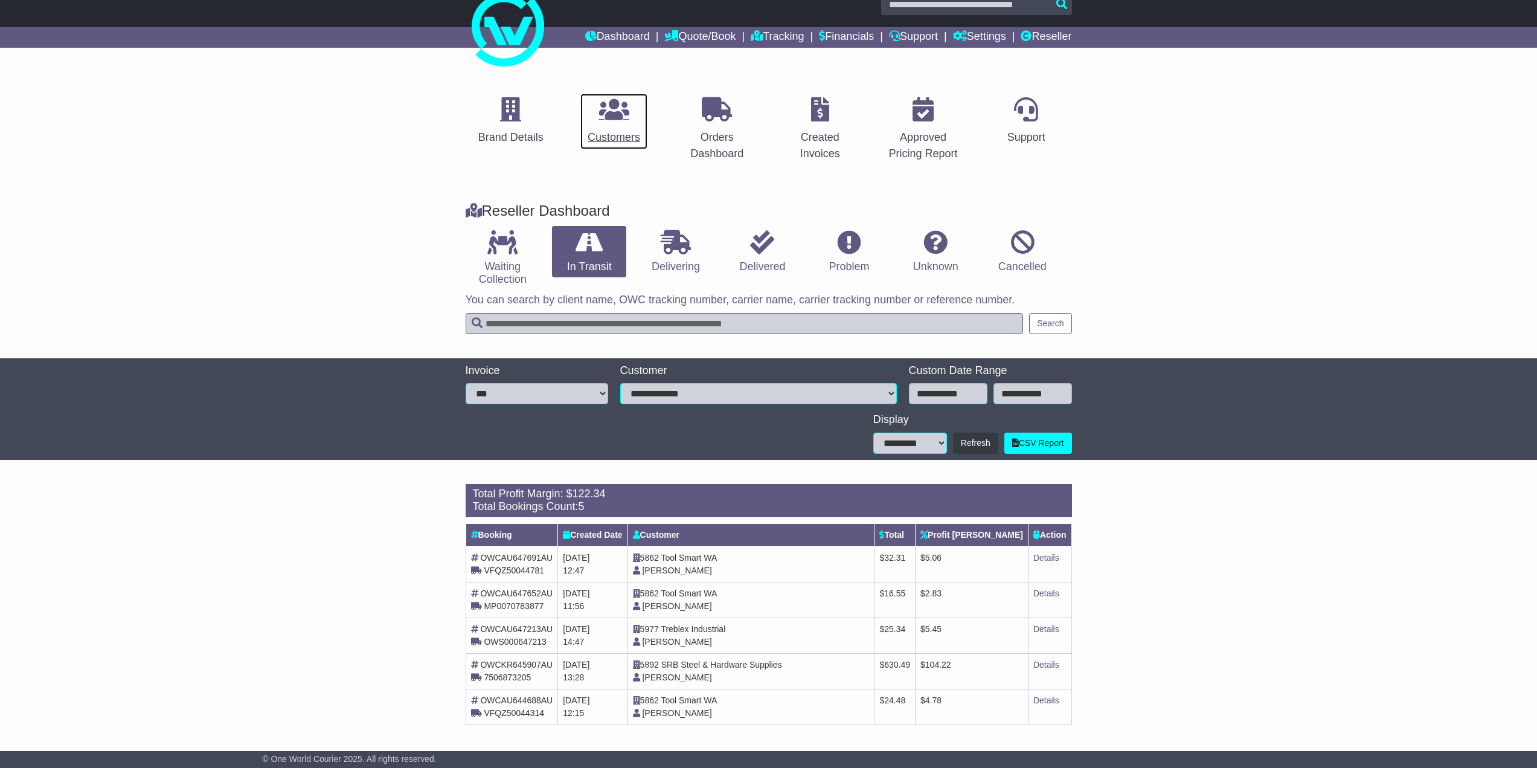
click at [609, 141] on div "Customers" at bounding box center [614, 137] width 53 height 16
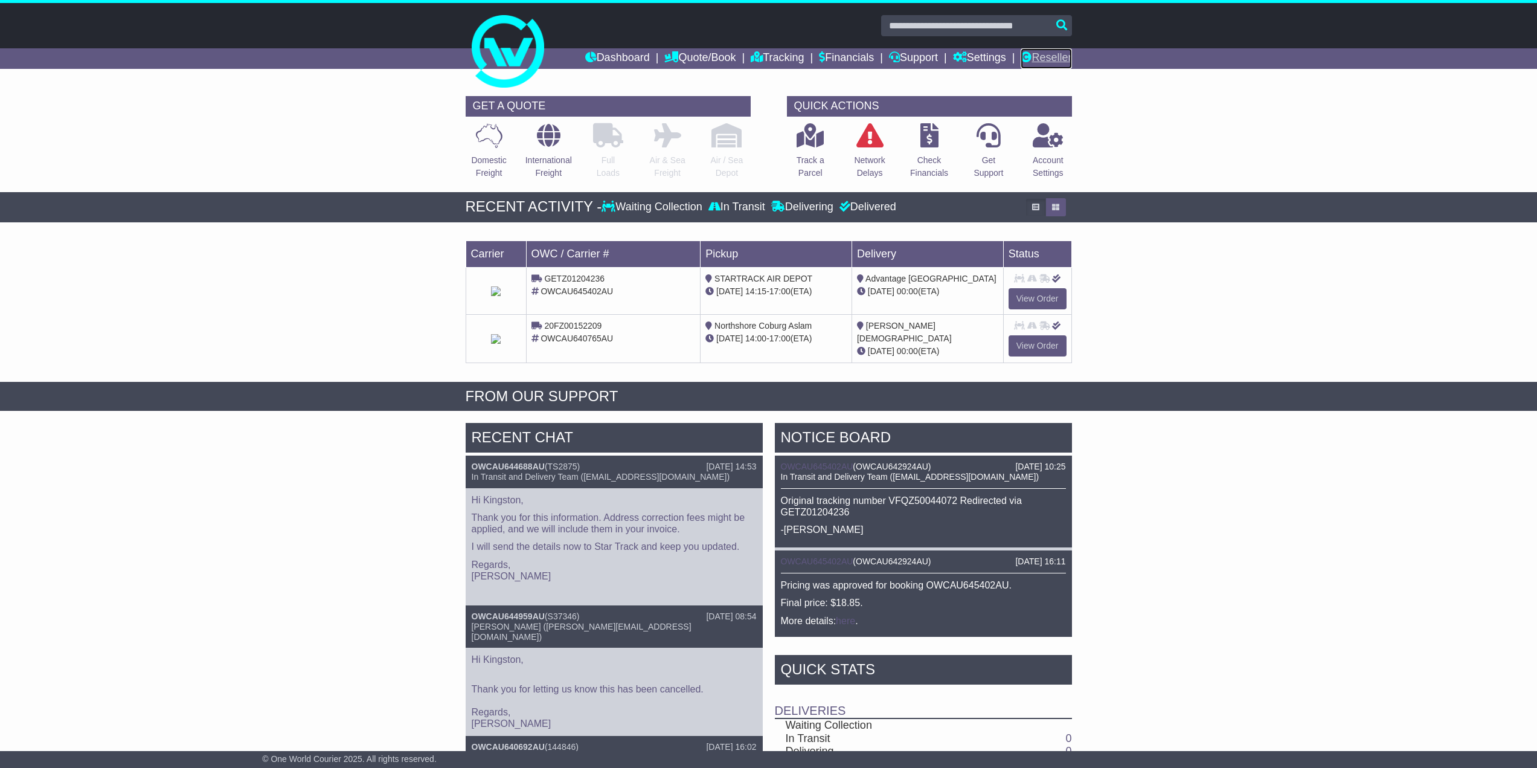
click at [1057, 53] on link "Reseller" at bounding box center [1046, 58] width 51 height 21
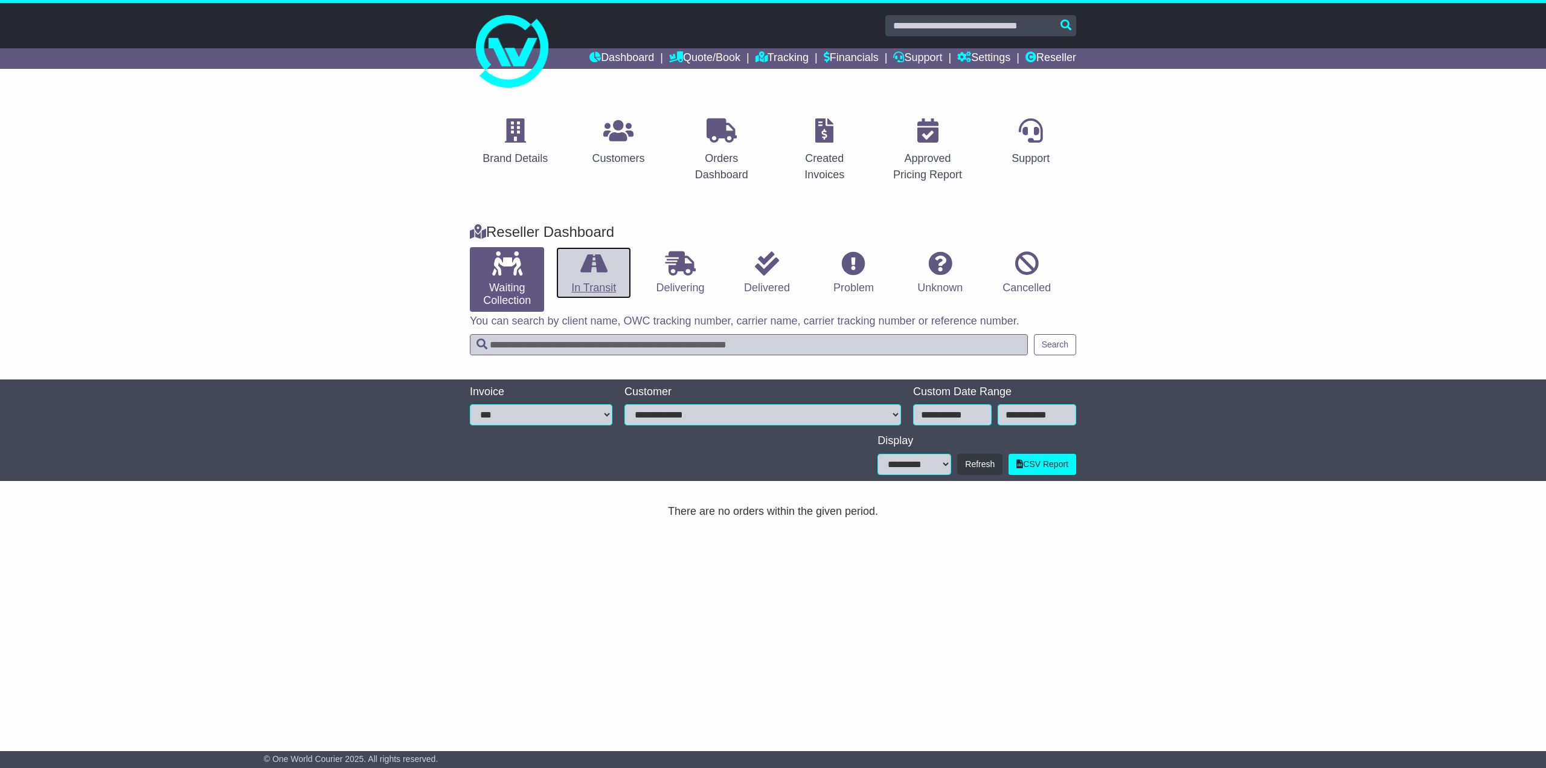
click at [564, 258] on link "In Transit" at bounding box center [593, 273] width 74 height 52
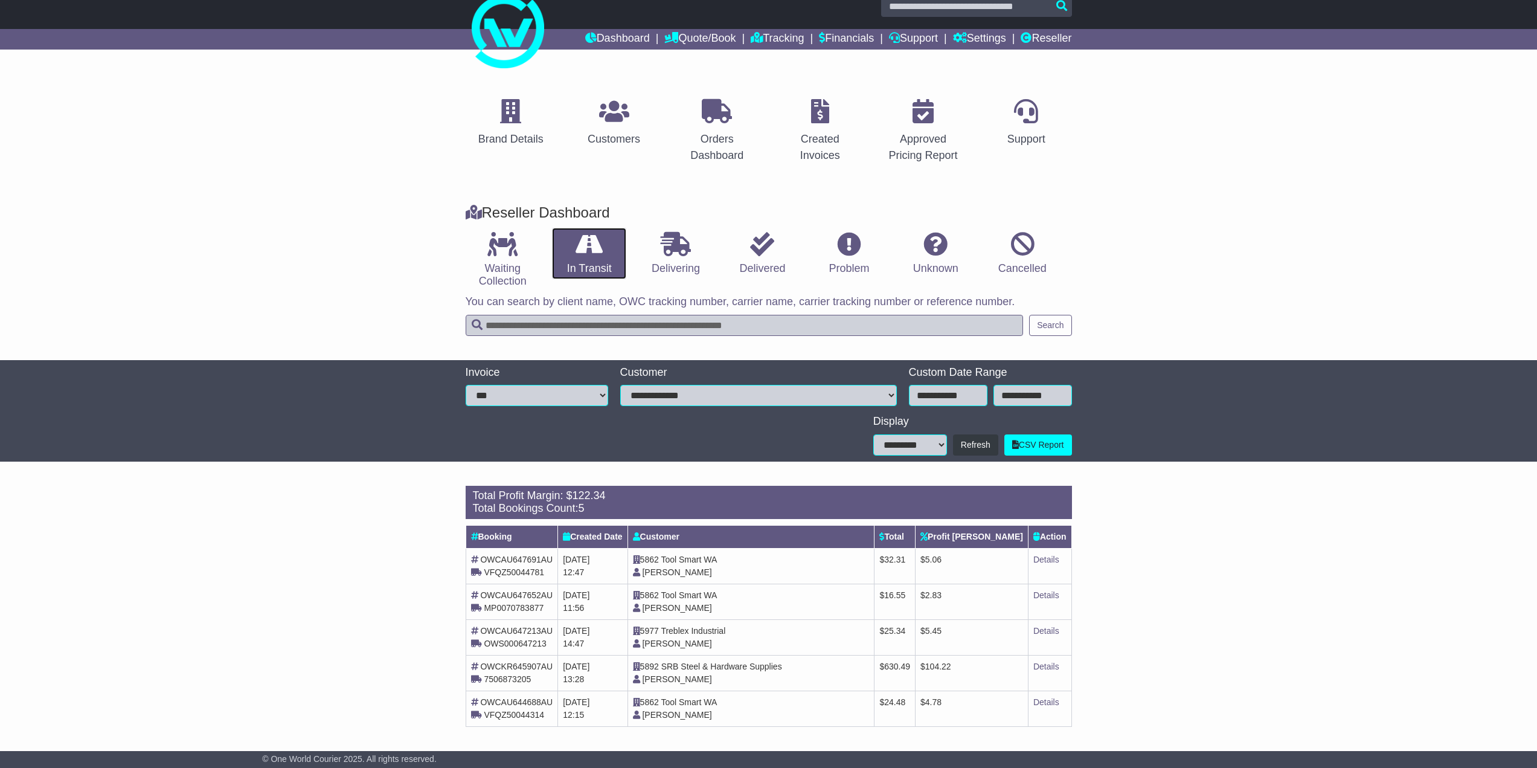
scroll to position [21, 0]
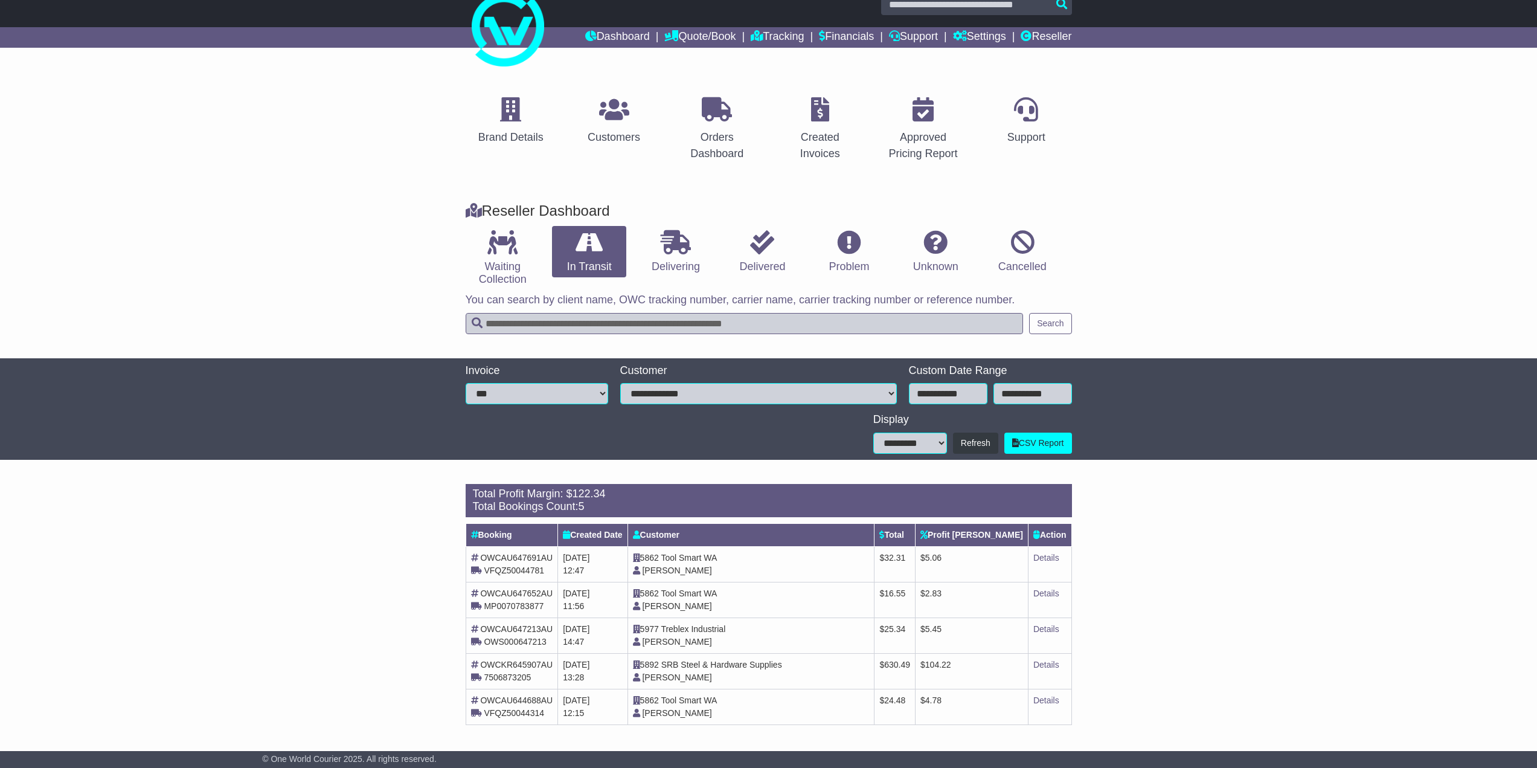
drag, startPoint x: 767, startPoint y: 721, endPoint x: 325, endPoint y: 460, distance: 512.9
click at [375, 466] on div "Brand Details Customers Orders Dashboard Created Invoices Approved Pricing Repo…" at bounding box center [768, 406] width 1537 height 675
click at [321, 459] on div "**********" at bounding box center [768, 408] width 1537 height 101
click at [611, 104] on icon at bounding box center [614, 109] width 30 height 24
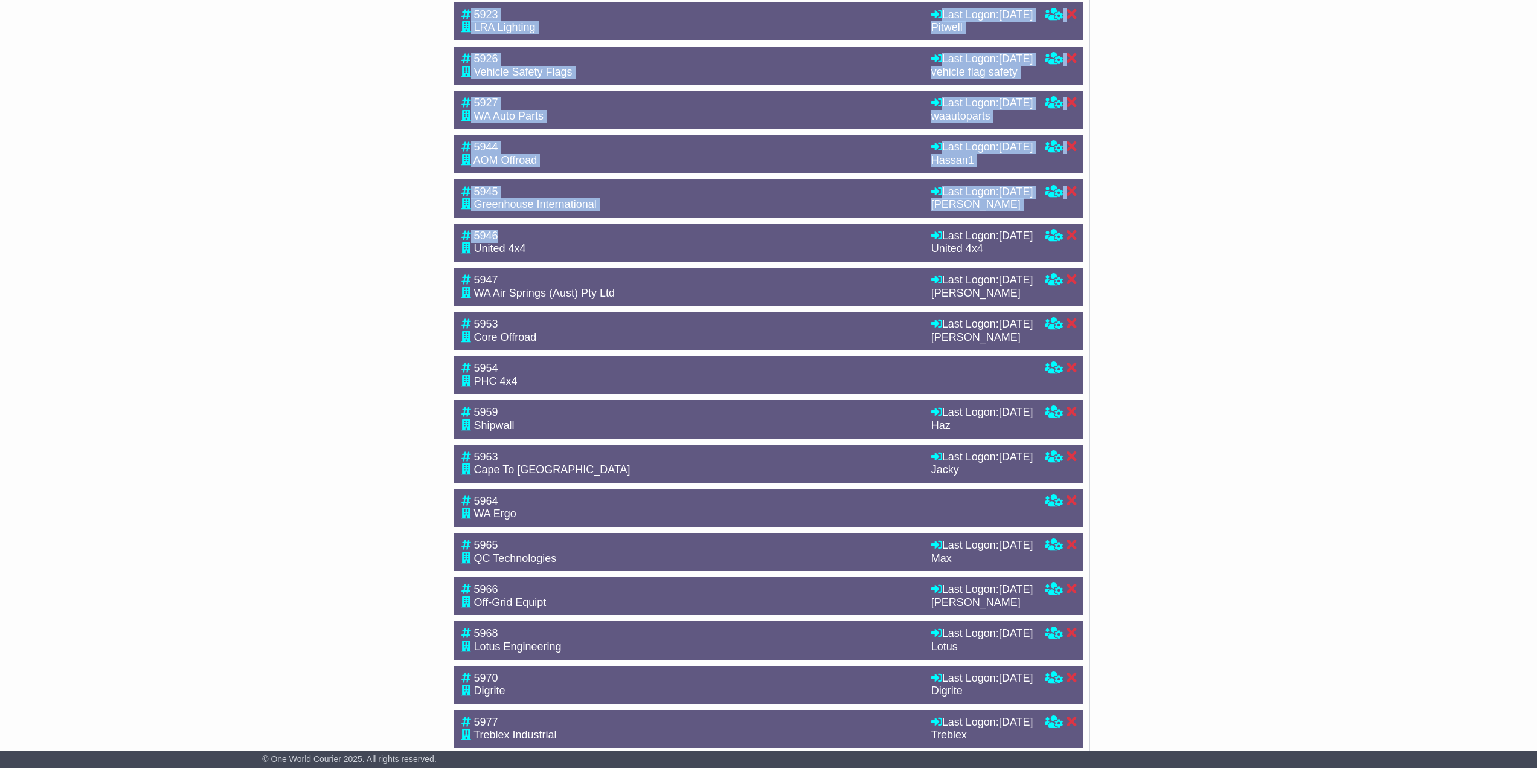
scroll to position [1919, 0]
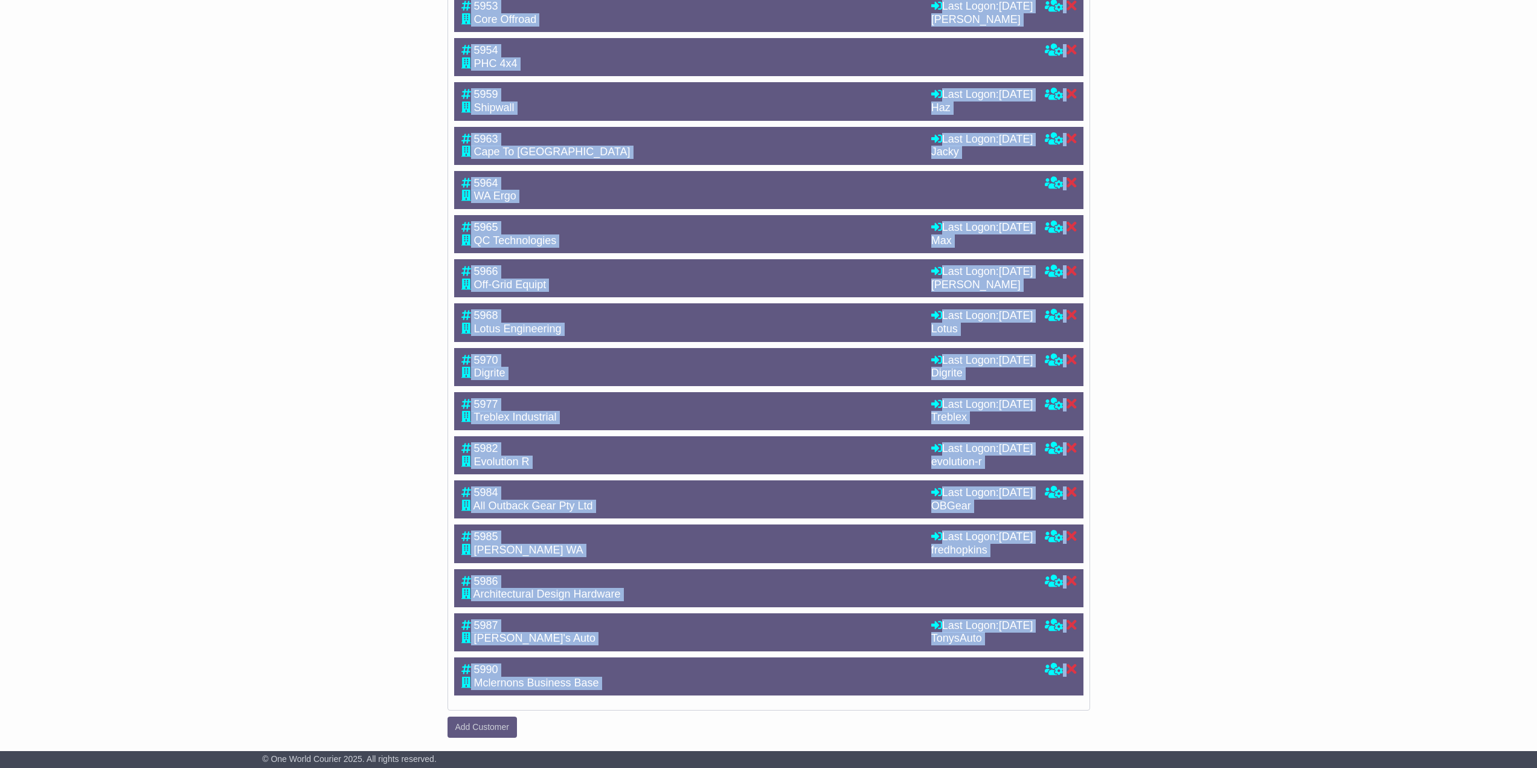
drag, startPoint x: 452, startPoint y: 19, endPoint x: 1170, endPoint y: 727, distance: 1008.1
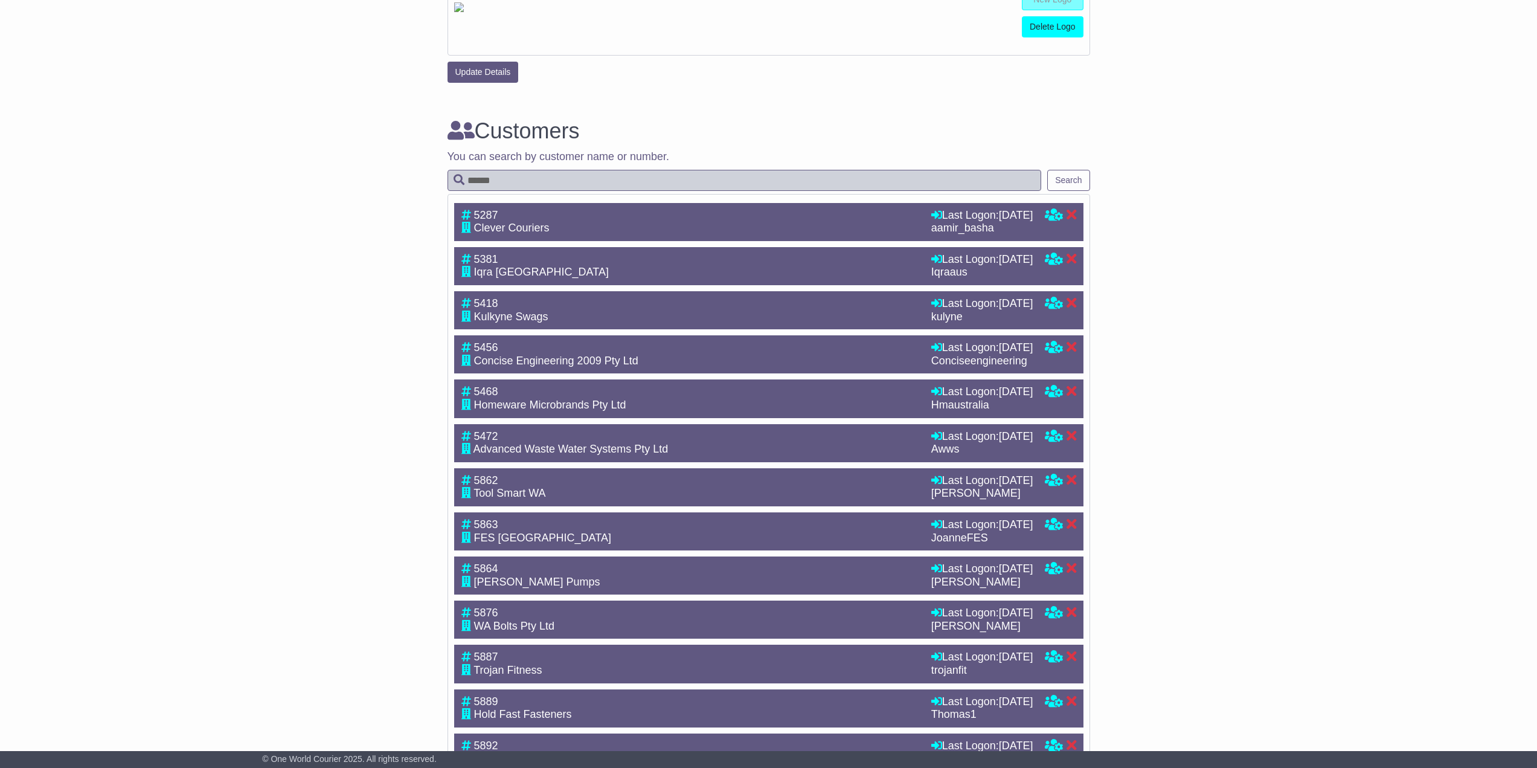
scroll to position [0, 0]
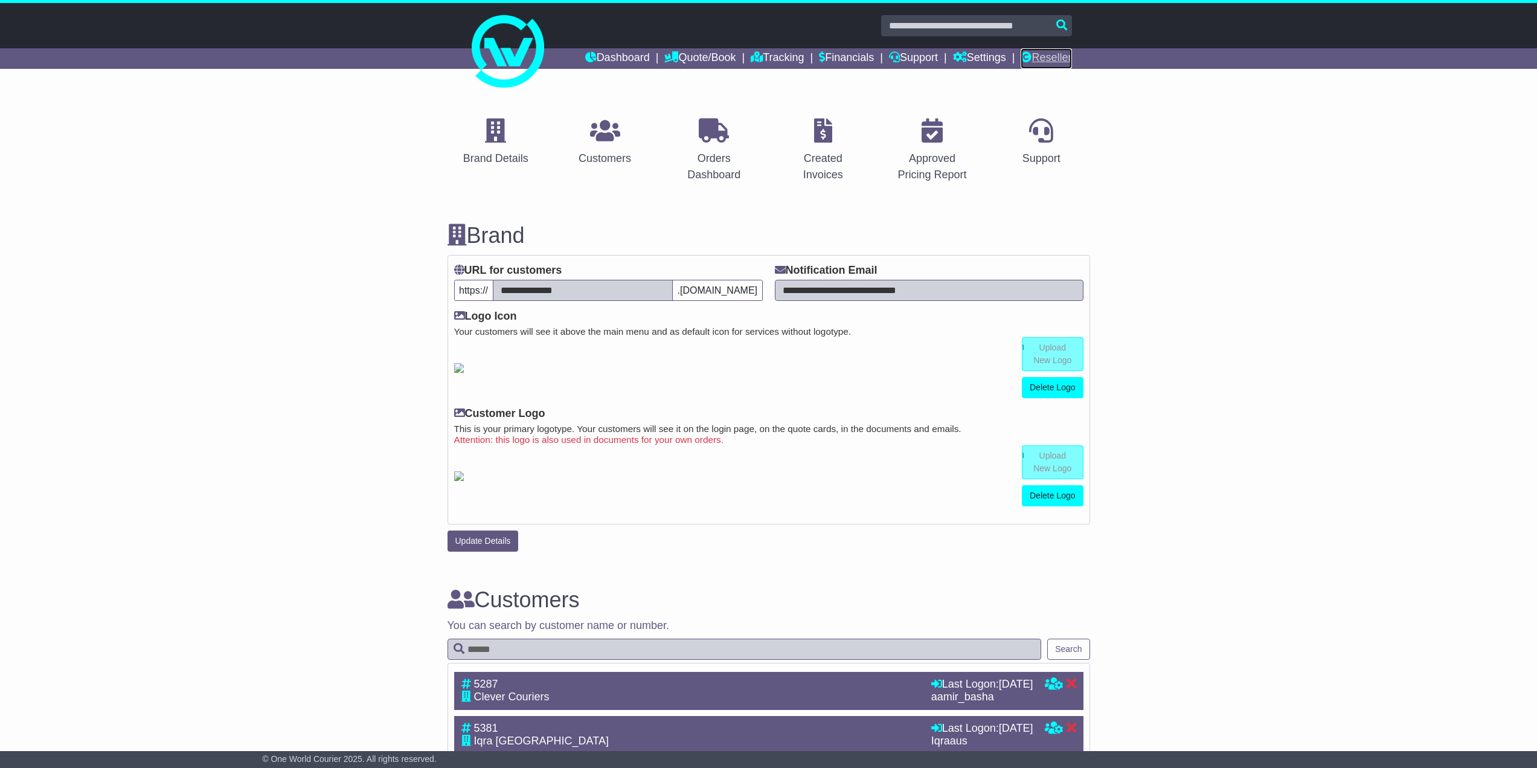
click at [1047, 59] on link "Reseller" at bounding box center [1046, 58] width 51 height 21
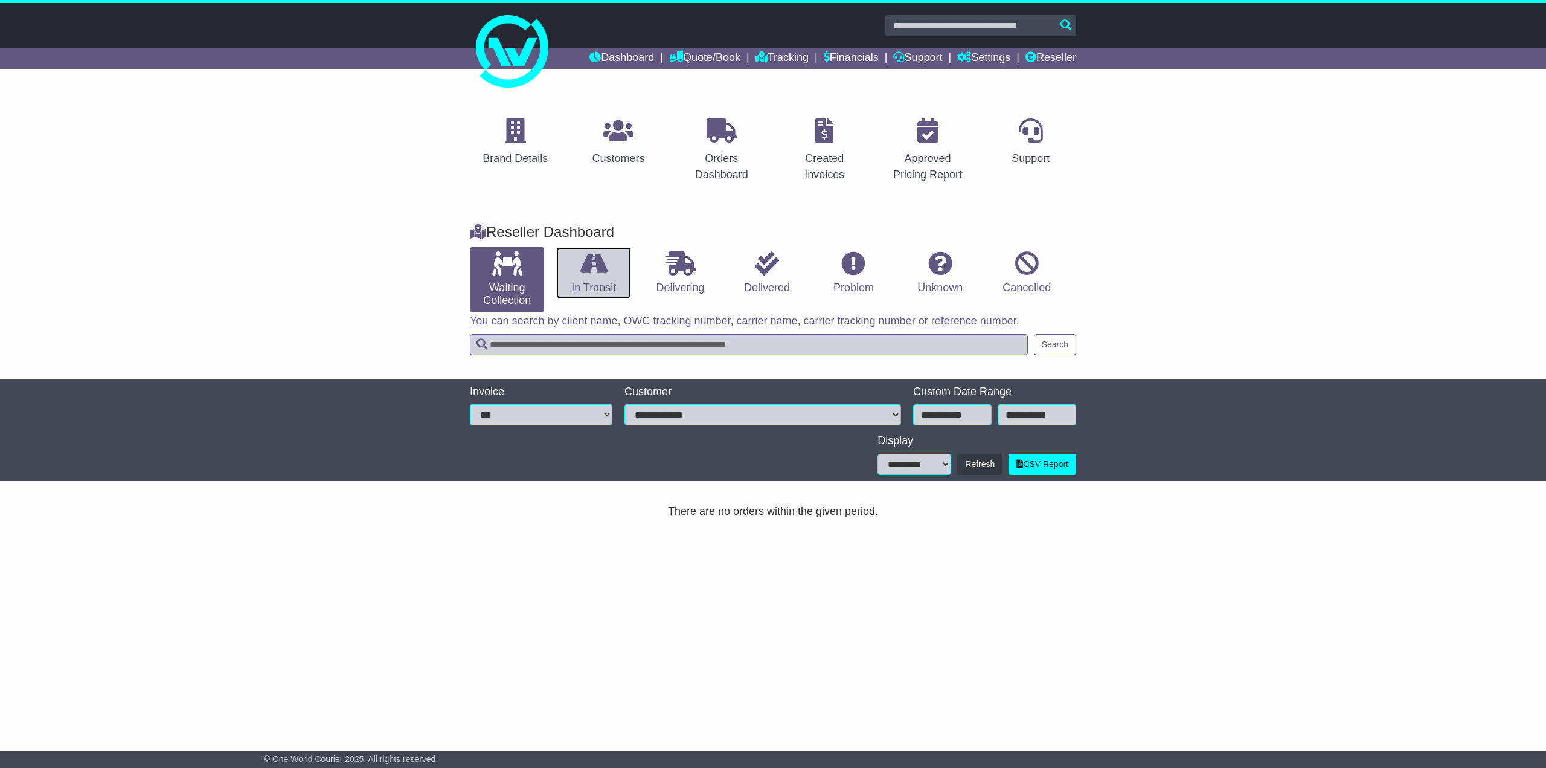
click at [599, 293] on link "In Transit" at bounding box center [593, 273] width 74 height 52
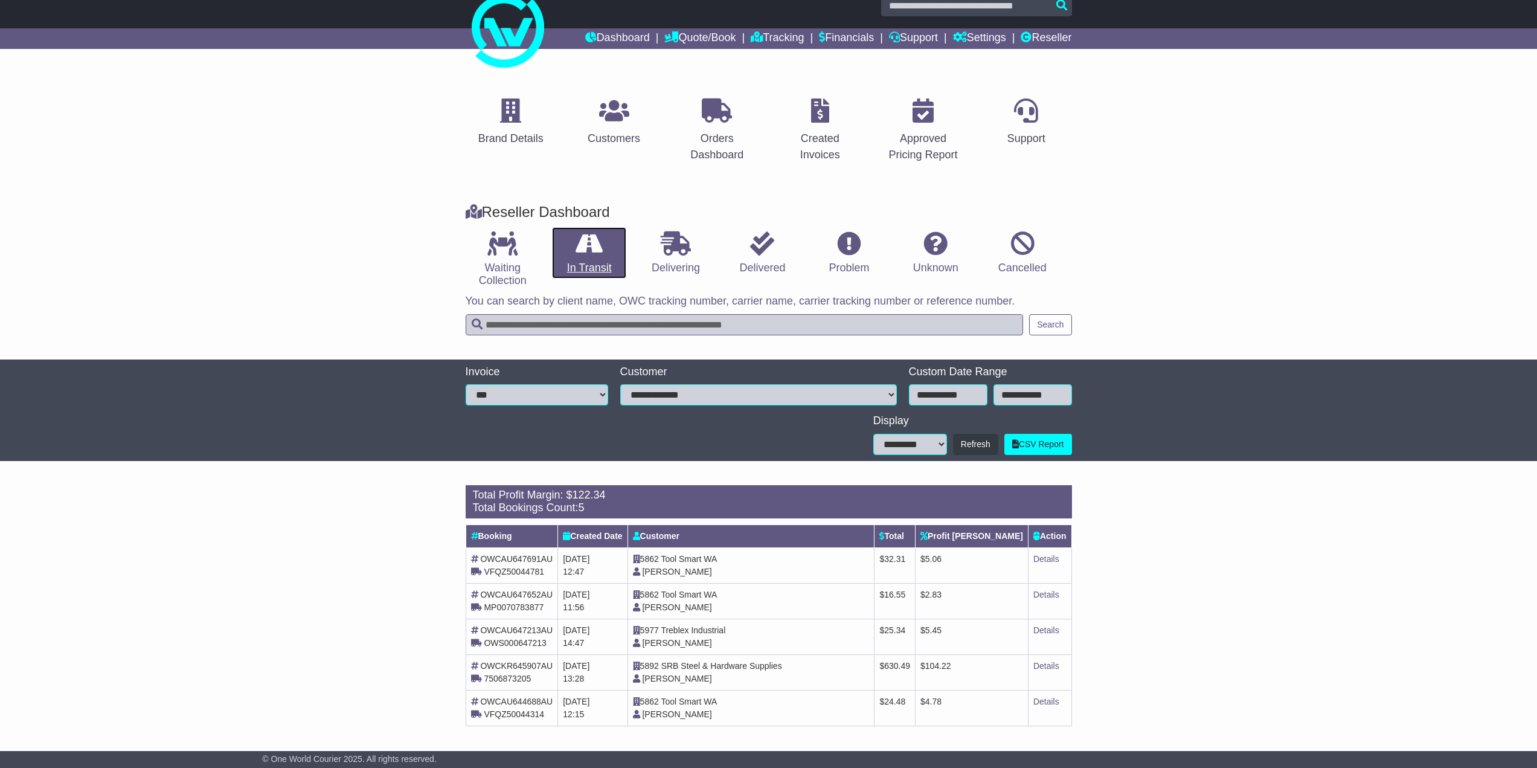
scroll to position [21, 0]
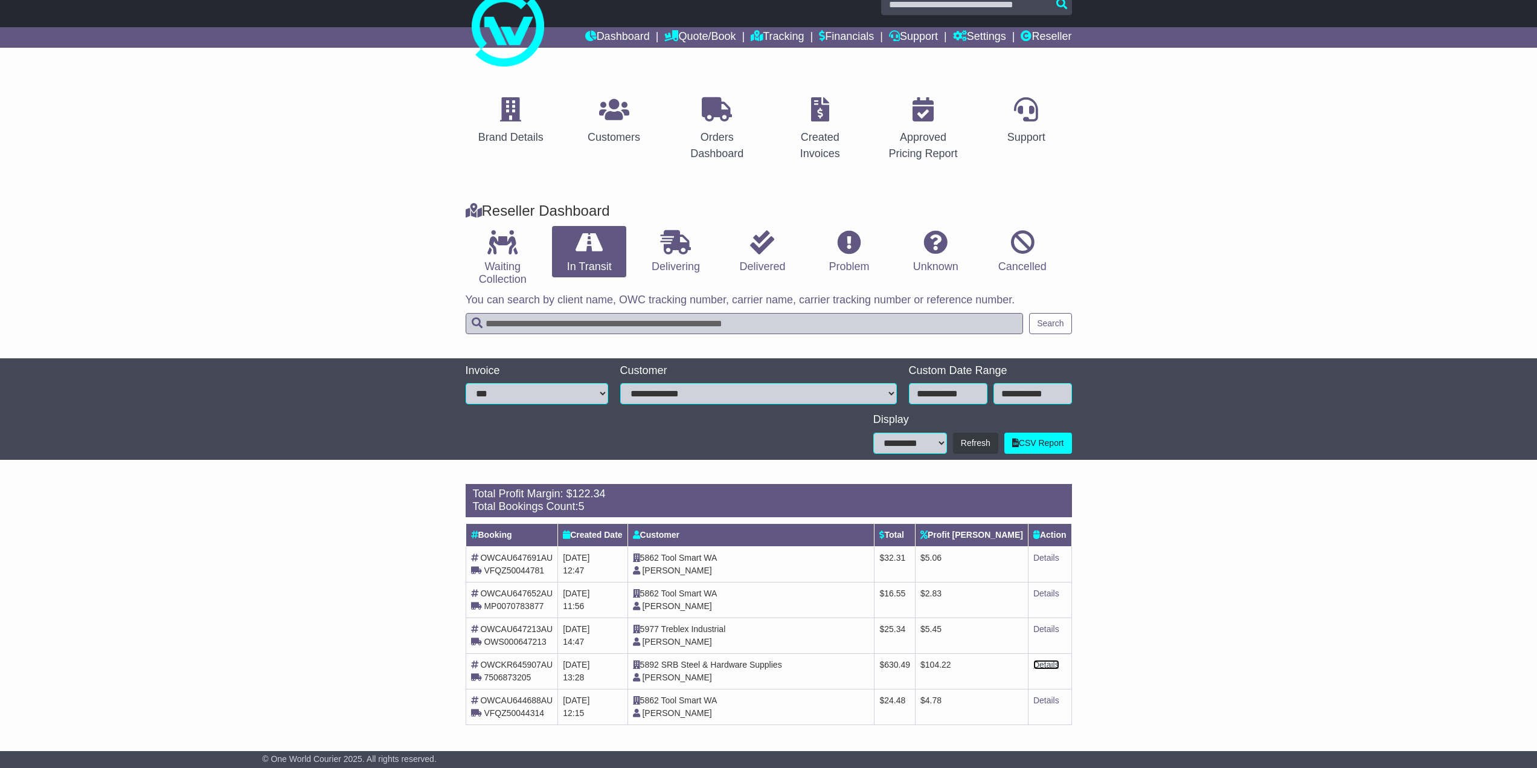
click at [1048, 667] on link "Details" at bounding box center [1047, 665] width 26 height 10
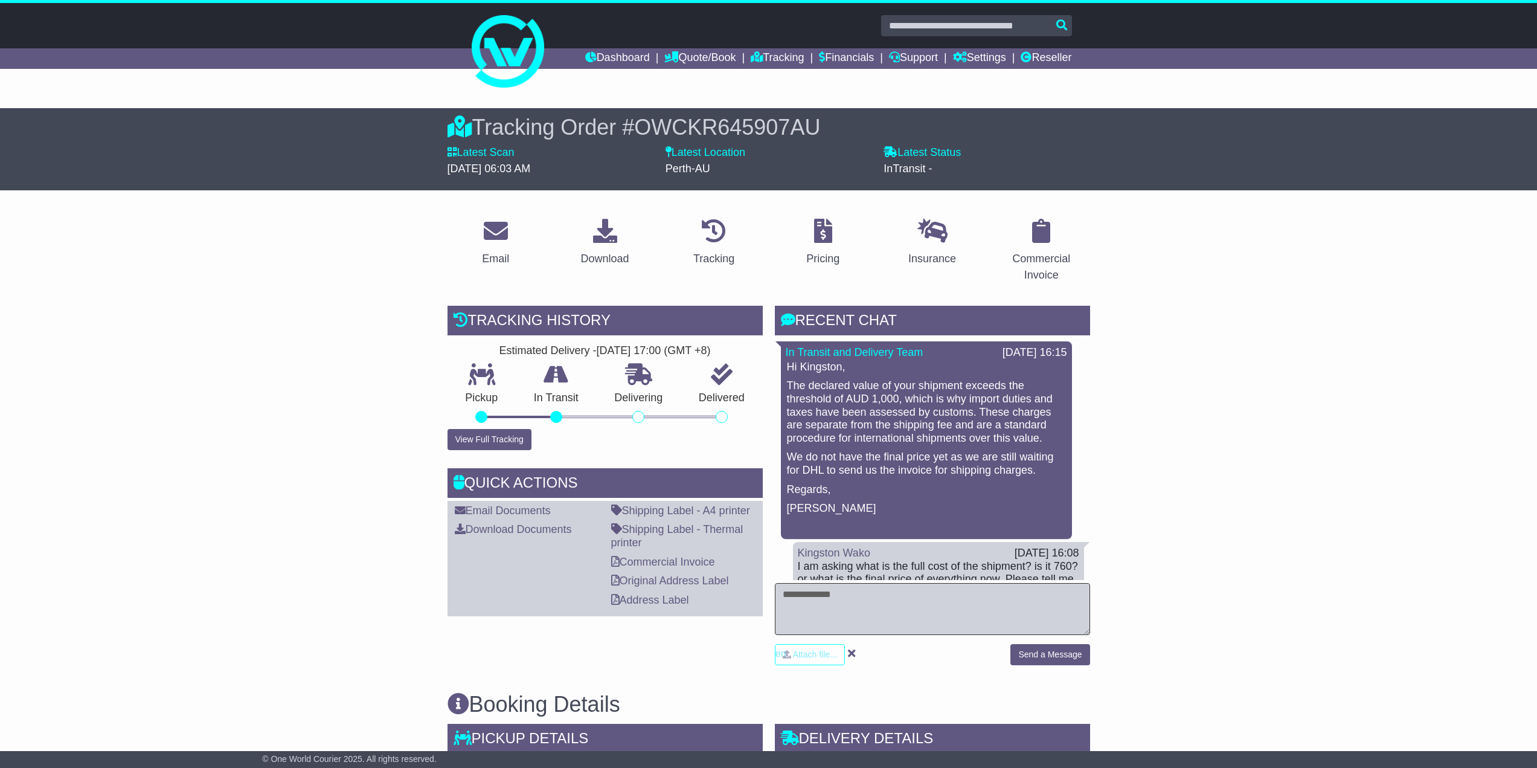
click at [817, 616] on textarea at bounding box center [932, 609] width 315 height 52
type textarea "**********"
click at [1046, 648] on button "Send a Message" at bounding box center [1050, 654] width 79 height 21
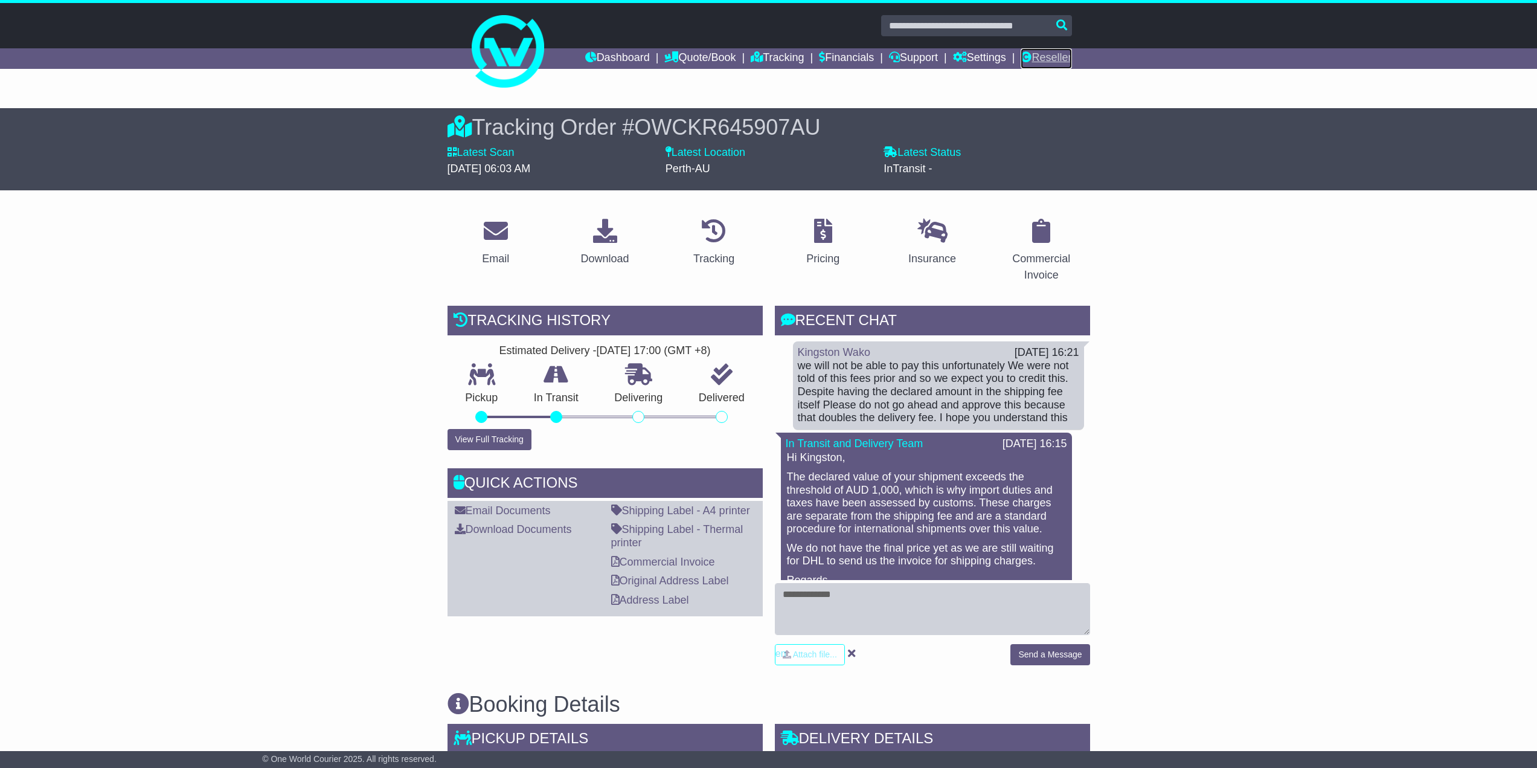
click at [1057, 55] on link "Reseller" at bounding box center [1046, 58] width 51 height 21
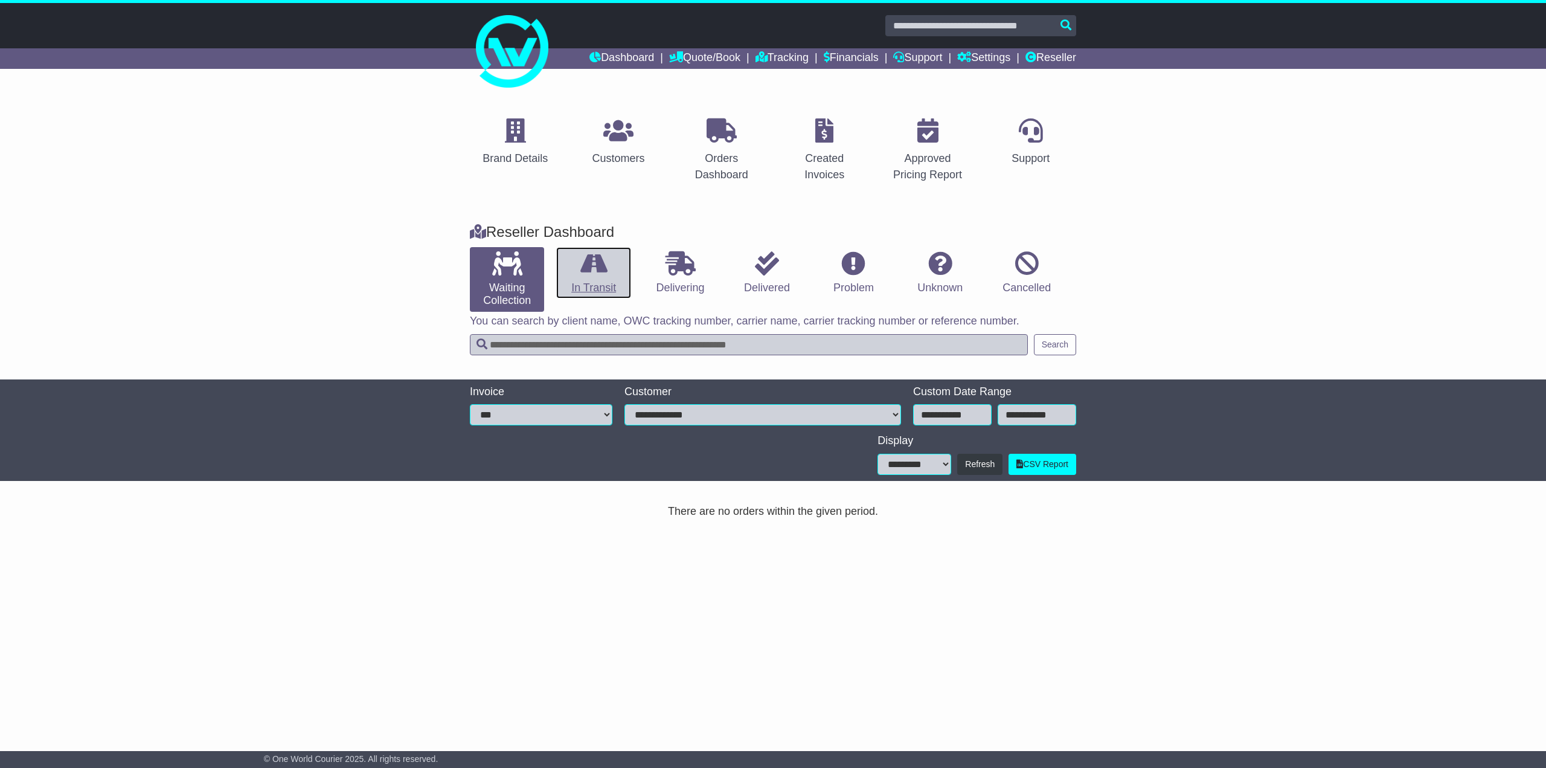
click at [581, 275] on icon at bounding box center [594, 263] width 27 height 24
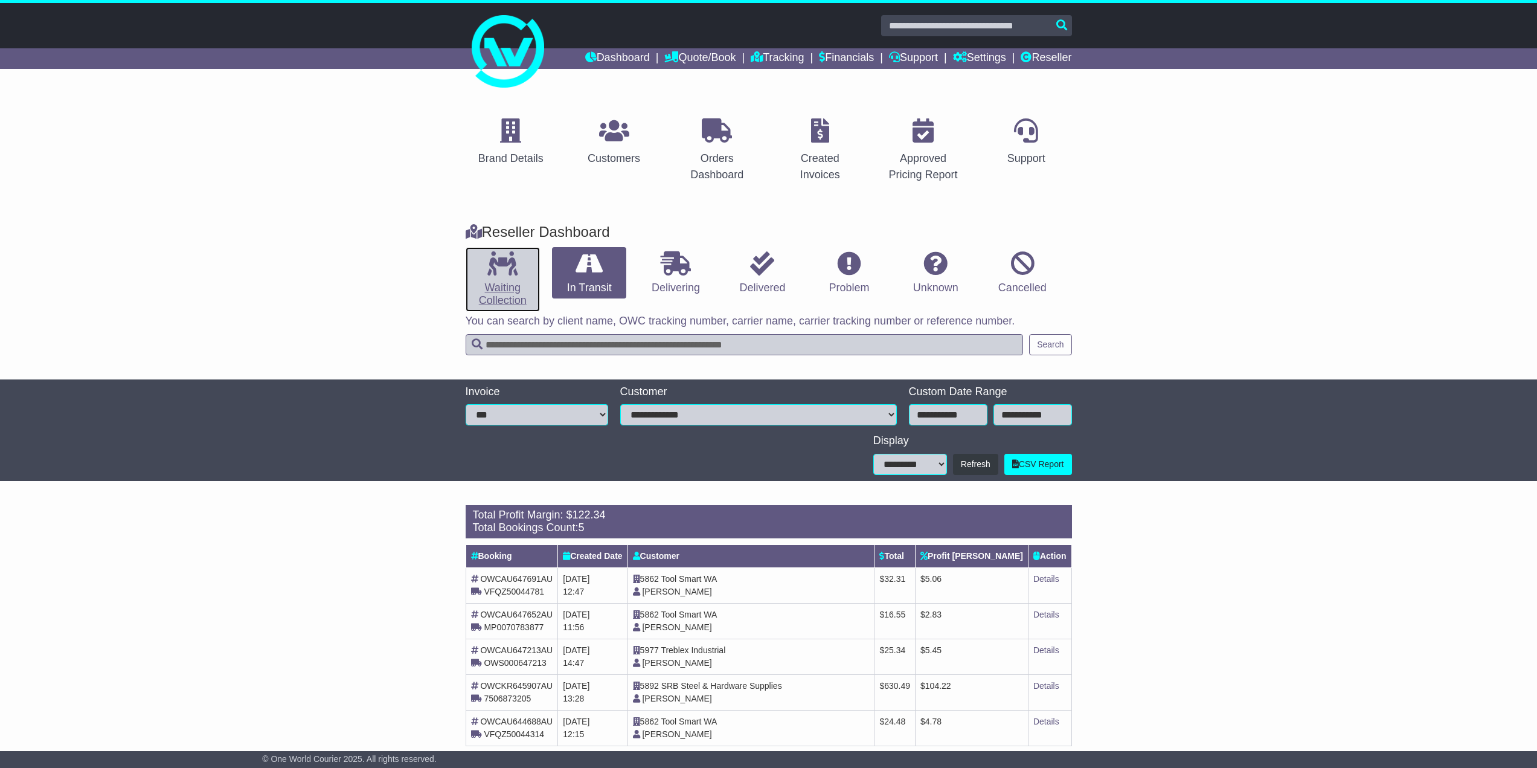
click at [483, 294] on link "Waiting Collection" at bounding box center [503, 279] width 74 height 65
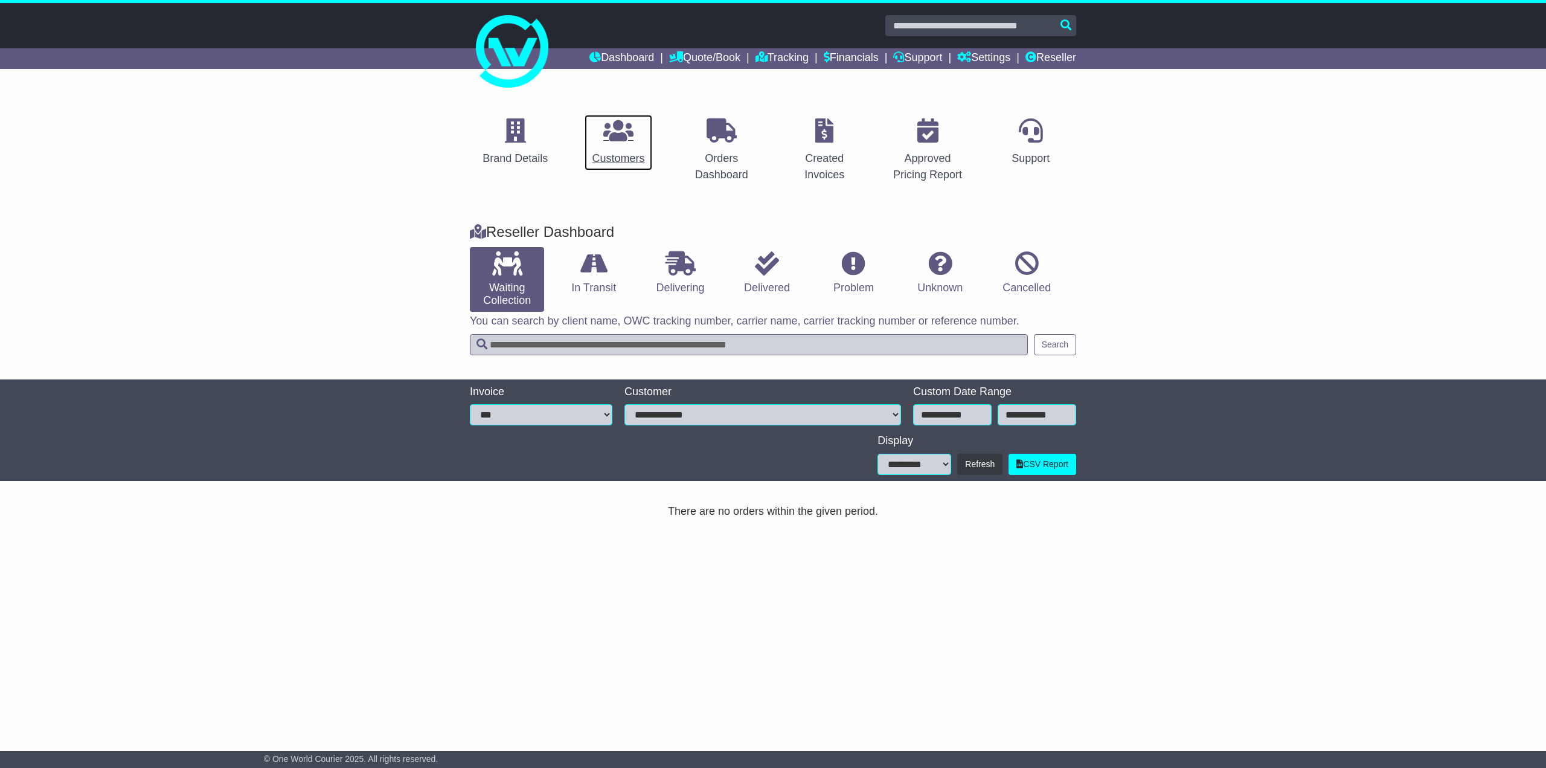
click at [644, 143] on p at bounding box center [618, 131] width 53 height 26
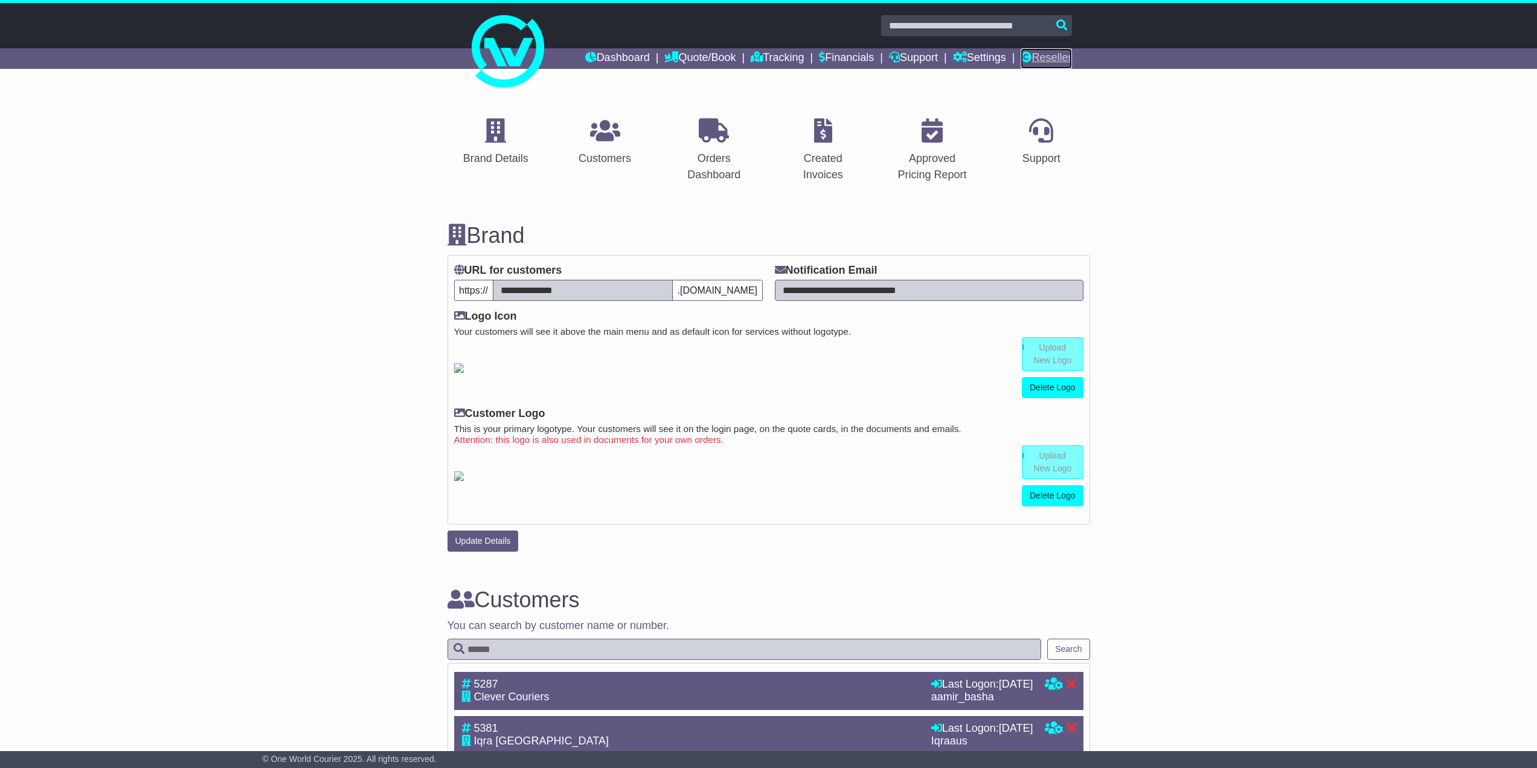
click at [1048, 58] on link "Reseller" at bounding box center [1046, 58] width 51 height 21
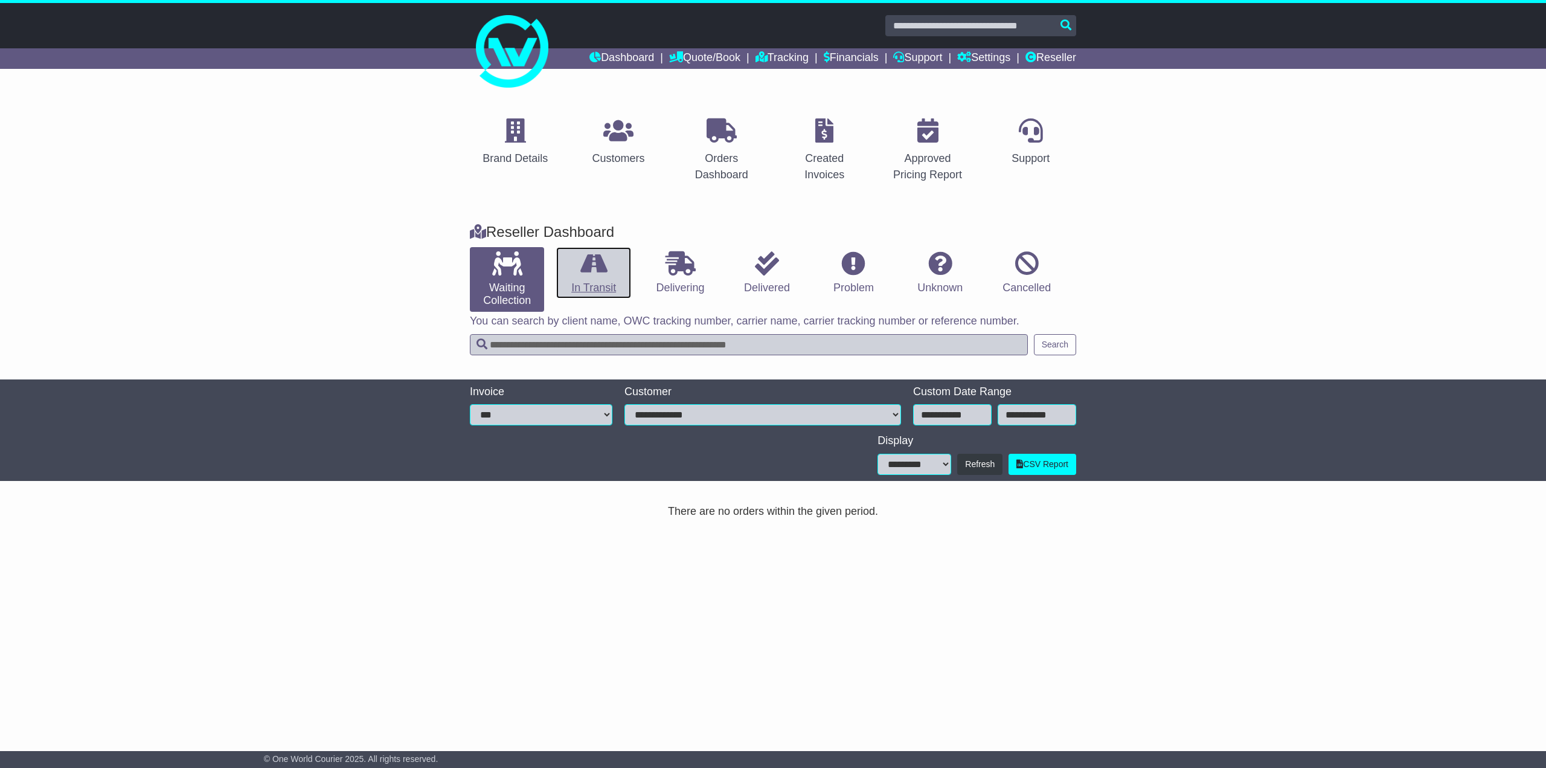
click at [588, 287] on link "In Transit" at bounding box center [593, 273] width 74 height 52
click at [613, 152] on div "Customers" at bounding box center [618, 158] width 53 height 16
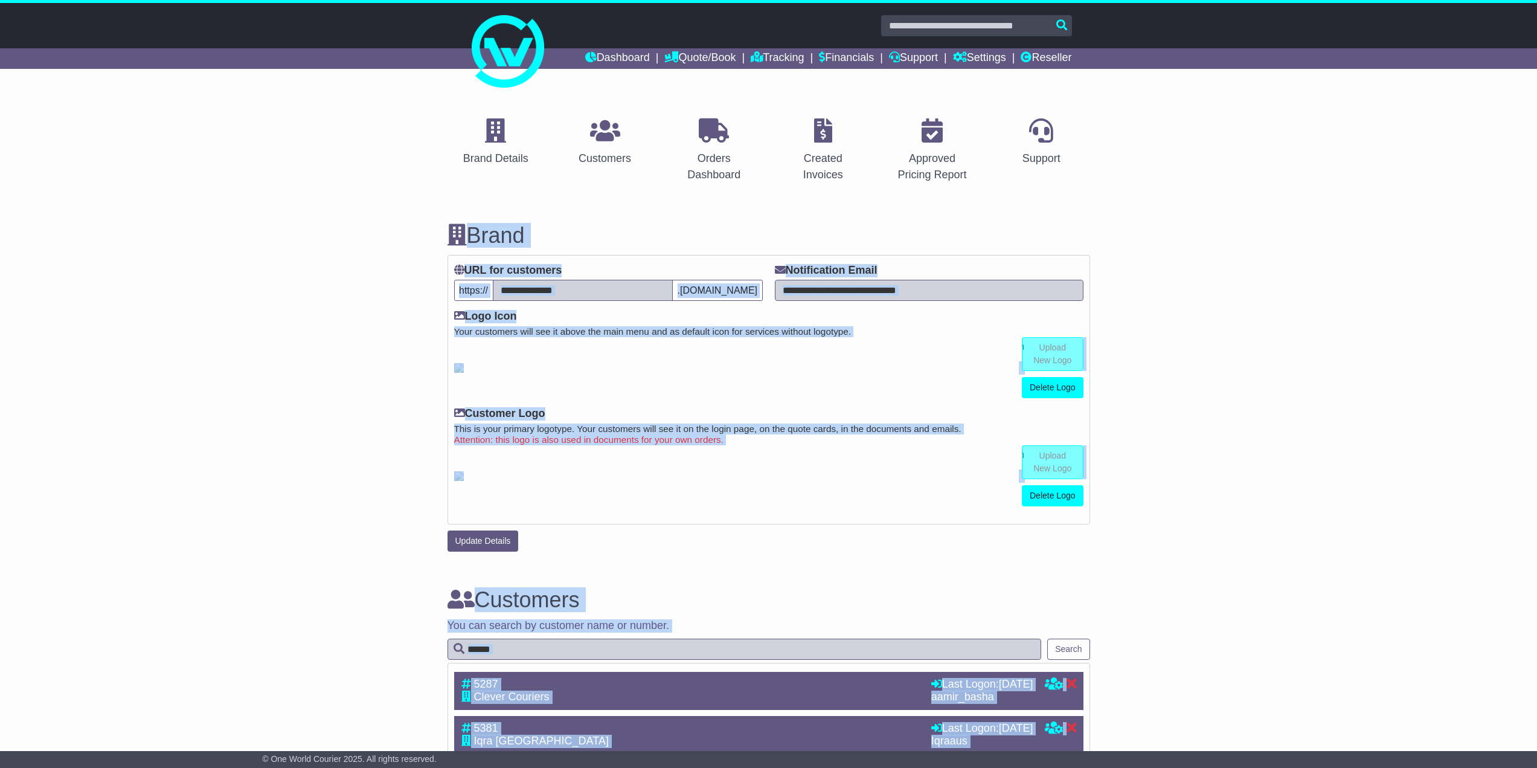
drag, startPoint x: 872, startPoint y: 684, endPoint x: 314, endPoint y: 178, distance: 753.9
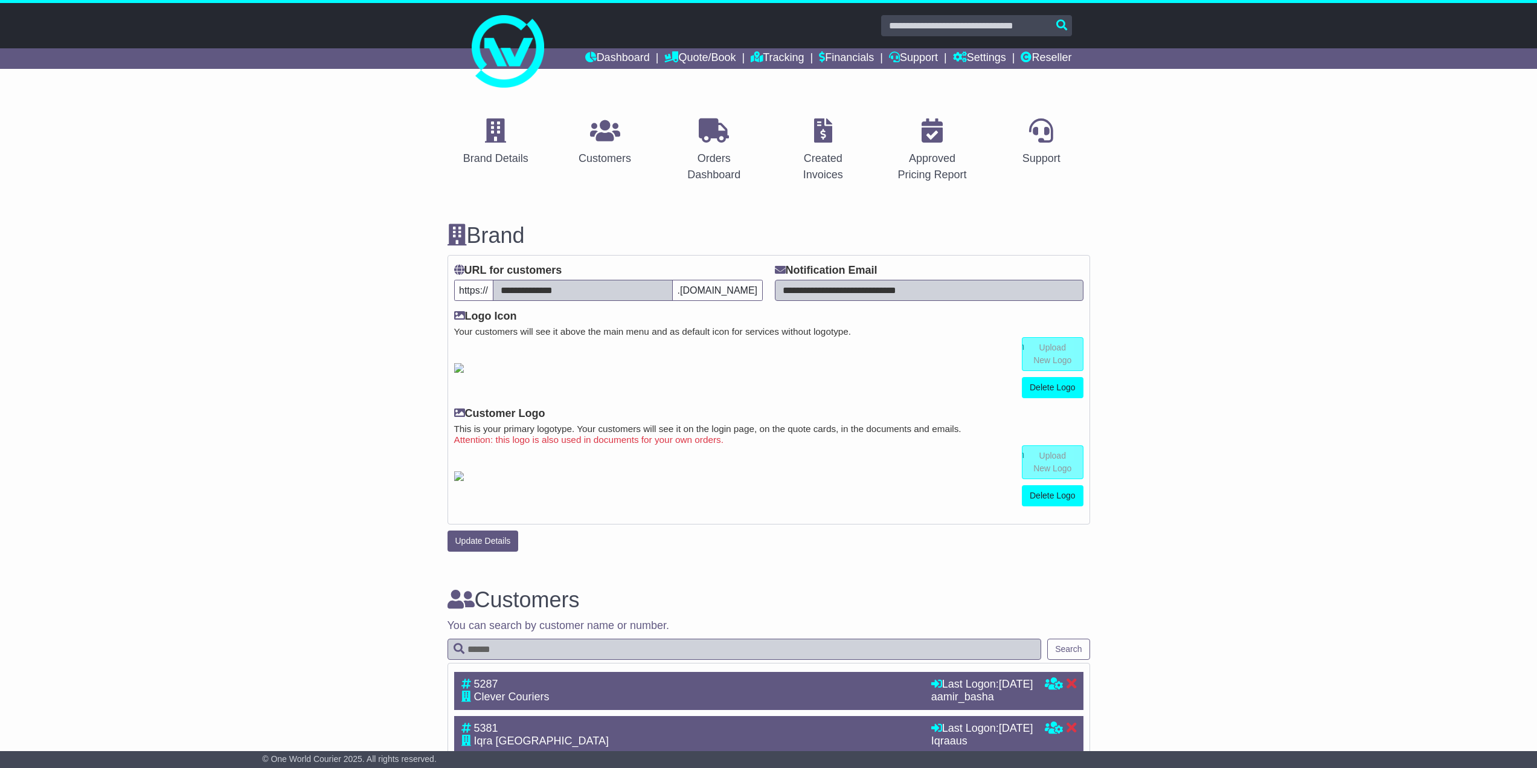
click at [1052, 58] on link "Reseller" at bounding box center [1046, 58] width 51 height 21
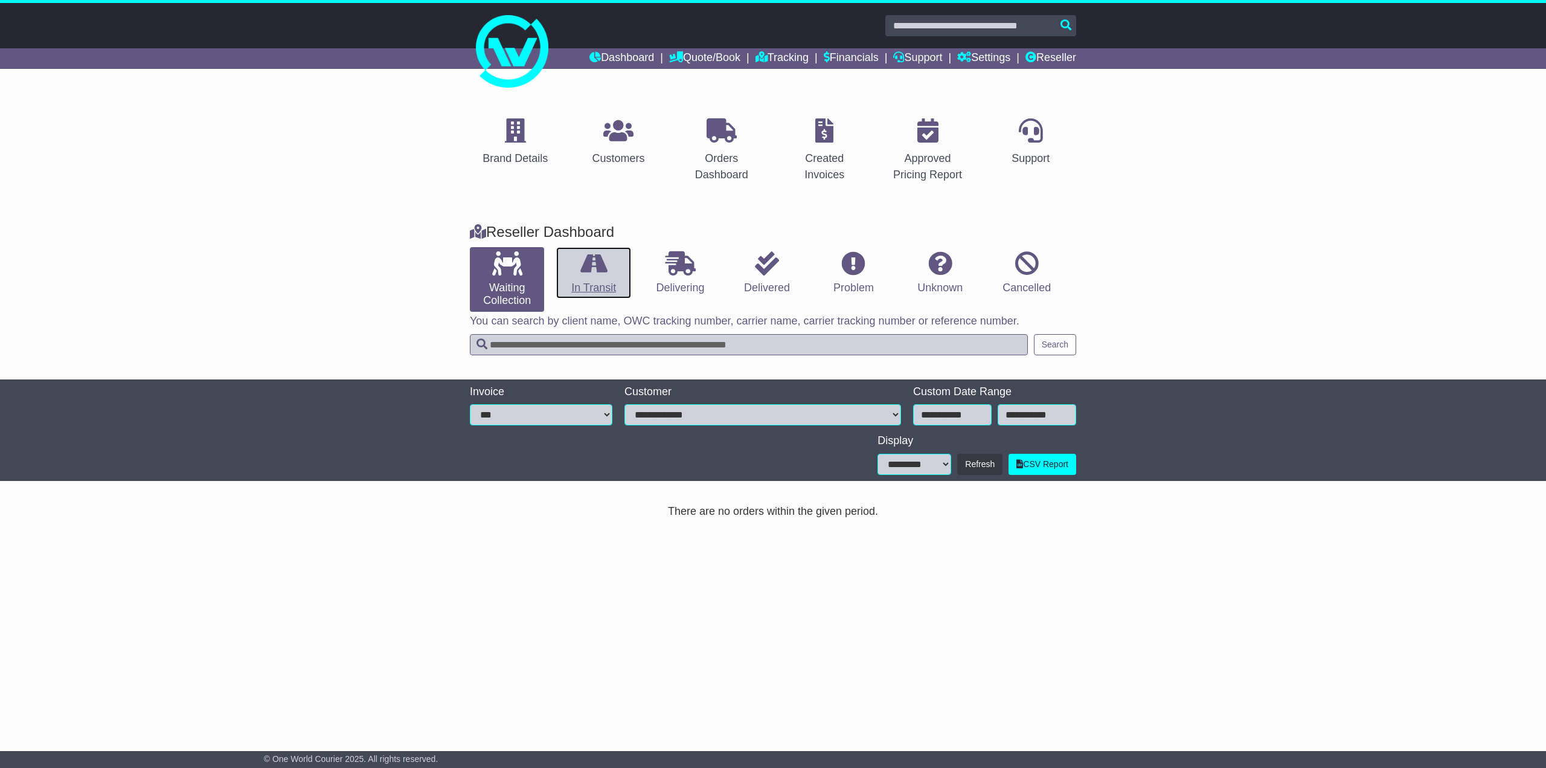
click at [600, 275] on link "In Transit" at bounding box center [593, 273] width 74 height 52
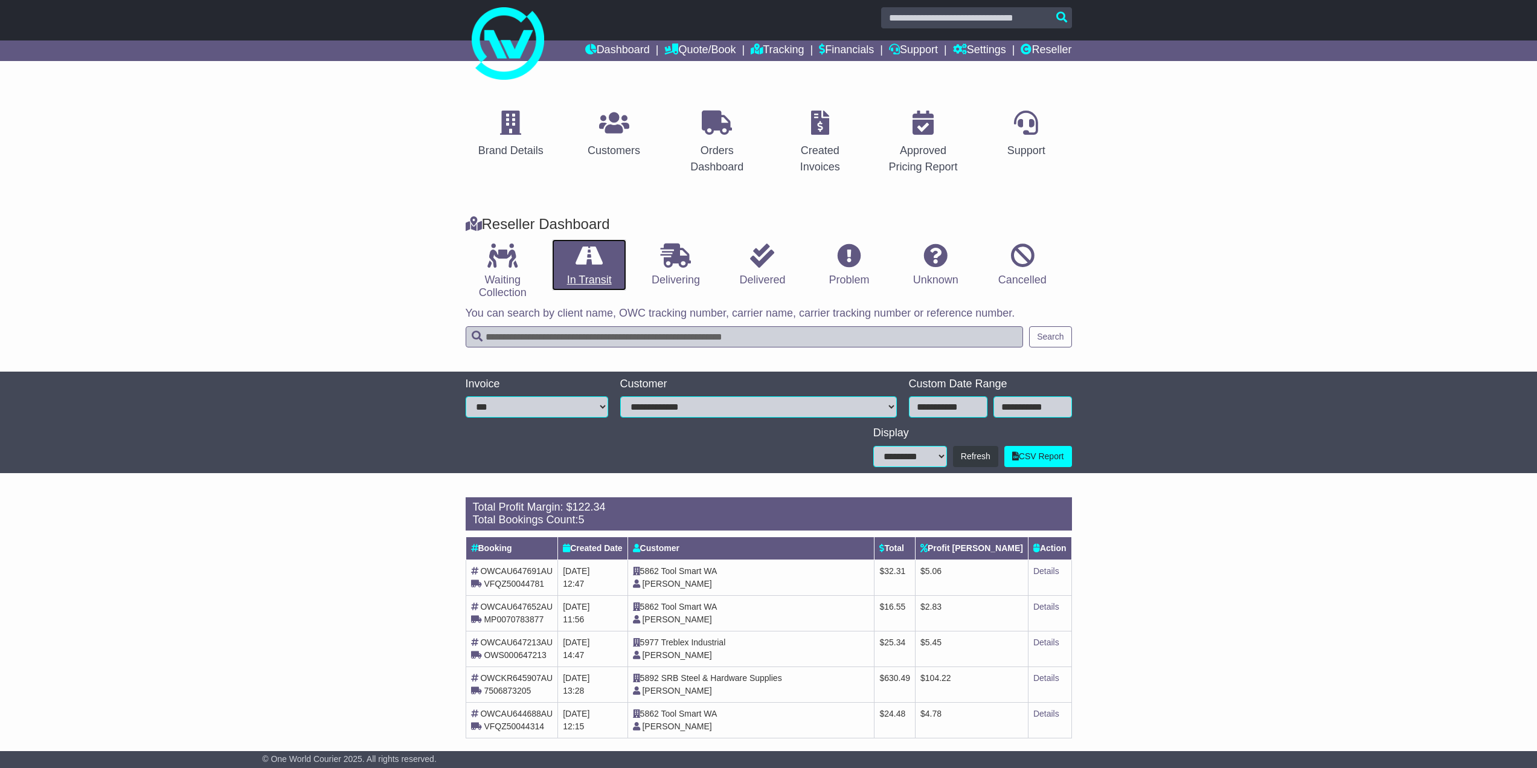
scroll to position [21, 0]
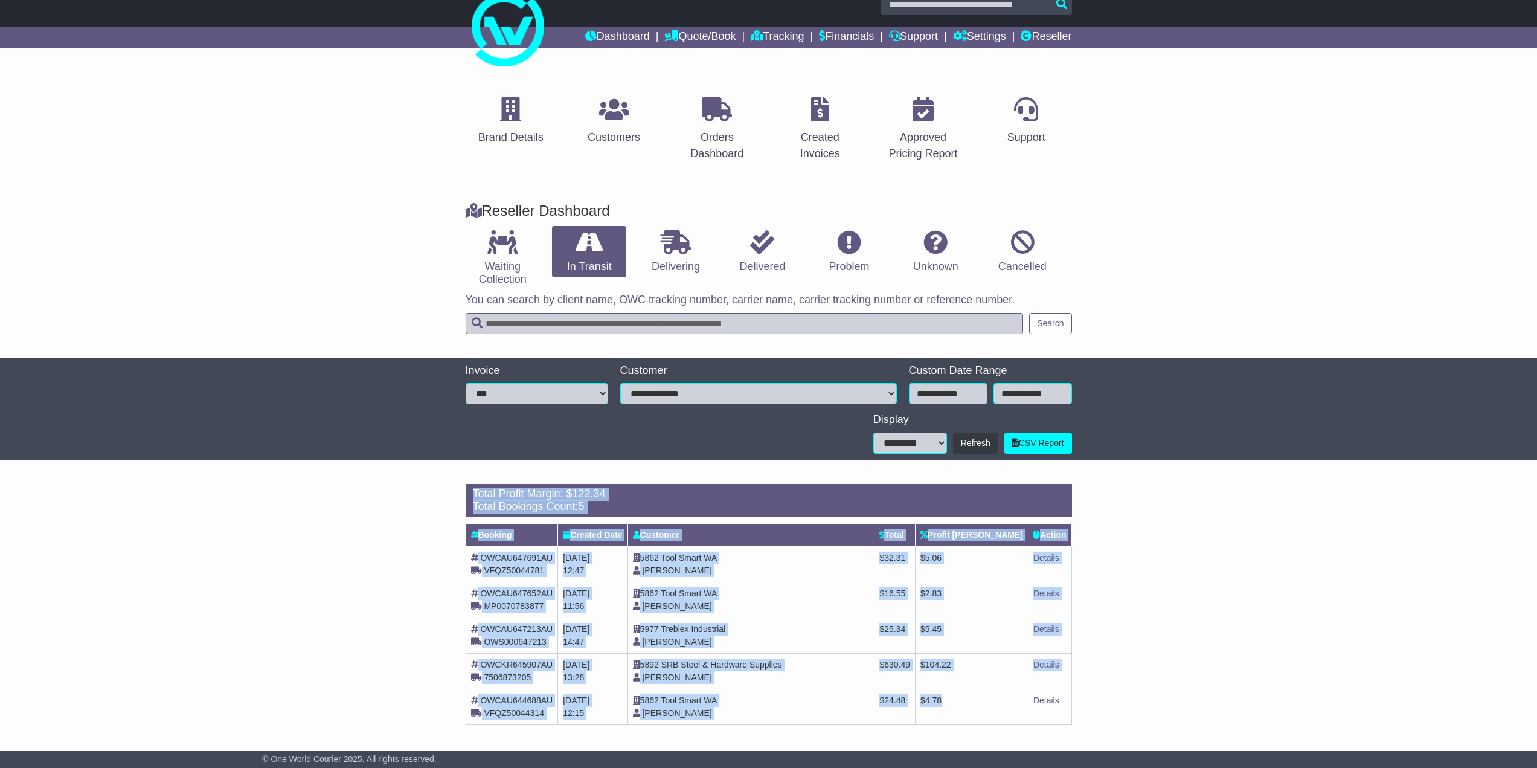
drag, startPoint x: 997, startPoint y: 708, endPoint x: 317, endPoint y: 486, distance: 715.4
click at [317, 486] on div "Loading... There are no orders within the given period. Total Profit Margin: $ …" at bounding box center [768, 611] width 1537 height 266
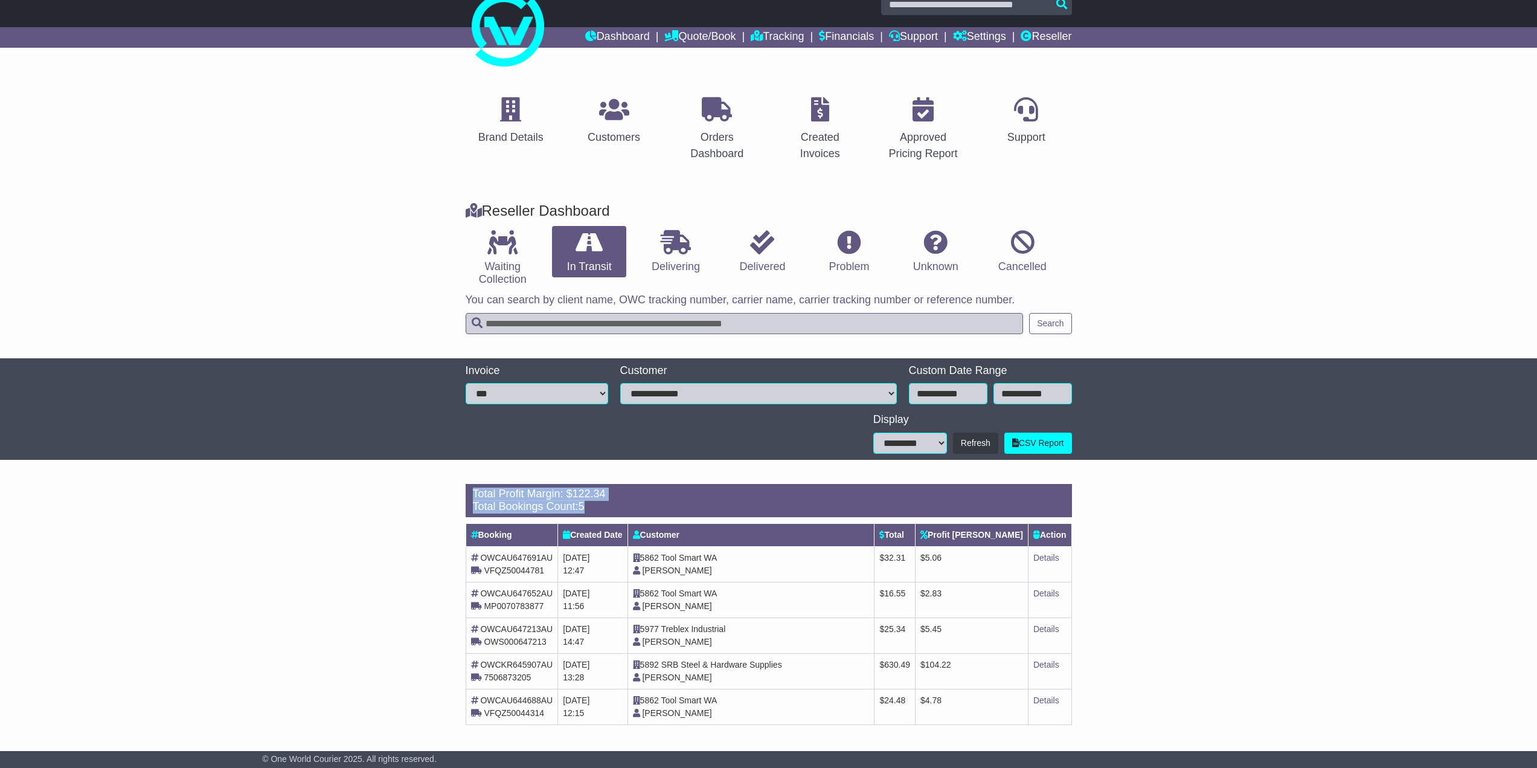
drag, startPoint x: 353, startPoint y: 498, endPoint x: 1157, endPoint y: 721, distance: 834.2
click at [1157, 721] on div "Loading... There are no orders within the given period. Total Profit Margin: $ …" at bounding box center [768, 611] width 1537 height 266
click at [1050, 29] on link "Reseller" at bounding box center [1046, 37] width 51 height 21
